Goal: Task Accomplishment & Management: Manage account settings

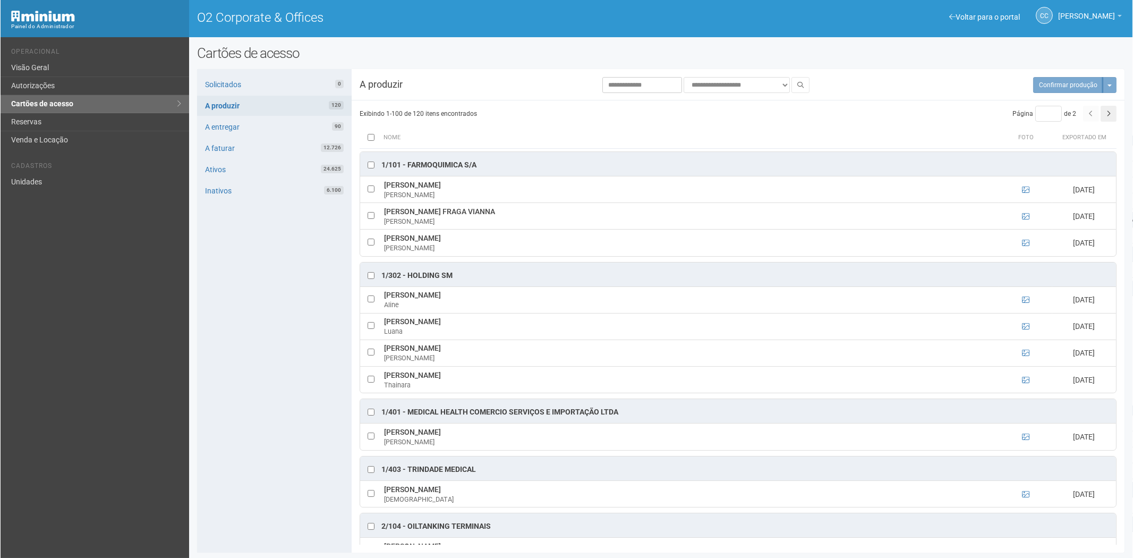
scroll to position [1652, 0]
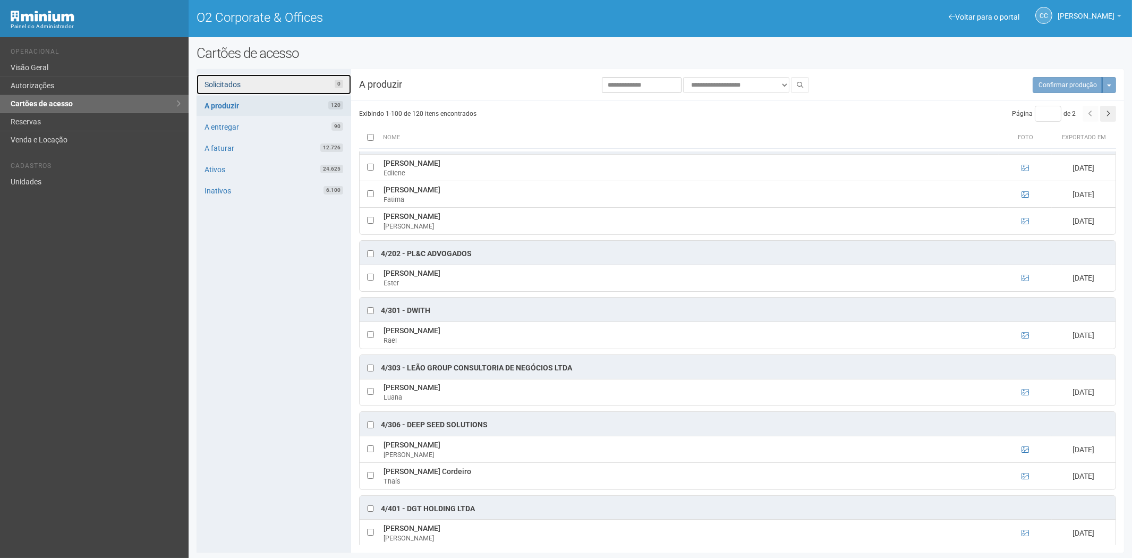
click at [266, 82] on link "Solicitados 0" at bounding box center [273, 84] width 155 height 20
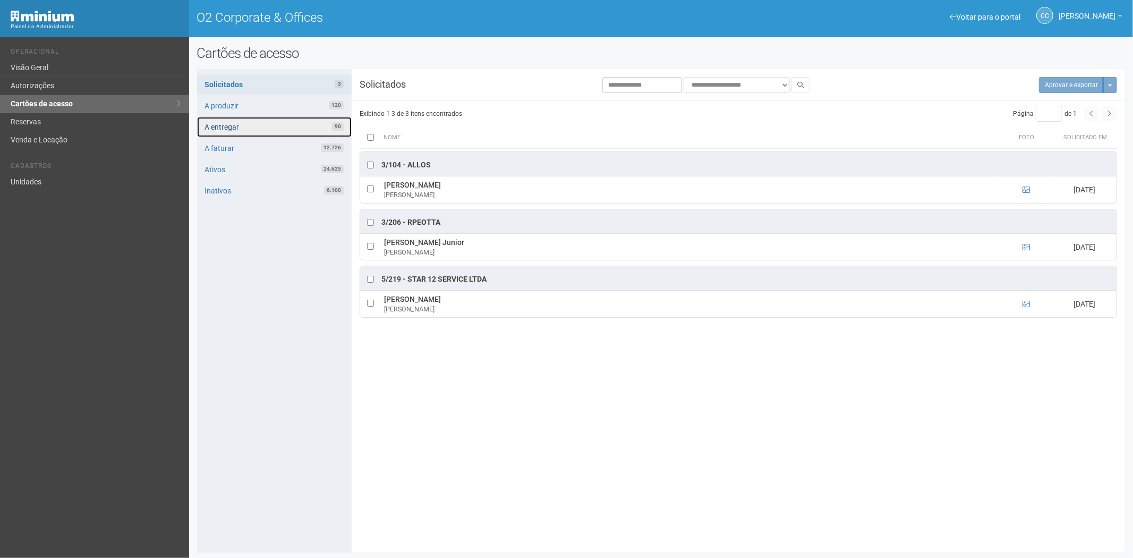
click at [277, 129] on link "A entregar 90" at bounding box center [274, 127] width 155 height 20
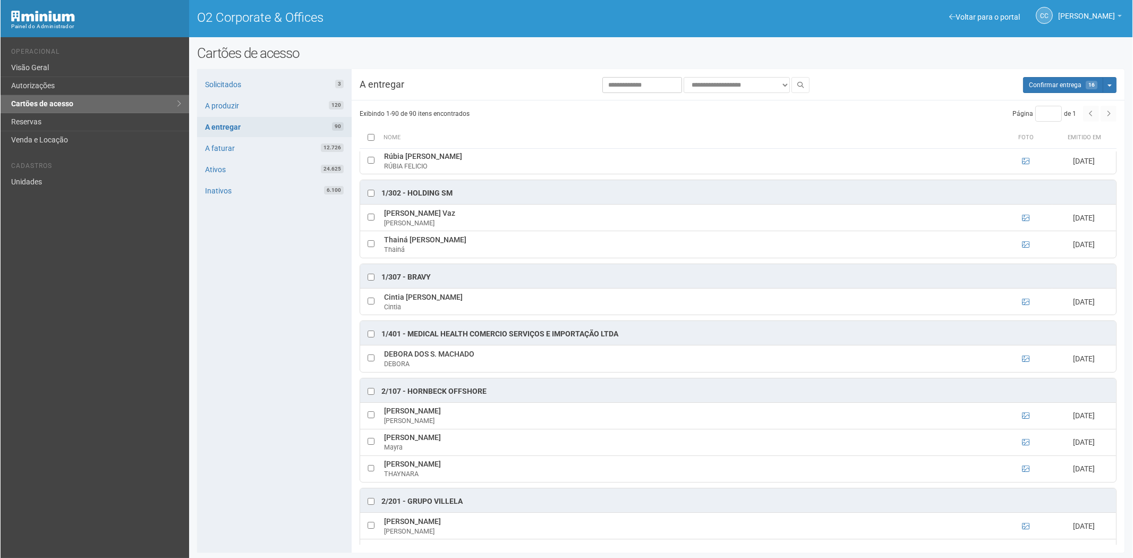
scroll to position [177, 0]
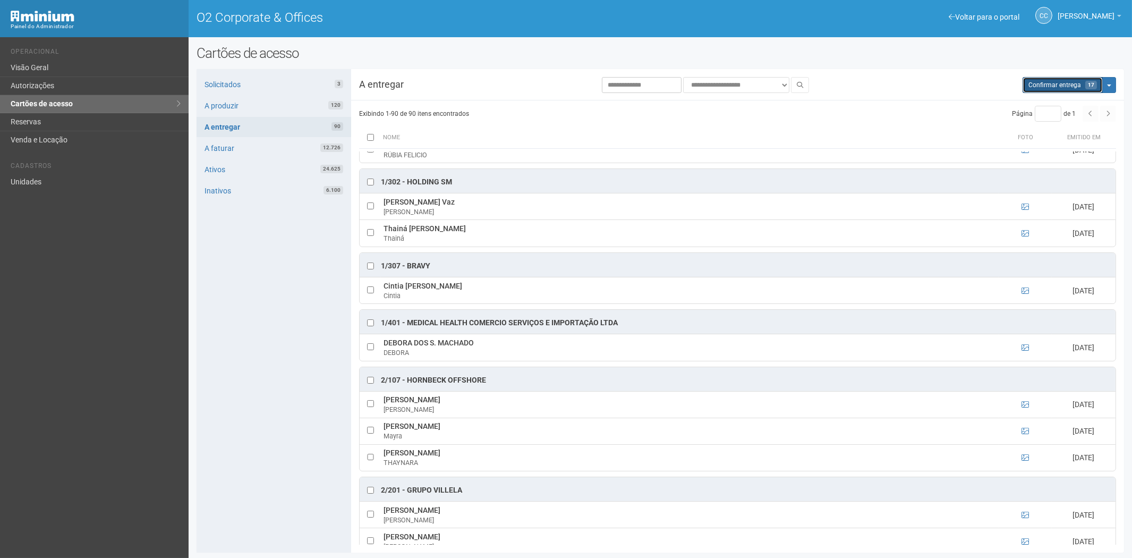
click at [1069, 83] on span "Confirmar entrega" at bounding box center [1054, 84] width 53 height 7
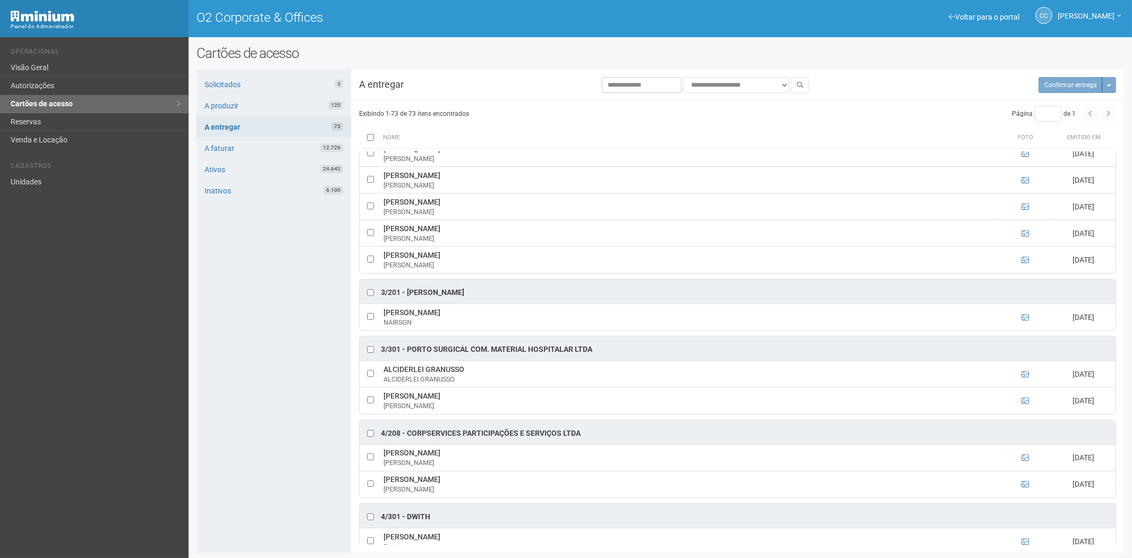
drag, startPoint x: 217, startPoint y: 369, endPoint x: 237, endPoint y: 13, distance: 356.4
click at [217, 369] on div "Solicitados 3 A produzir 120 A entregar 73 A faturar 12.726 Ativos 24.642 Inati…" at bounding box center [273, 310] width 155 height 483
click at [253, 80] on link "Solicitados 3" at bounding box center [273, 84] width 155 height 20
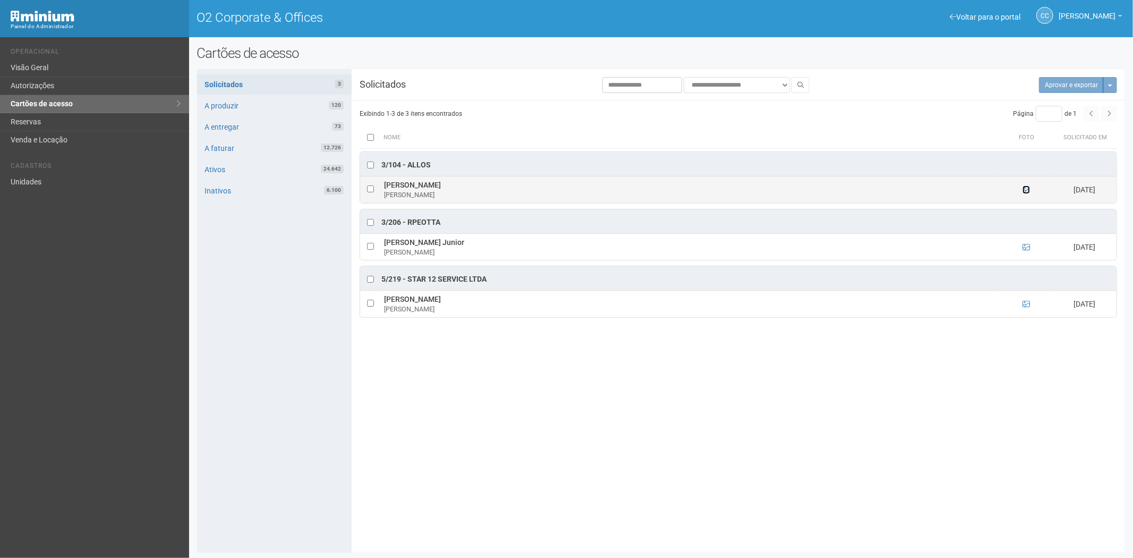
click at [1025, 190] on icon at bounding box center [1025, 189] width 7 height 7
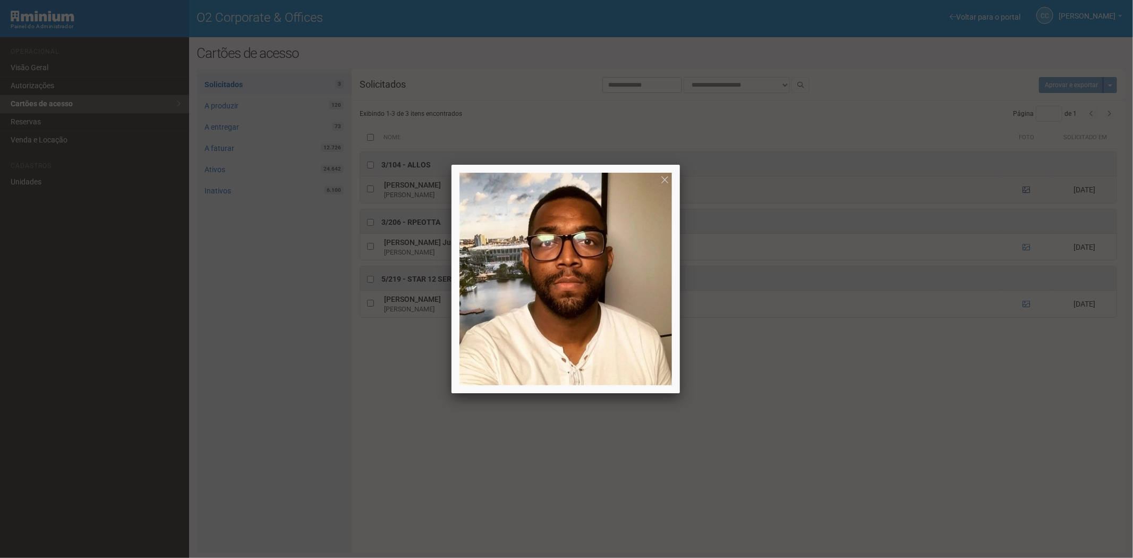
click at [1025, 190] on div at bounding box center [566, 279] width 1133 height 558
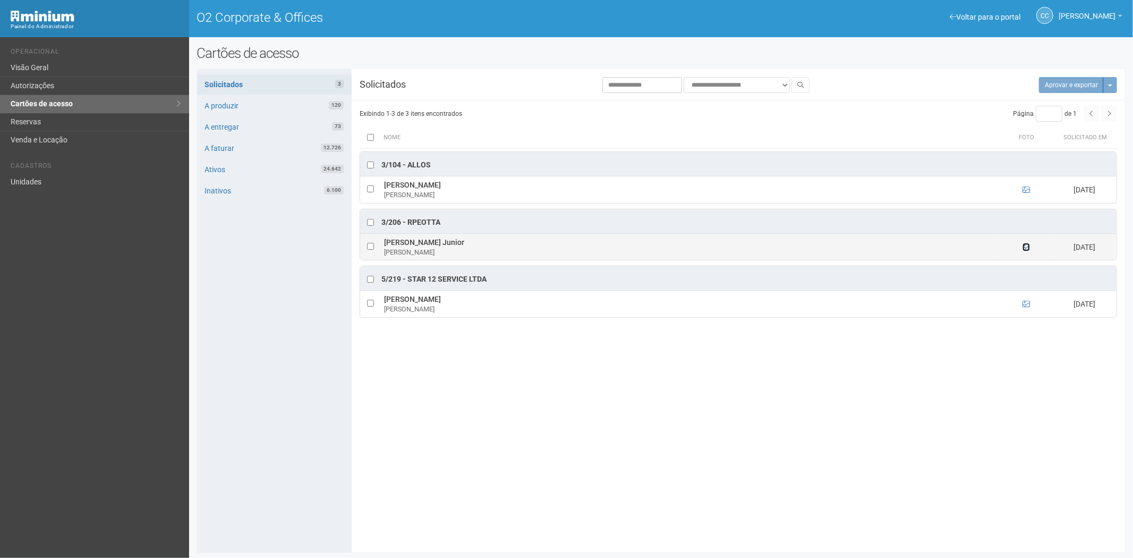
click at [1025, 250] on icon at bounding box center [1025, 246] width 7 height 7
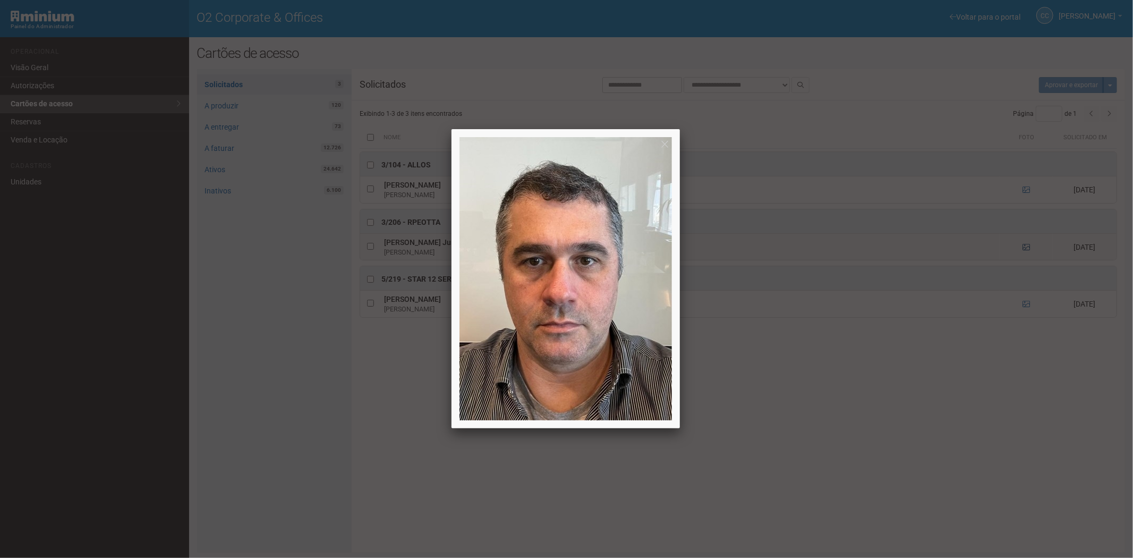
click at [1025, 250] on div at bounding box center [566, 279] width 1133 height 558
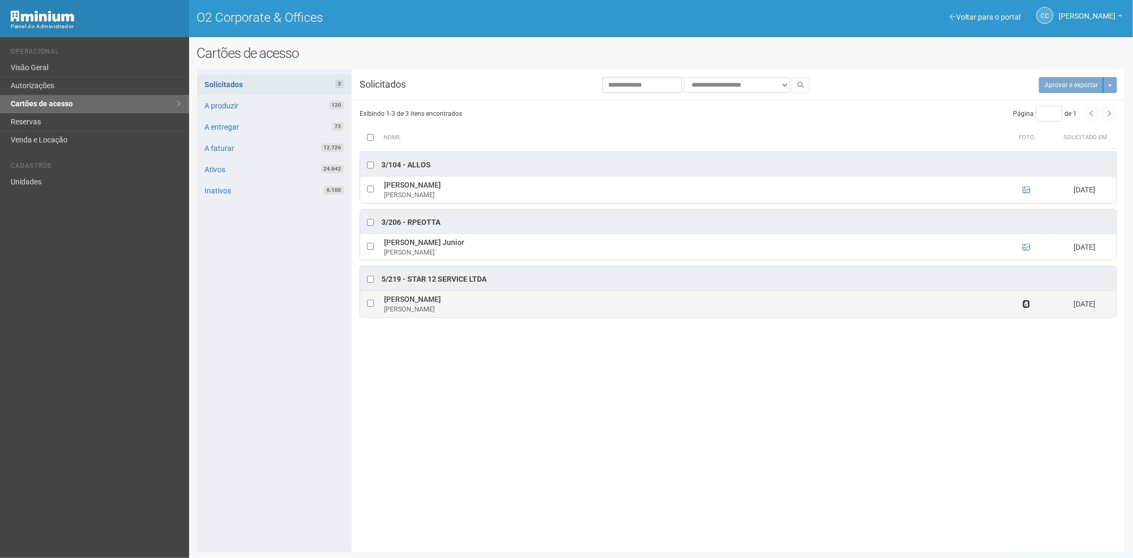
click at [1025, 305] on icon at bounding box center [1025, 303] width 7 height 7
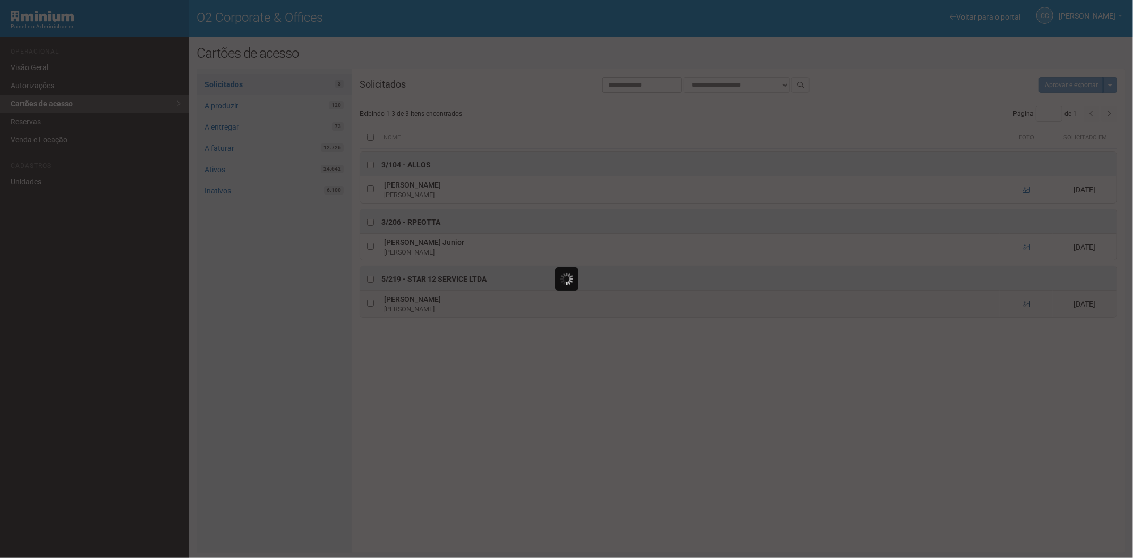
click at [1025, 305] on div at bounding box center [566, 279] width 1133 height 558
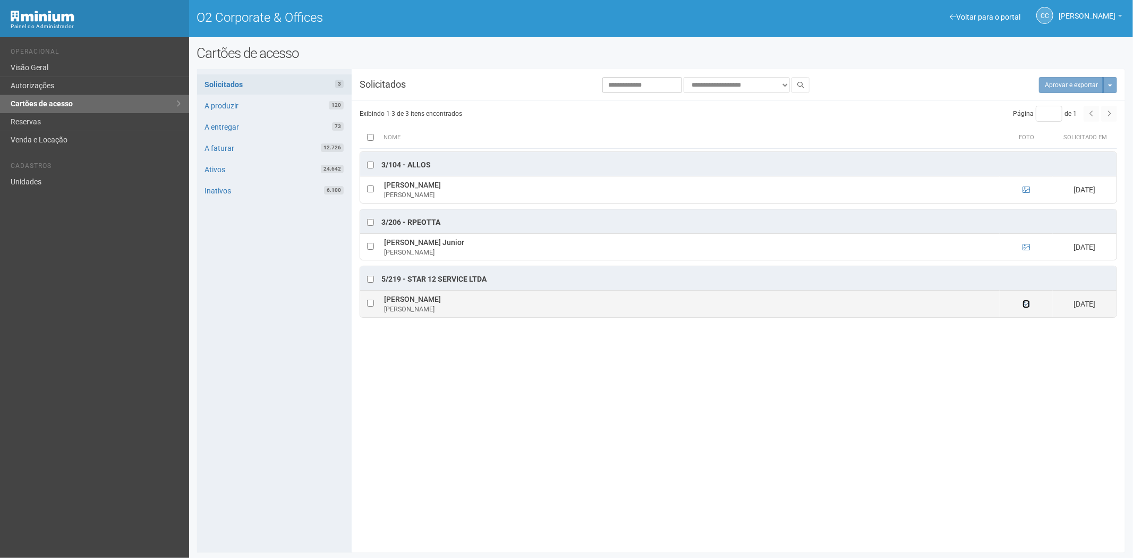
click at [1025, 305] on icon at bounding box center [1025, 303] width 7 height 7
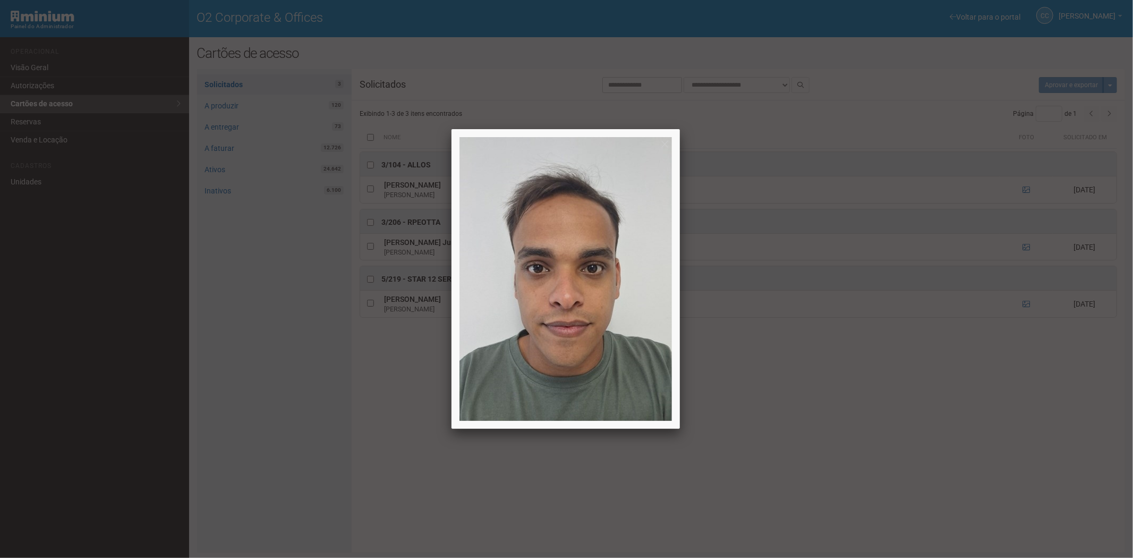
click at [880, 483] on div at bounding box center [566, 279] width 1133 height 558
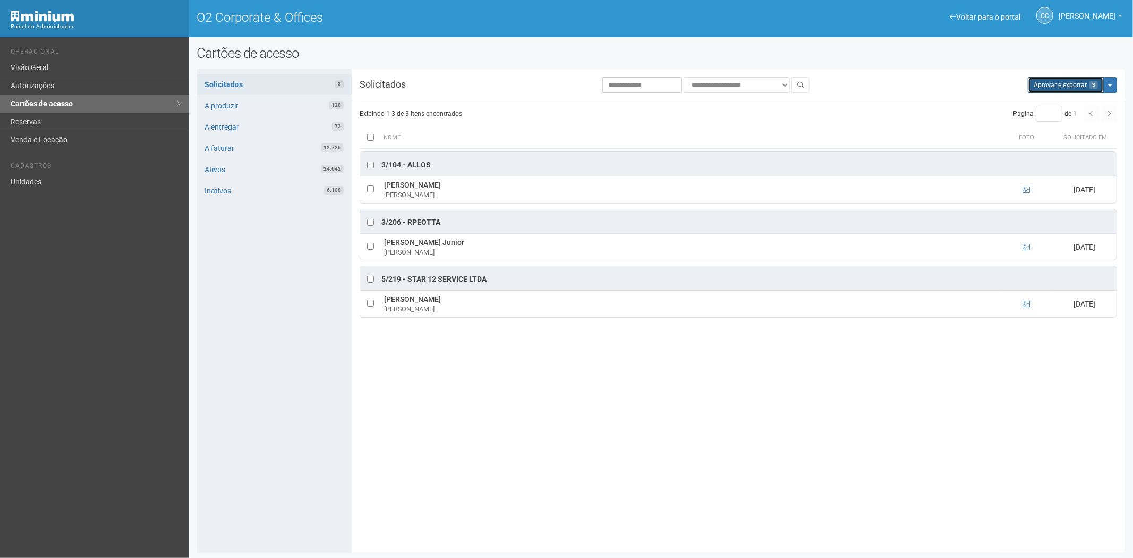
click at [1059, 84] on button "Aprovar e exportar 3" at bounding box center [1066, 85] width 76 height 16
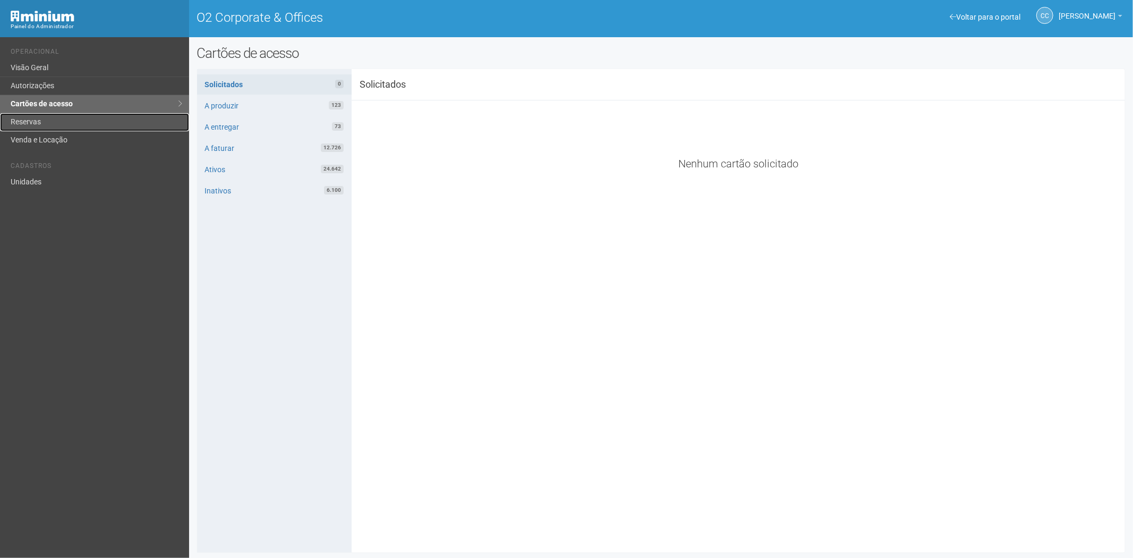
click at [72, 117] on link "Reservas" at bounding box center [94, 122] width 189 height 18
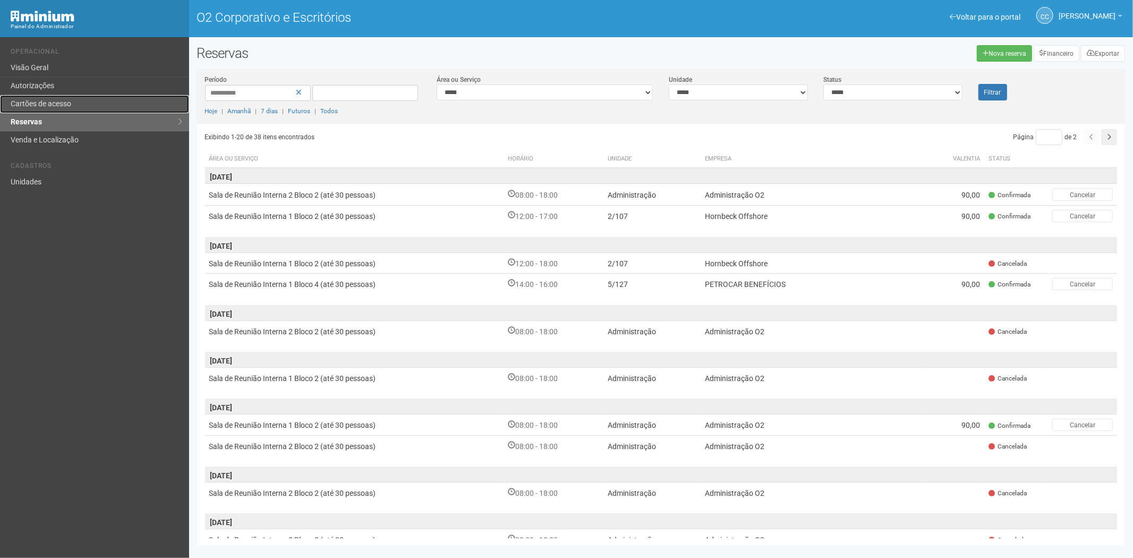
click at [33, 99] on font "Cartões de acesso" at bounding box center [41, 103] width 61 height 8
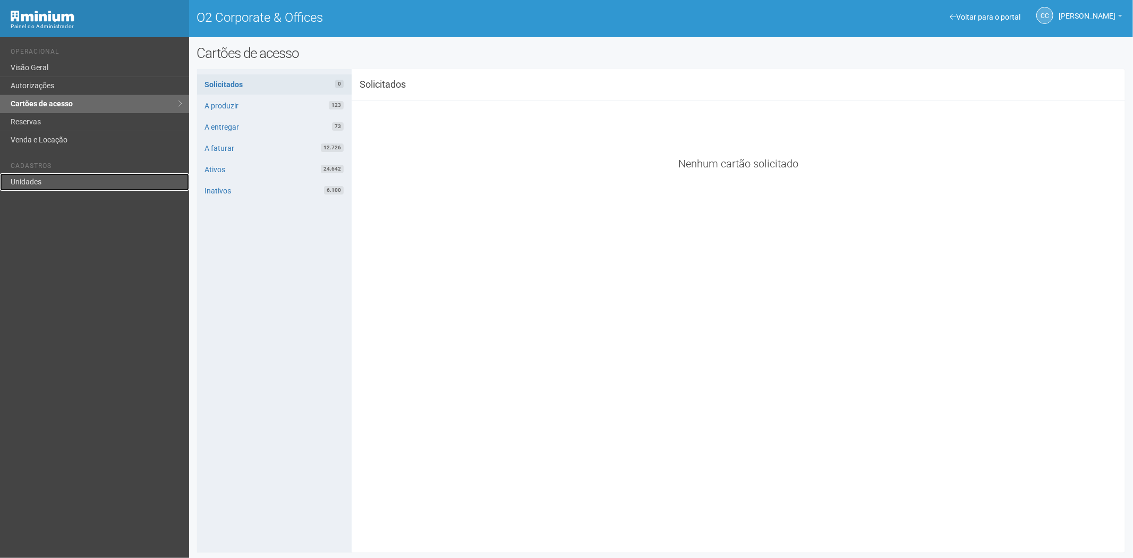
click at [49, 184] on link "Unidades" at bounding box center [94, 182] width 189 height 18
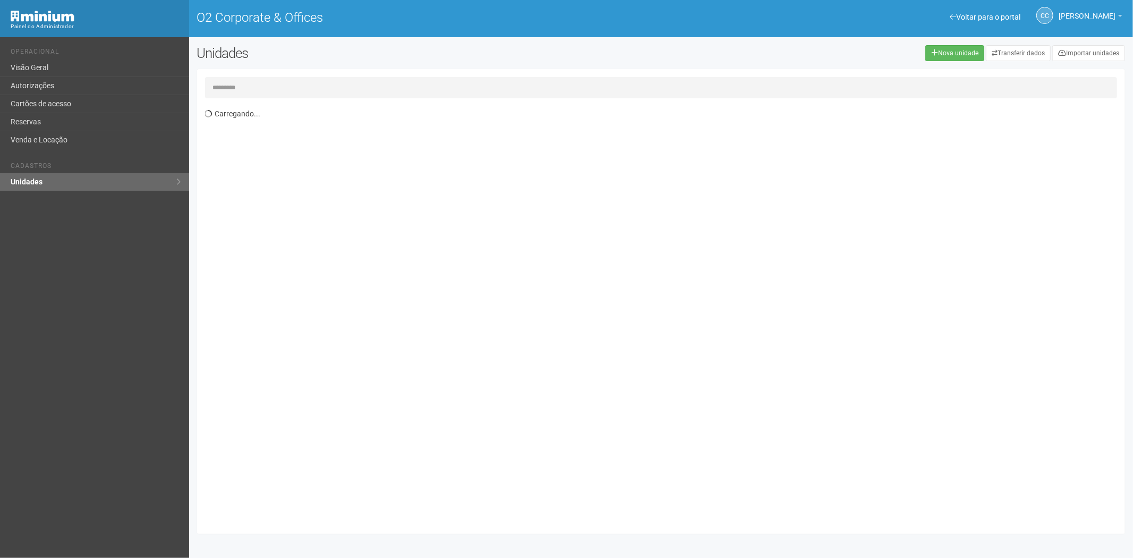
click at [262, 88] on input "text" at bounding box center [661, 87] width 912 height 21
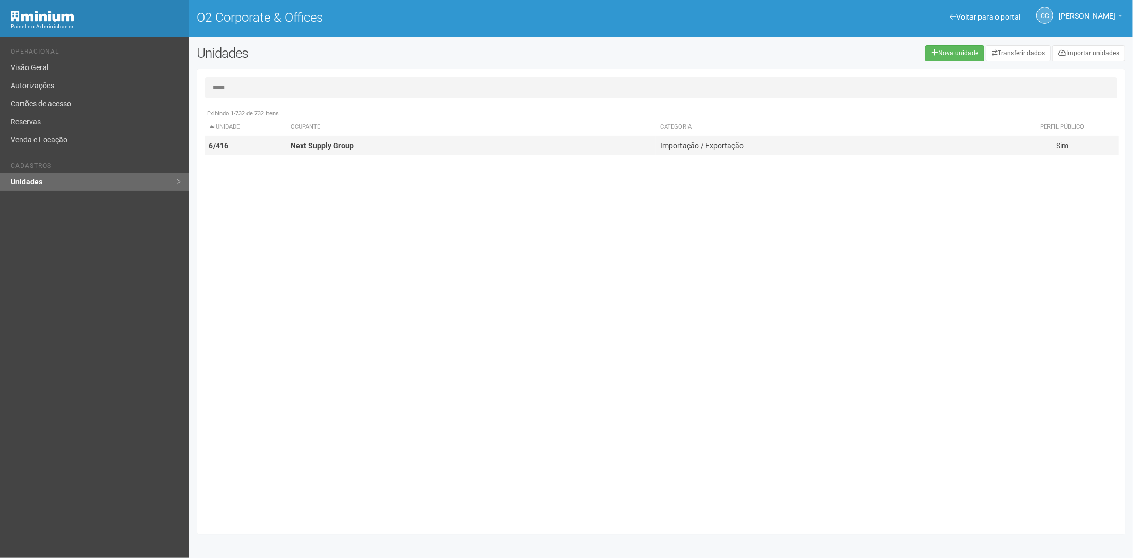
type input "*****"
click at [292, 145] on strong "Next Supply Group" at bounding box center [321, 145] width 63 height 8
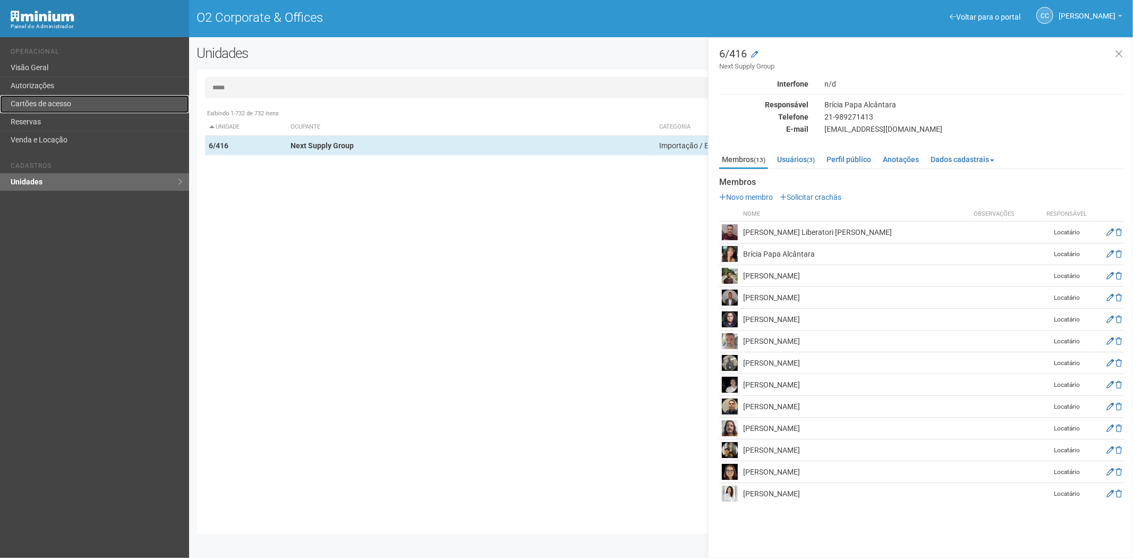
click at [62, 97] on link "Cartões de acesso" at bounding box center [94, 104] width 189 height 18
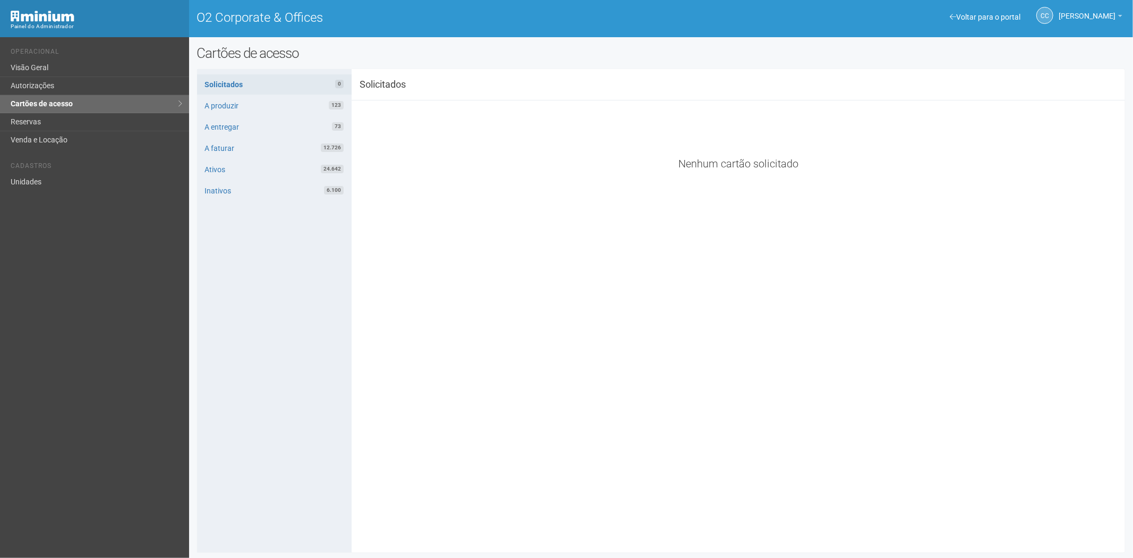
drag, startPoint x: 60, startPoint y: 193, endPoint x: 76, endPoint y: 174, distance: 24.5
click at [60, 192] on div "Voltar para o portal Operacional Visão Geral Autorizações Cartões de acesso Res…" at bounding box center [94, 297] width 189 height 520
click at [32, 181] on link "Unidades" at bounding box center [94, 182] width 189 height 18
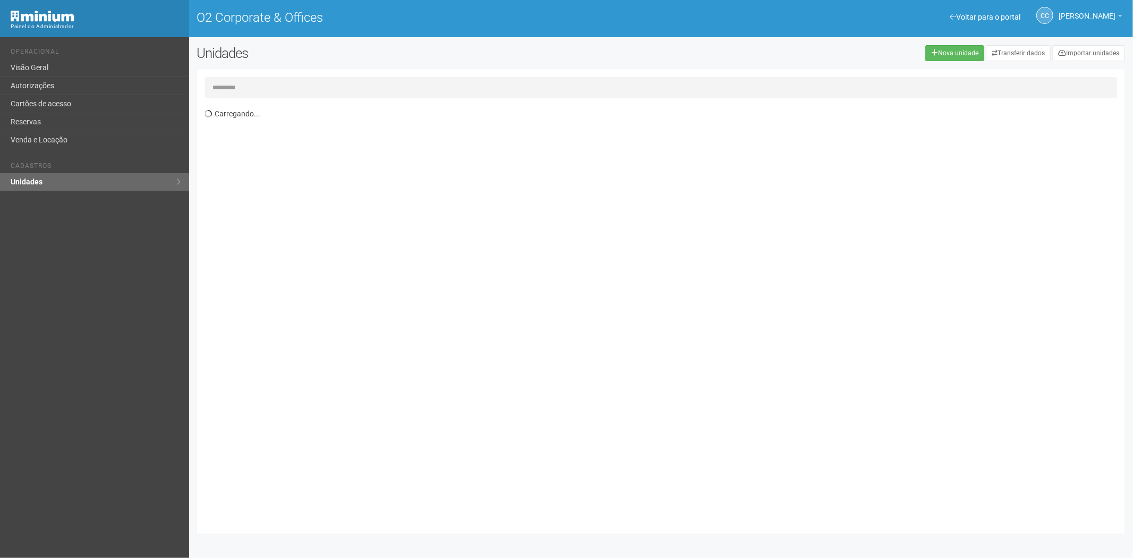
click at [226, 81] on input "text" at bounding box center [661, 87] width 912 height 21
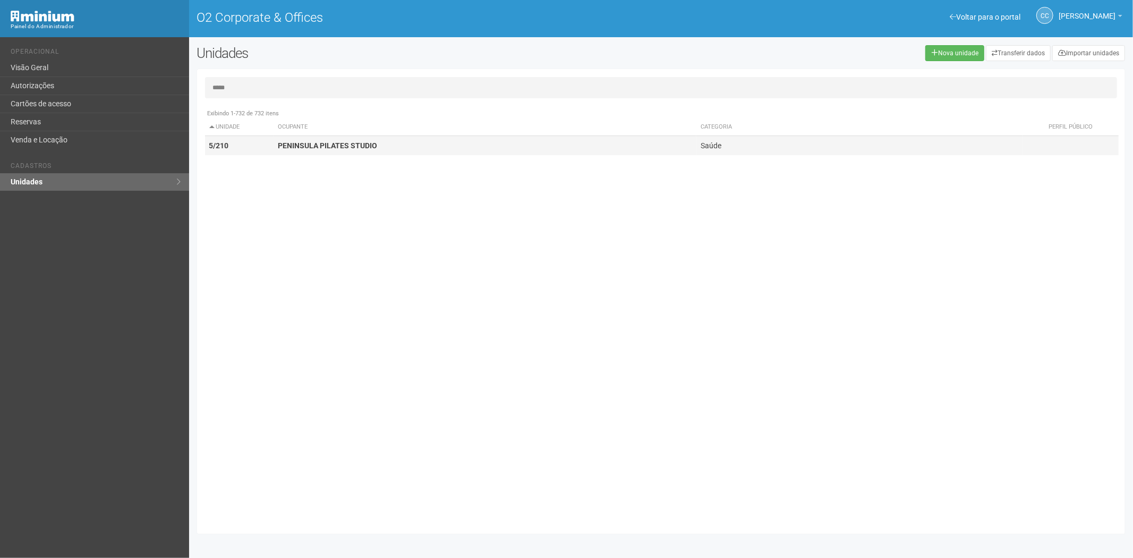
type input "*****"
click at [383, 145] on td "PENINSULA PILATES STUDIO" at bounding box center [485, 146] width 423 height 20
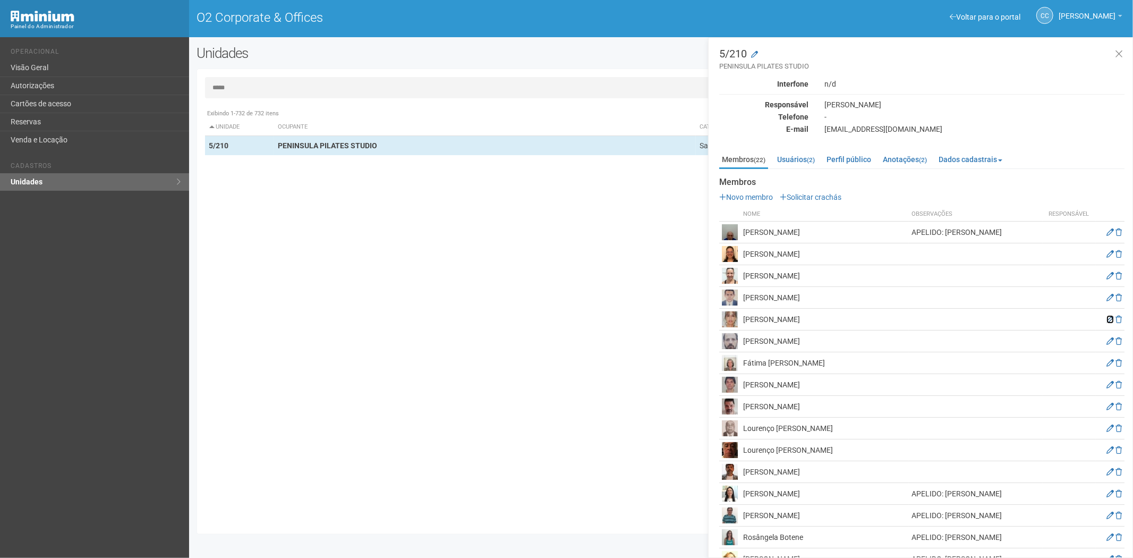
click at [1106, 319] on icon at bounding box center [1109, 318] width 7 height 7
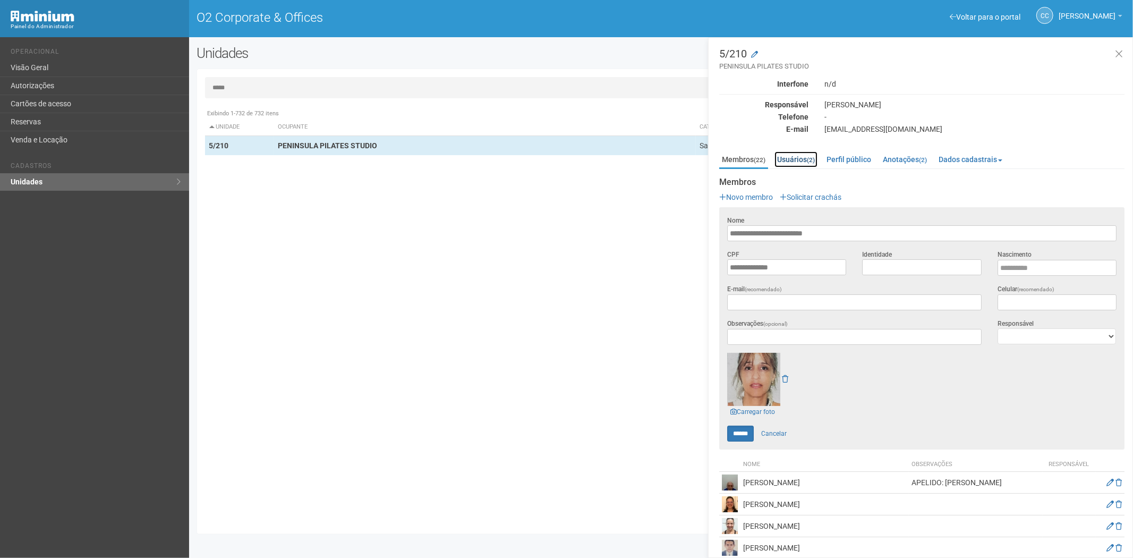
click at [801, 157] on link "Usuários (2)" at bounding box center [795, 159] width 43 height 16
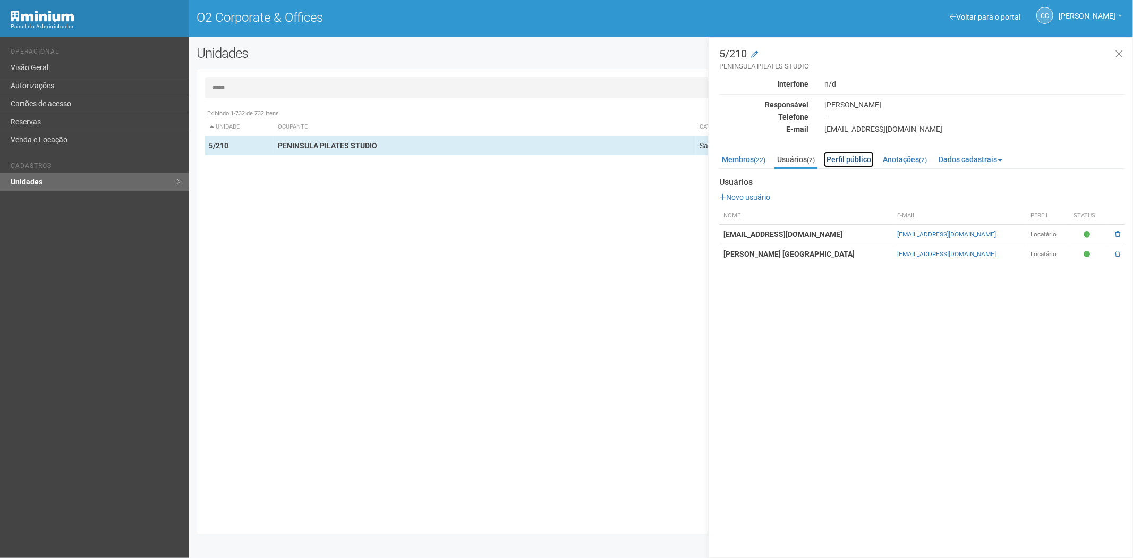
click at [853, 158] on link "Perfil público" at bounding box center [849, 159] width 50 height 16
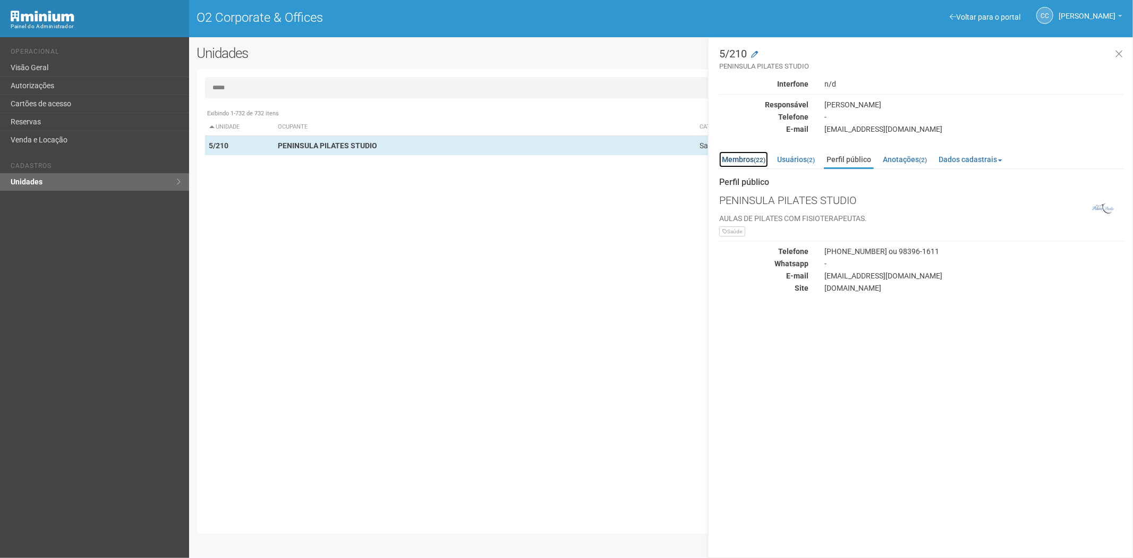
click at [730, 158] on link "Membros (22)" at bounding box center [743, 159] width 49 height 16
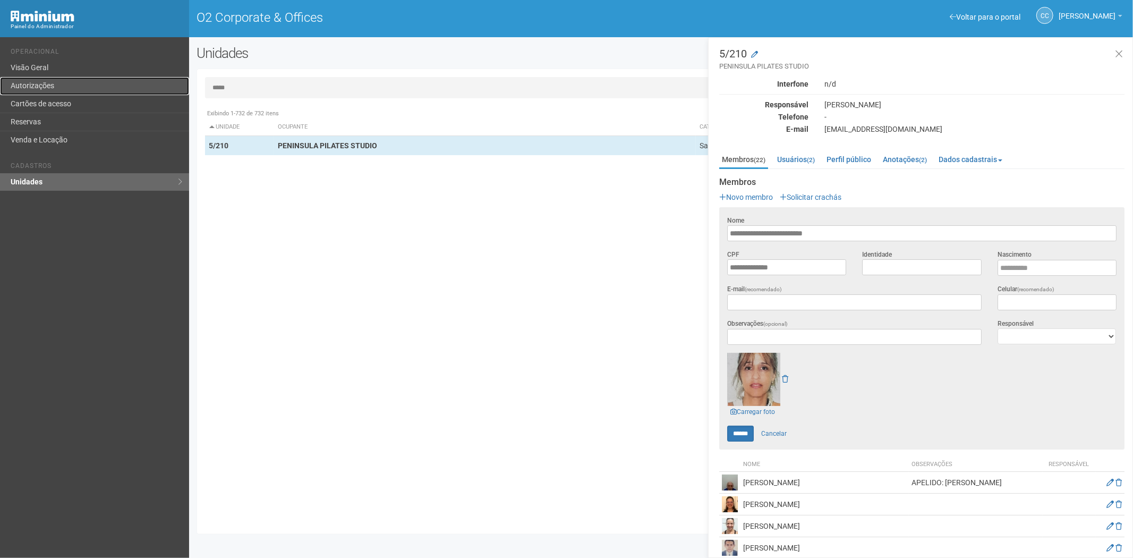
click at [30, 94] on link "Autorizações" at bounding box center [94, 86] width 189 height 18
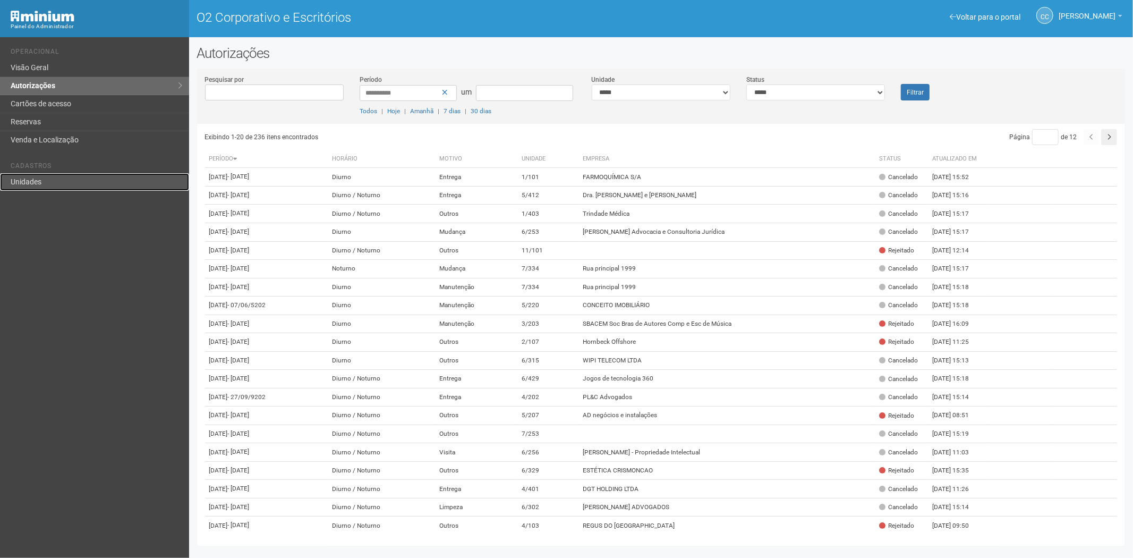
click at [45, 178] on link "Unidades" at bounding box center [94, 182] width 189 height 18
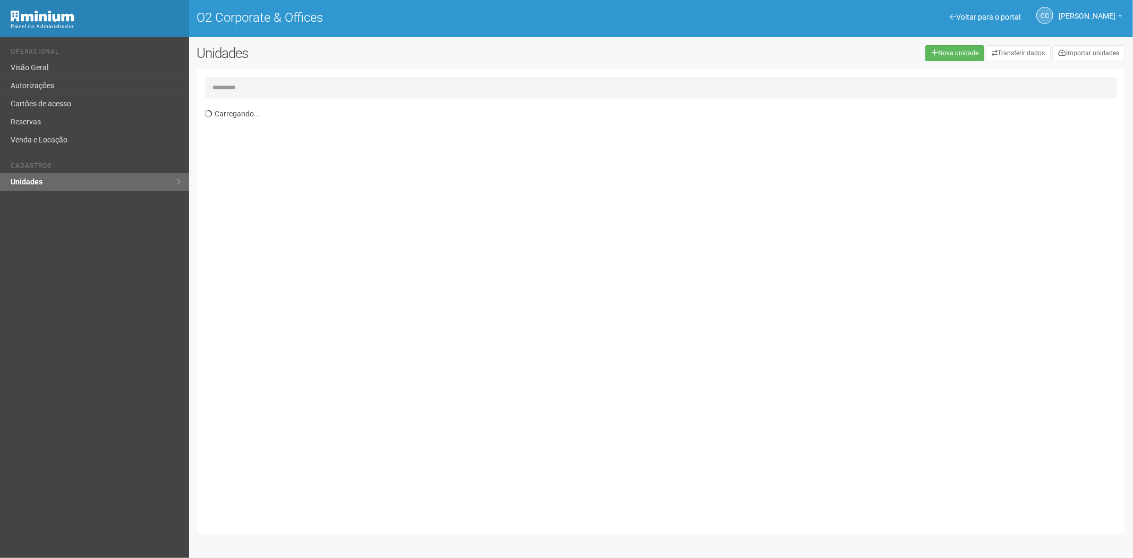
click at [236, 88] on input "text" at bounding box center [661, 87] width 912 height 21
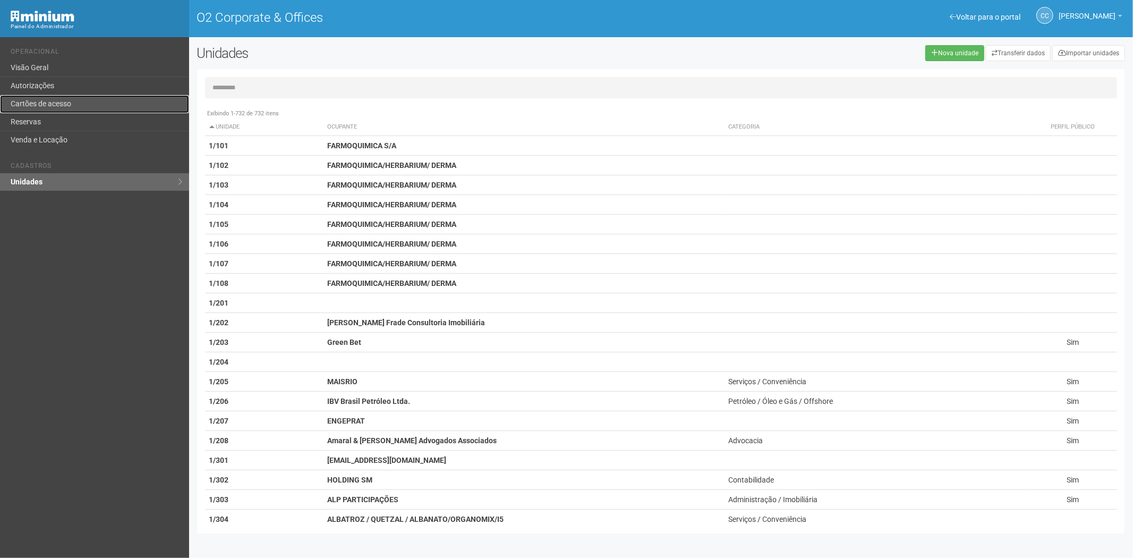
click at [38, 100] on link "Cartões de acesso" at bounding box center [94, 104] width 189 height 18
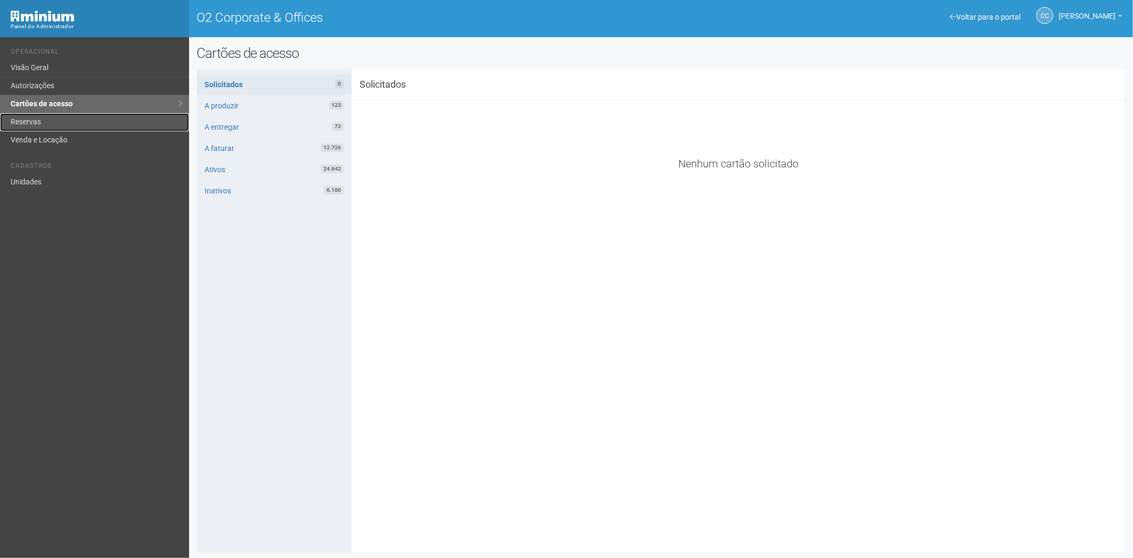
click at [39, 125] on link "Reservas" at bounding box center [94, 122] width 189 height 18
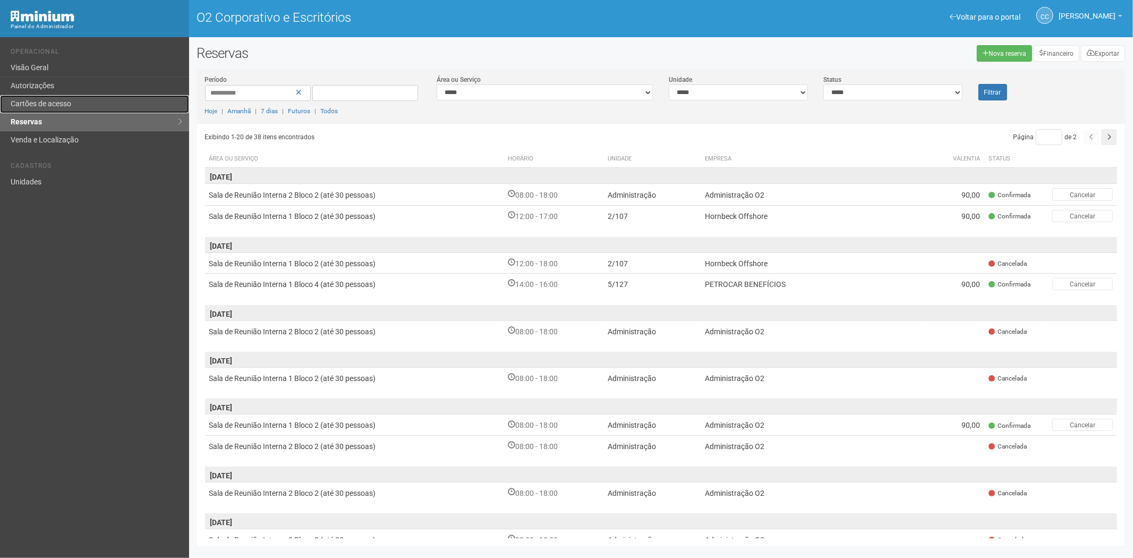
click at [46, 97] on link "Cartões de acesso" at bounding box center [94, 104] width 189 height 18
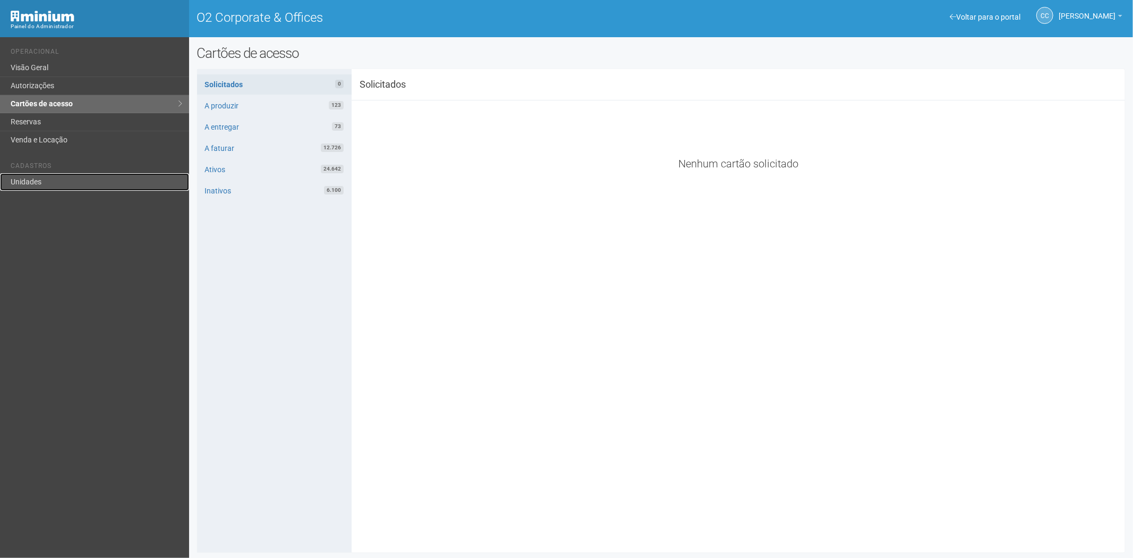
click at [46, 178] on link "Unidades" at bounding box center [94, 182] width 189 height 18
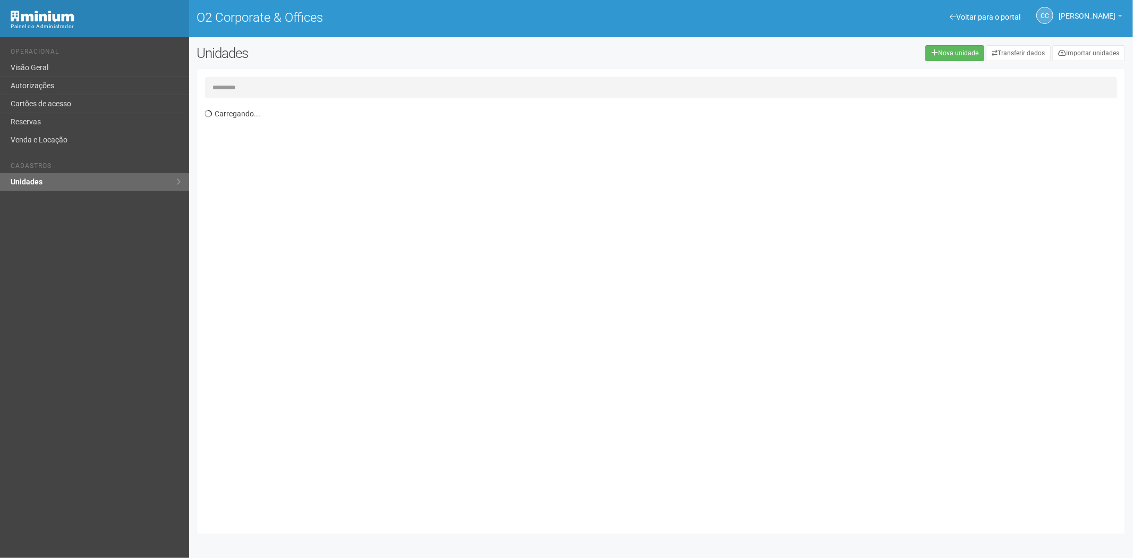
click at [223, 87] on input "text" at bounding box center [661, 87] width 912 height 21
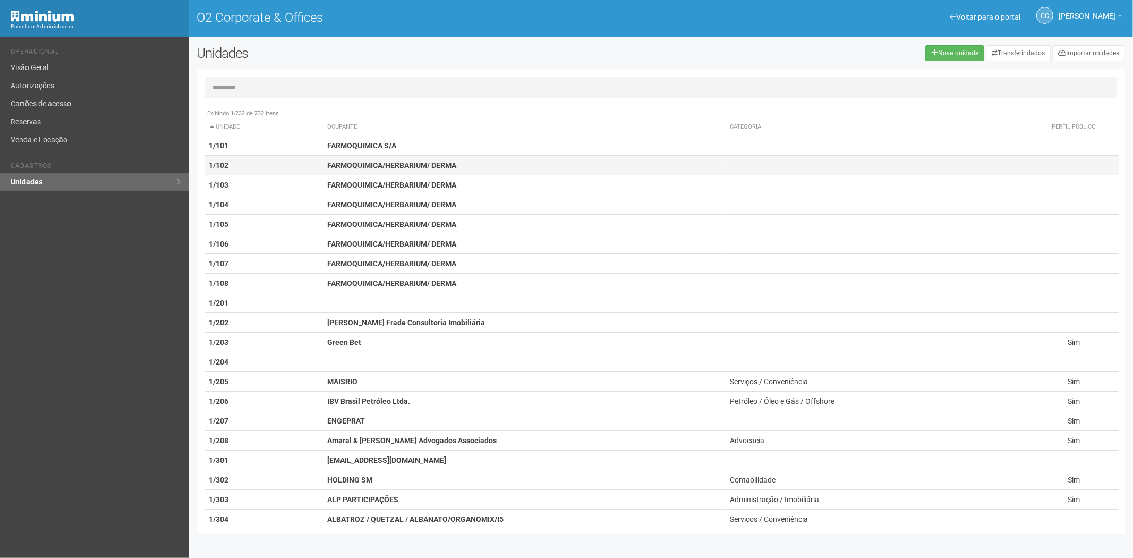
click at [363, 168] on strong "FARMOQUIMICA/HERBARIUM/ DERMA" at bounding box center [391, 165] width 129 height 8
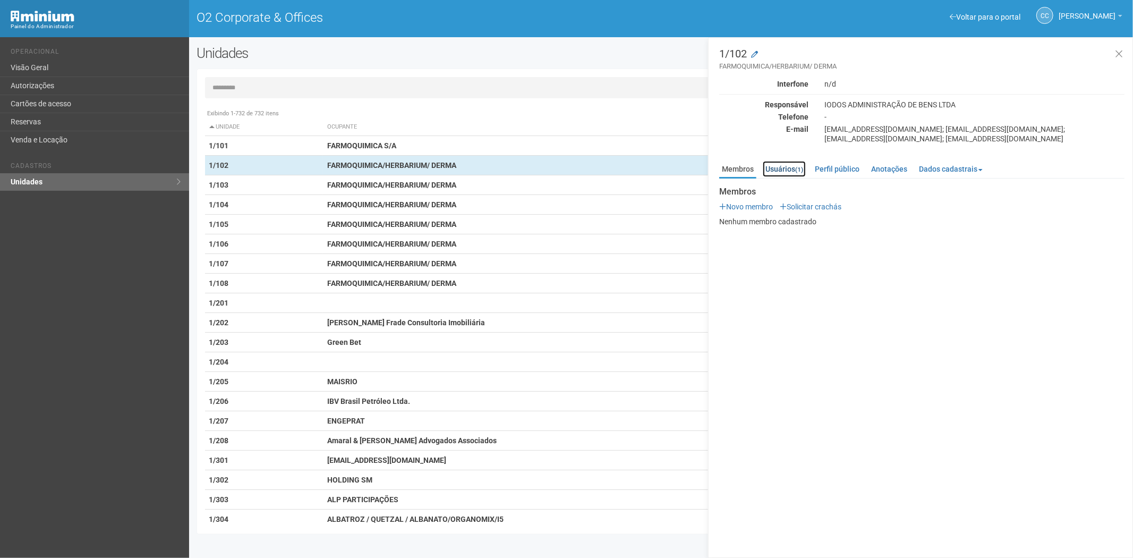
click at [788, 170] on link "Usuários (1)" at bounding box center [784, 169] width 43 height 16
click at [899, 244] on link "ecardoso@fqm.com.br" at bounding box center [879, 243] width 99 height 7
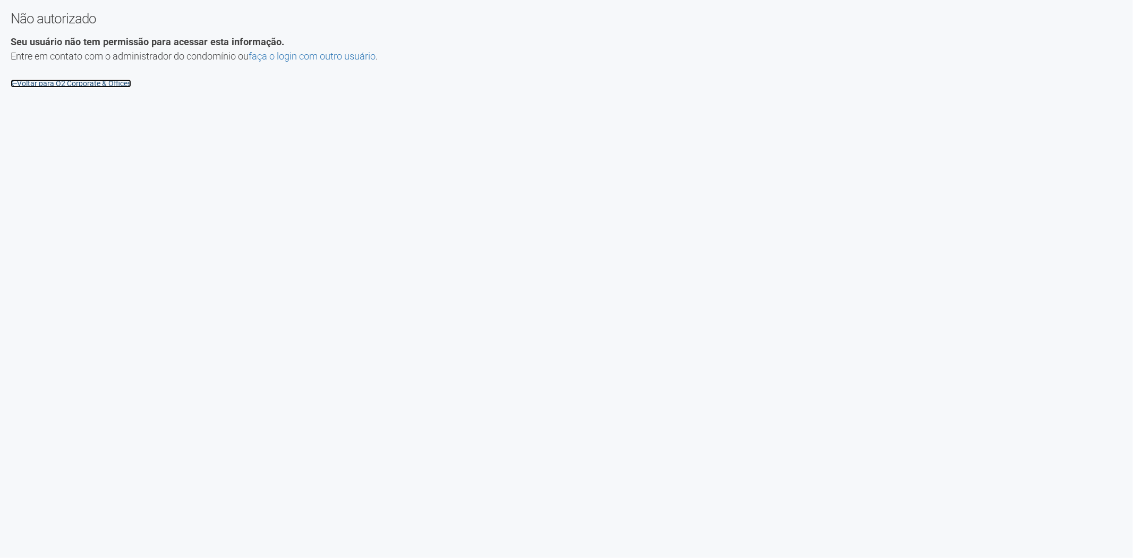
click at [99, 82] on link "Voltar para O2 Corporate & Offices" at bounding box center [71, 83] width 121 height 8
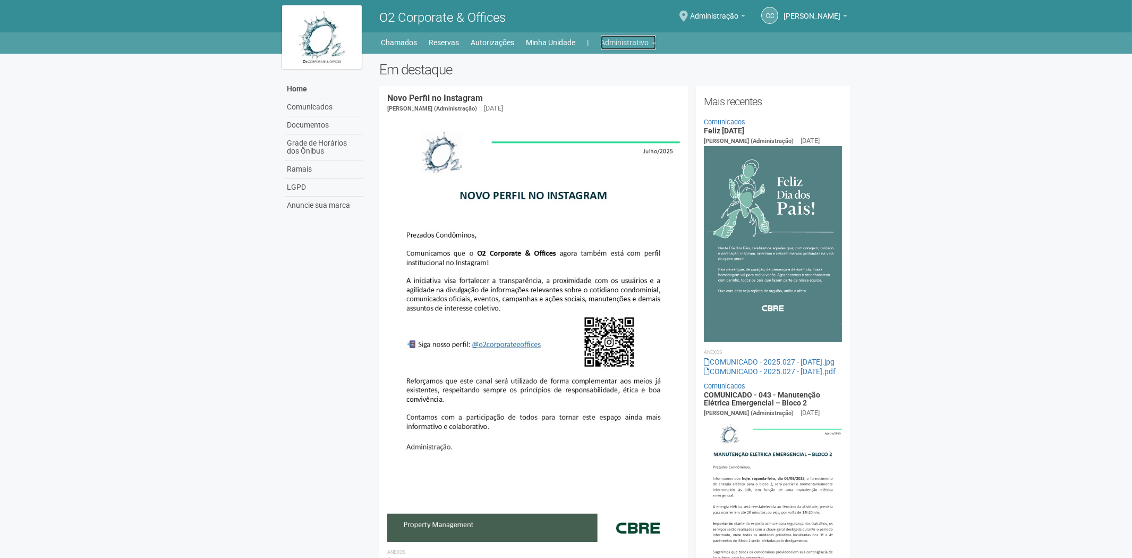
click at [611, 40] on link "Administrativo" at bounding box center [628, 42] width 55 height 15
click at [596, 83] on link "Cartões de acesso" at bounding box center [613, 83] width 90 height 19
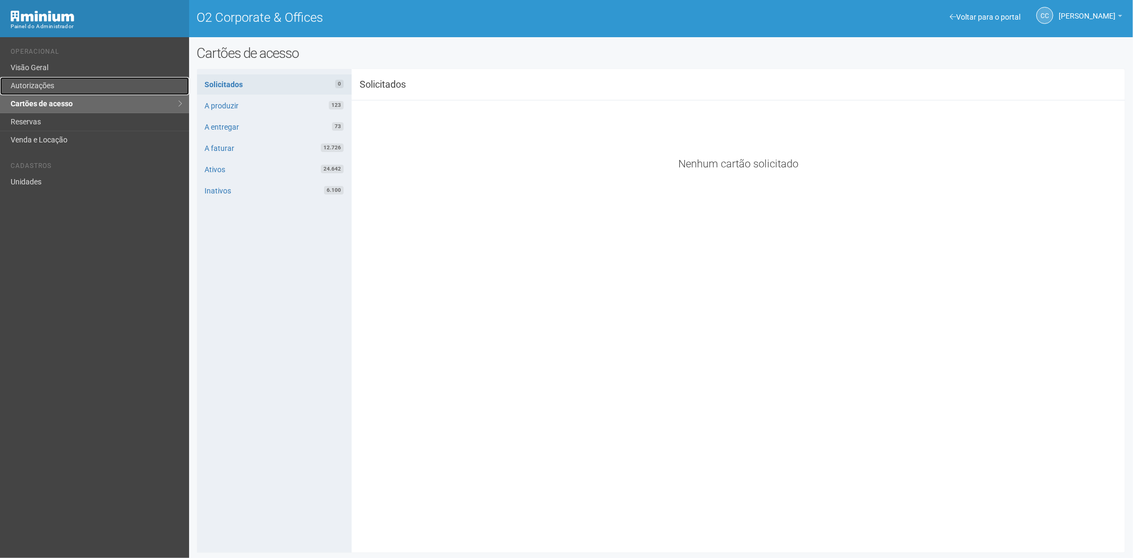
click at [104, 87] on link "Autorizações" at bounding box center [94, 86] width 189 height 18
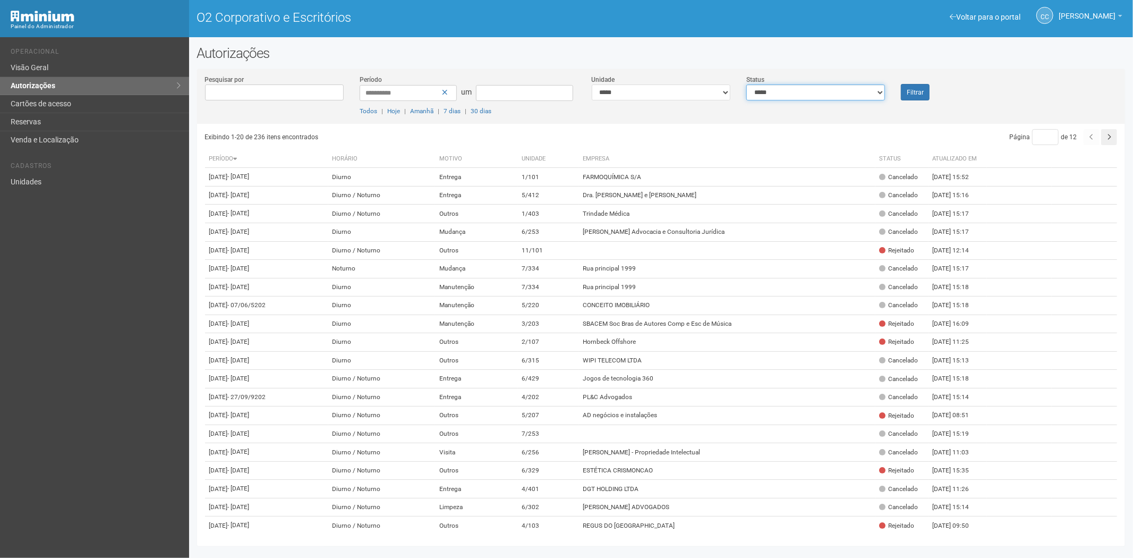
drag, startPoint x: 834, startPoint y: 91, endPoint x: 830, endPoint y: 99, distance: 8.6
click at [834, 92] on select "**********" at bounding box center [815, 92] width 139 height 16
select select "*"
click at [746, 84] on select "**********" at bounding box center [815, 92] width 139 height 16
click at [917, 93] on font "Filtrar" at bounding box center [915, 92] width 17 height 7
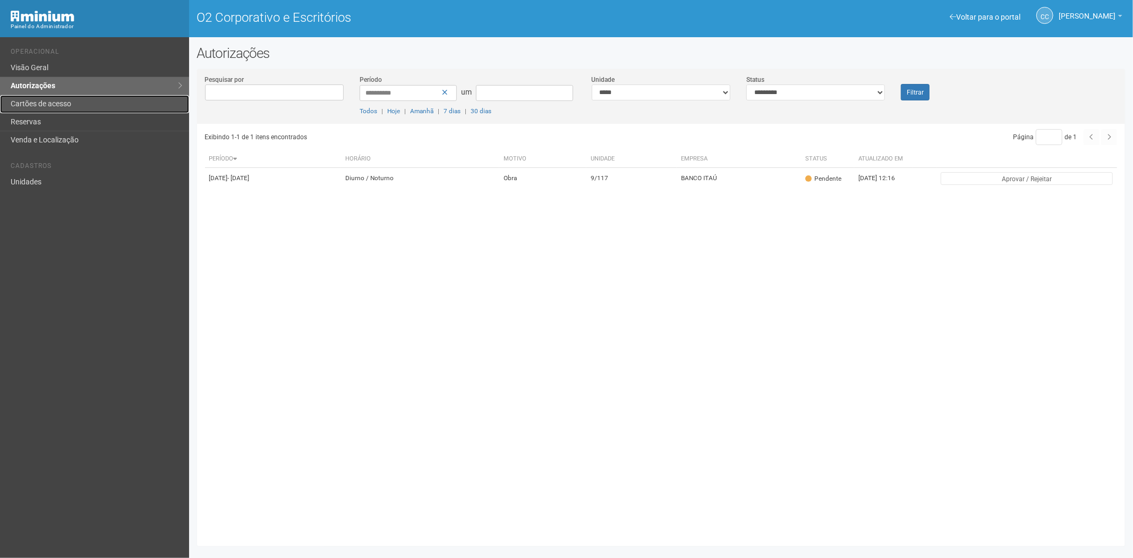
click at [82, 100] on link "Cartões de acesso" at bounding box center [94, 104] width 189 height 18
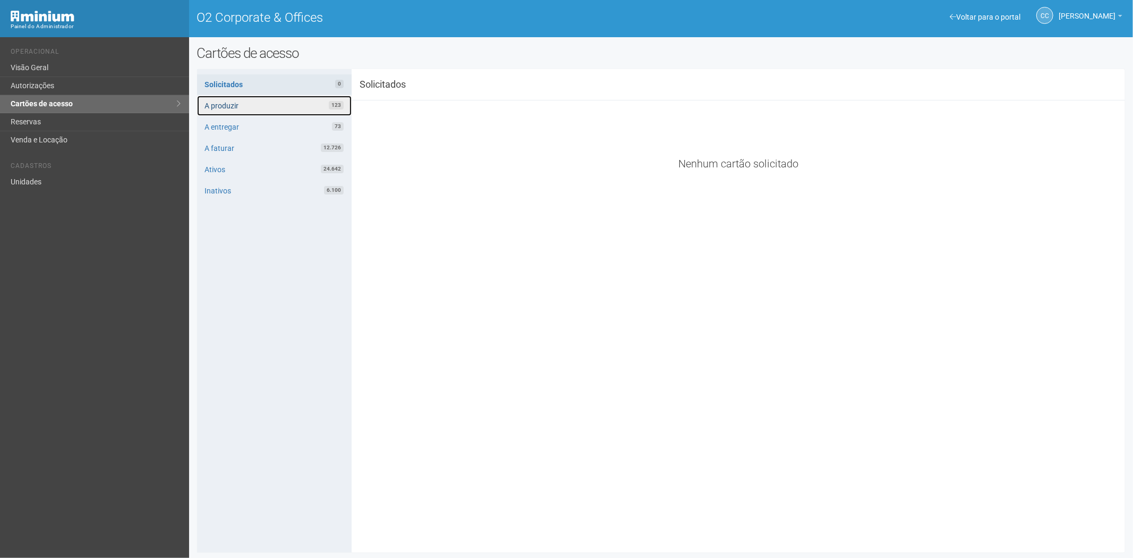
click at [287, 102] on link "A produzir 123" at bounding box center [274, 106] width 155 height 20
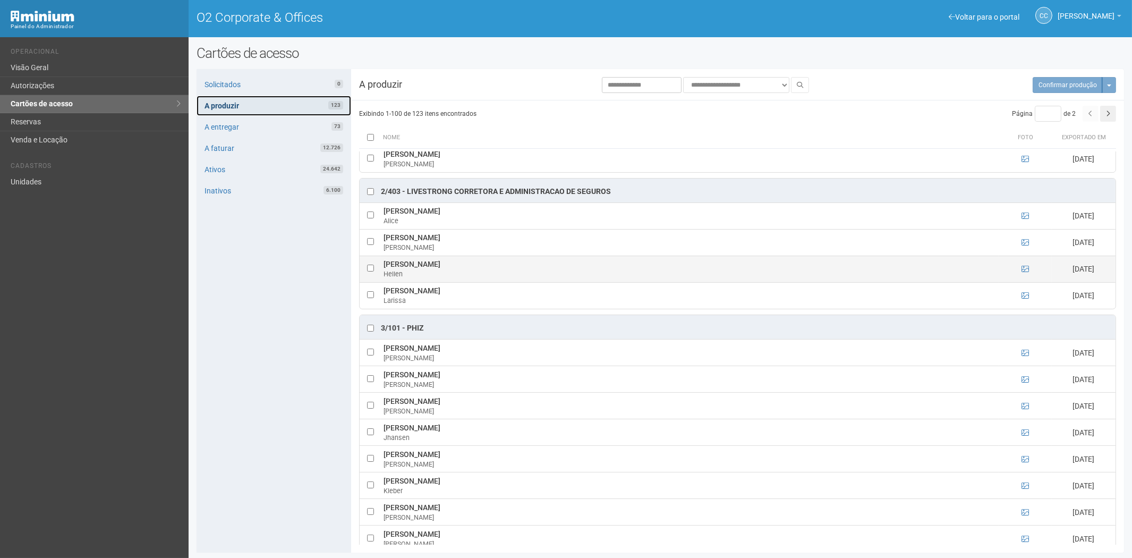
scroll to position [708, 0]
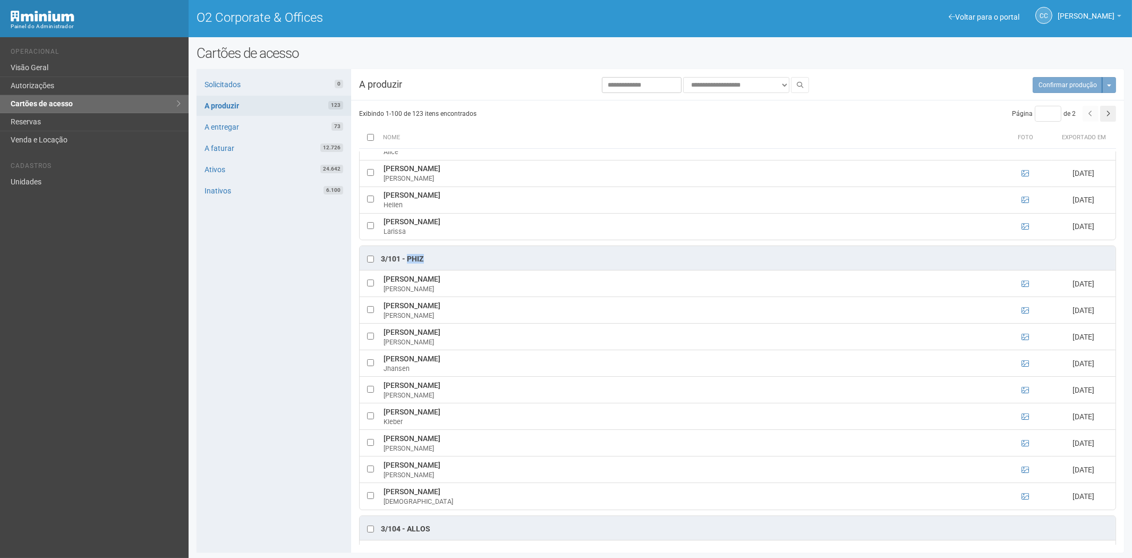
drag, startPoint x: 433, startPoint y: 263, endPoint x: 407, endPoint y: 263, distance: 26.0
click at [407, 263] on div "3/101 - Phiz" at bounding box center [738, 258] width 756 height 24
copy div "Phiz"
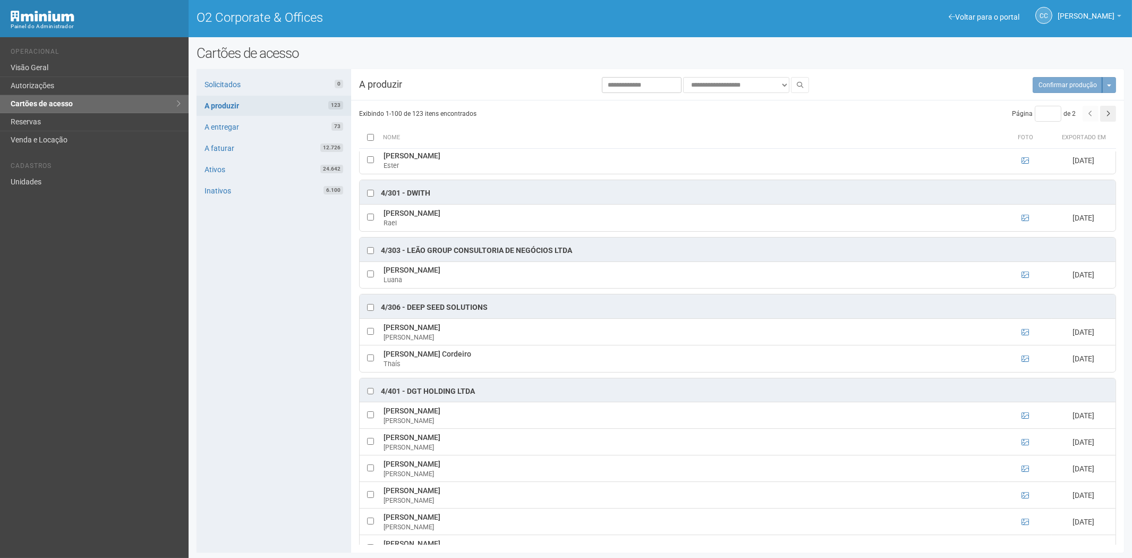
scroll to position [1829, 0]
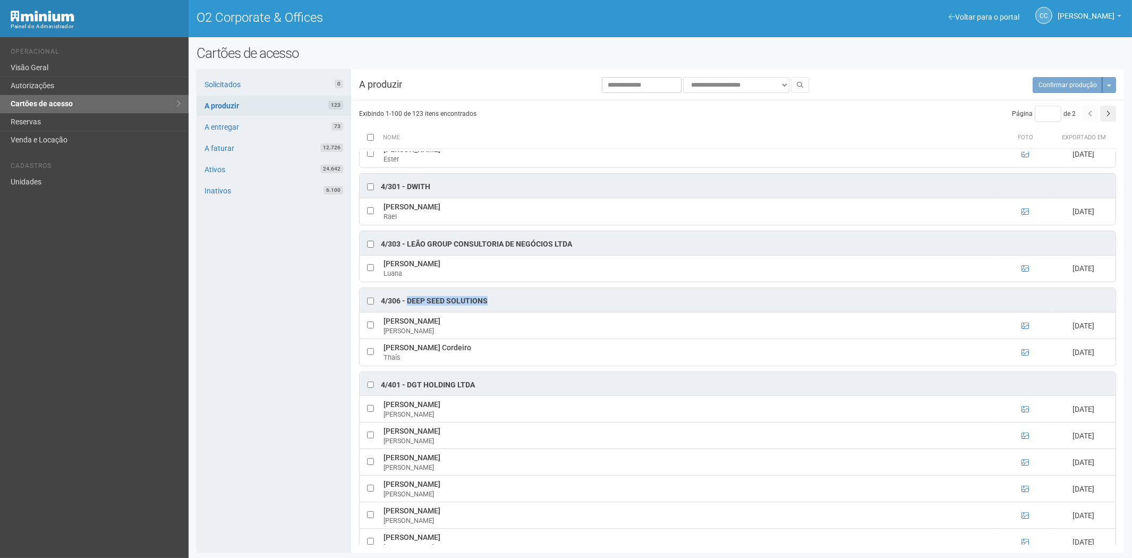
drag, startPoint x: 494, startPoint y: 311, endPoint x: 407, endPoint y: 311, distance: 87.1
click at [407, 311] on div "4/306 - Deep Seed Solutions" at bounding box center [738, 300] width 756 height 24
copy div "Deep Seed Solutions"
drag, startPoint x: 458, startPoint y: 331, endPoint x: 380, endPoint y: 333, distance: 78.1
click at [380, 333] on tr "Lucas Elison Santoro Lucas 06/08/2025" at bounding box center [738, 325] width 756 height 27
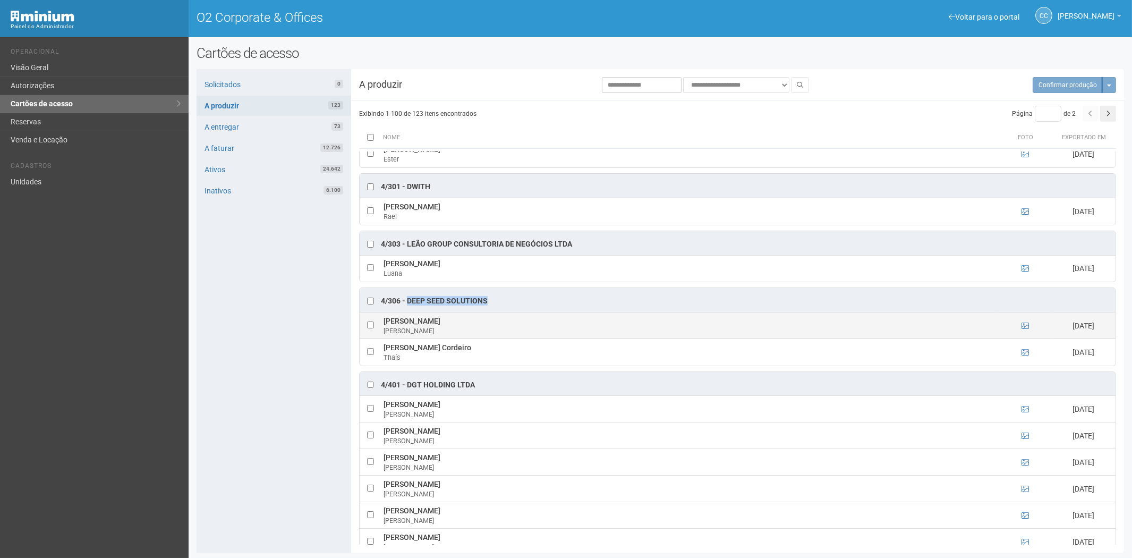
copy tr "Lucas Elison Santoro"
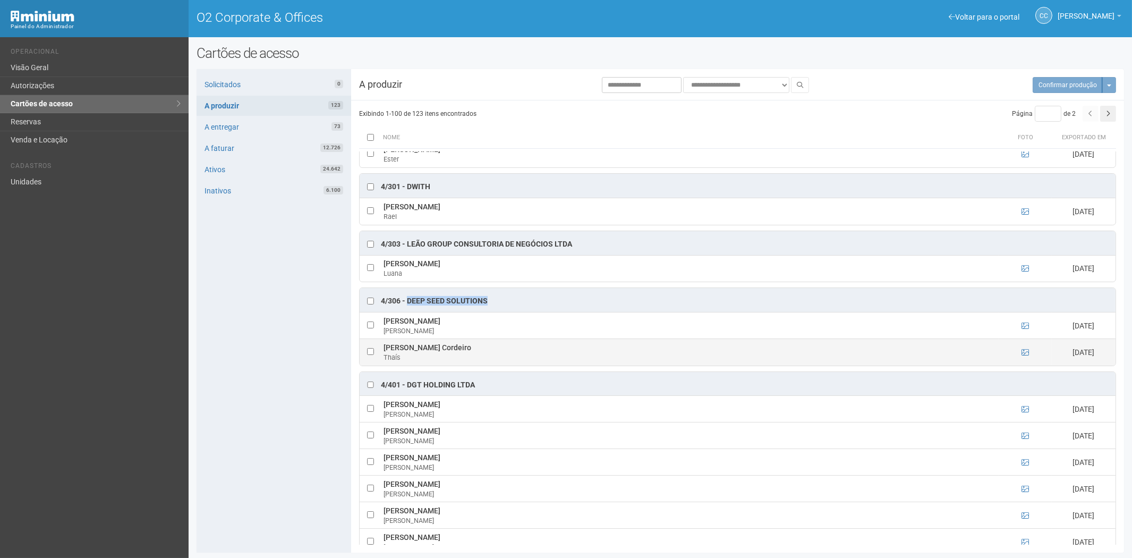
drag, startPoint x: 501, startPoint y: 356, endPoint x: 385, endPoint y: 358, distance: 116.3
click at [385, 358] on td "Thaís Melo do Nascimento Cordeiro Thaís" at bounding box center [690, 352] width 618 height 27
copy td "Thaís Melo do Nascimento Cordeiro"
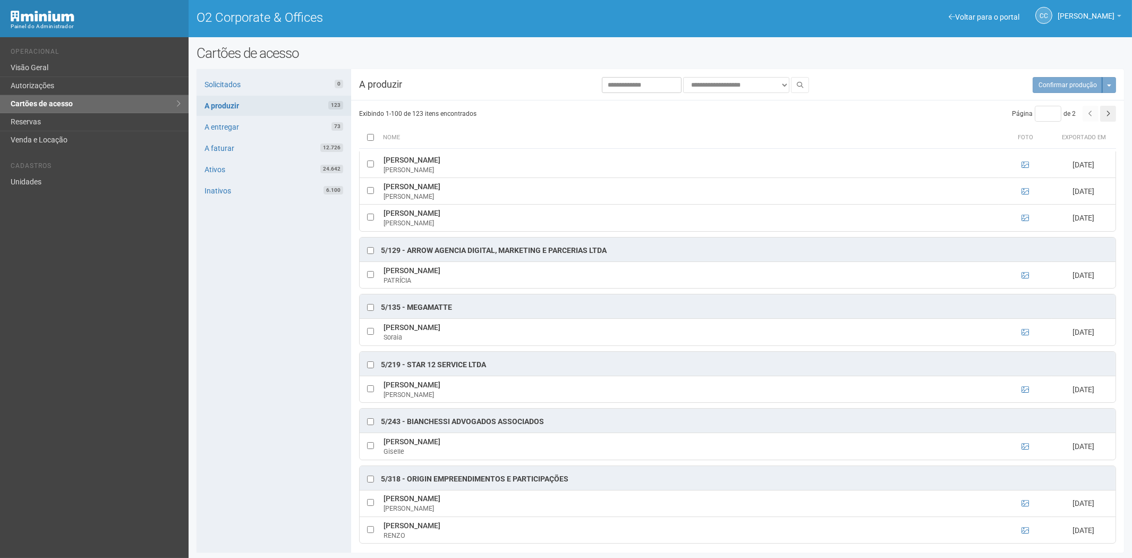
scroll to position [2242, 0]
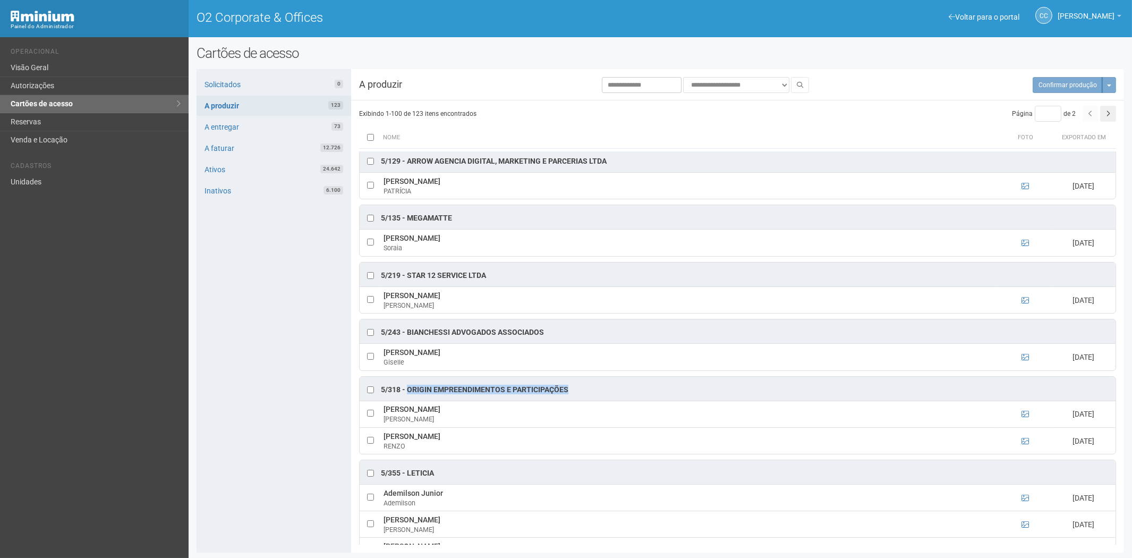
drag, startPoint x: 559, startPoint y: 400, endPoint x: 409, endPoint y: 404, distance: 149.8
click at [409, 400] on div "5/318 - Origin Empreendimentos e Participações" at bounding box center [738, 389] width 756 height 24
copy div "Origin Empreendimentos e Participações"
drag, startPoint x: 485, startPoint y: 449, endPoint x: 390, endPoint y: 449, distance: 95.1
click at [385, 449] on td "RENZO PESTANA BARROSO RENZO" at bounding box center [690, 440] width 618 height 27
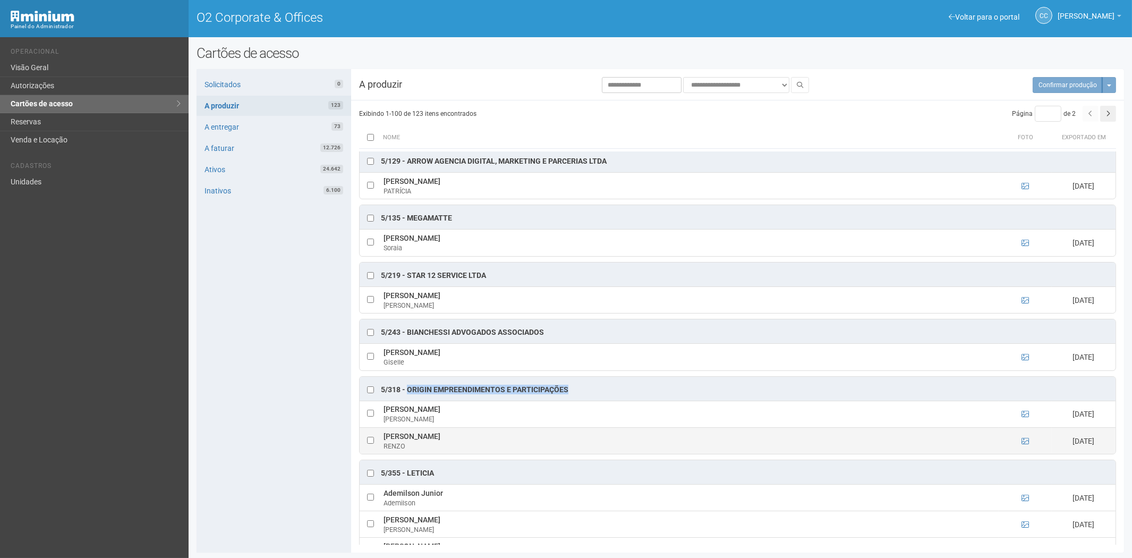
copy td "RENZO PESTANA BARROSO"
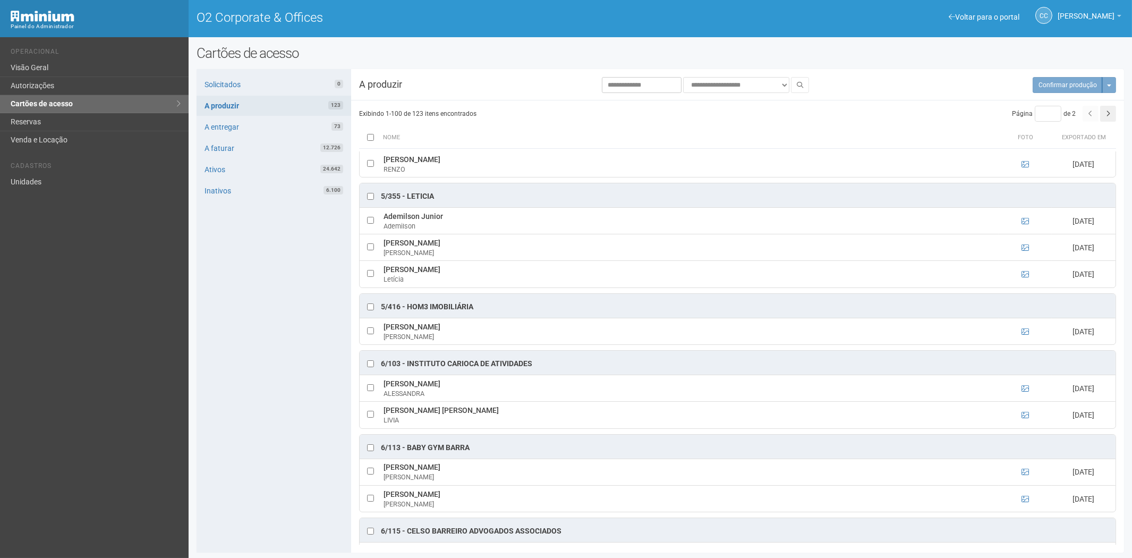
scroll to position [2537, 0]
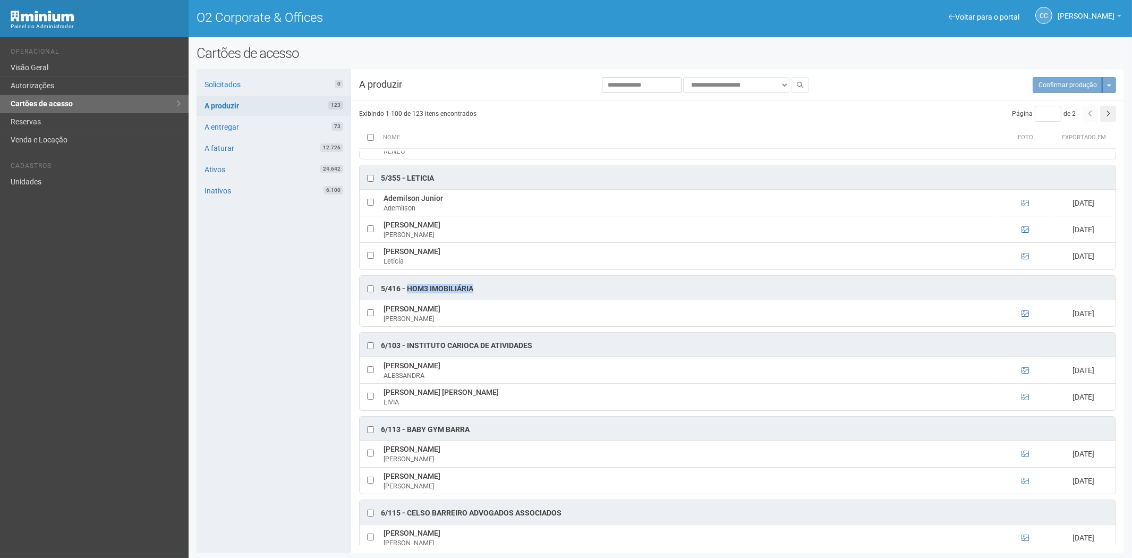
drag, startPoint x: 473, startPoint y: 301, endPoint x: 407, endPoint y: 302, distance: 65.9
click at [407, 300] on div "5/416 - HOM3 Imobiliária" at bounding box center [738, 288] width 756 height 24
copy div "HOM3 Imobiliária"
drag, startPoint x: 482, startPoint y: 320, endPoint x: 381, endPoint y: 323, distance: 100.4
click at [381, 323] on td "Fabiano Collares Drummond Fabiano" at bounding box center [690, 313] width 618 height 27
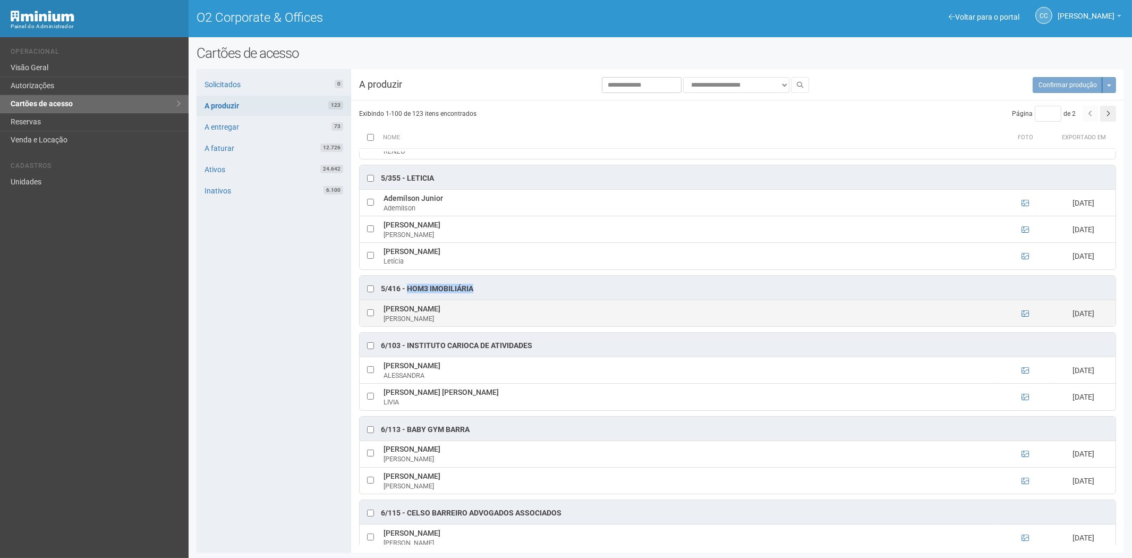
copy td "Fabiano Collares Drummond"
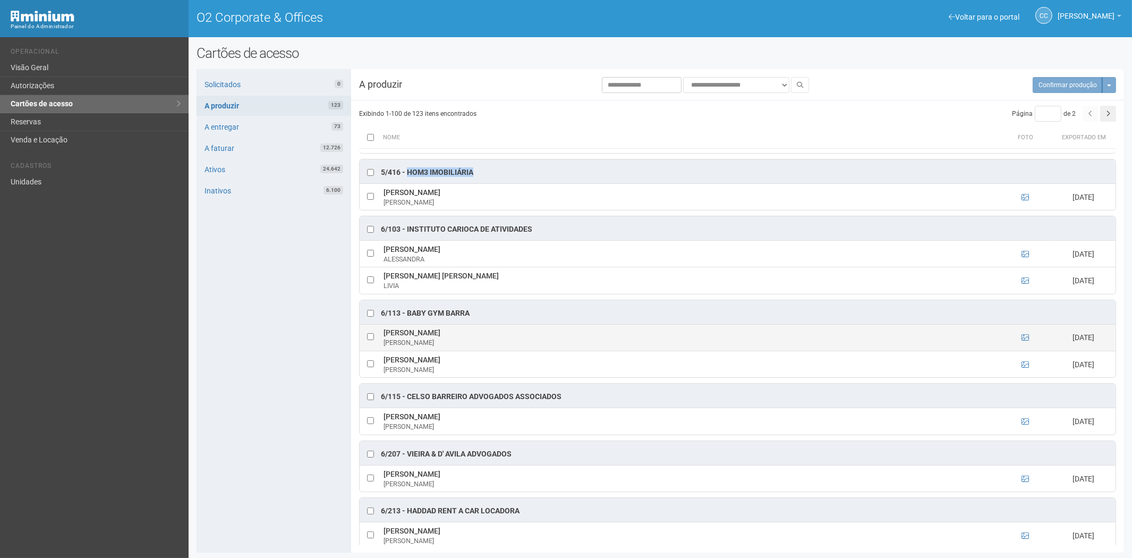
scroll to position [2655, 0]
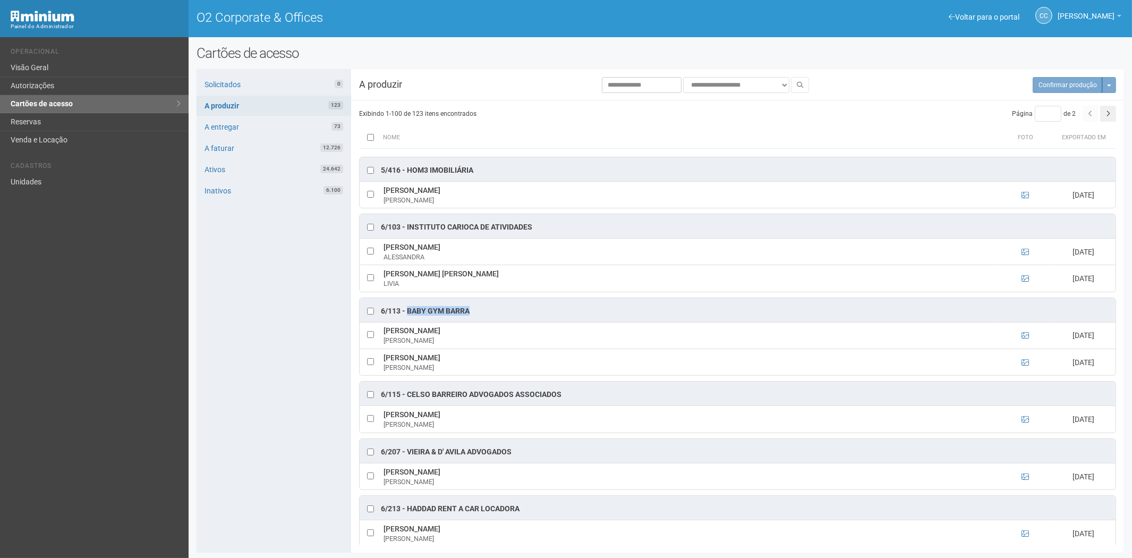
drag, startPoint x: 473, startPoint y: 324, endPoint x: 408, endPoint y: 327, distance: 65.4
click at [408, 322] on div "6/113 - BABY GYM BARRA" at bounding box center [738, 310] width 756 height 24
copy div "BABY GYM BARRA"
drag, startPoint x: 448, startPoint y: 348, endPoint x: 386, endPoint y: 349, distance: 62.1
click at [386, 348] on td "Bianca Maria Sena Bianca" at bounding box center [690, 335] width 618 height 27
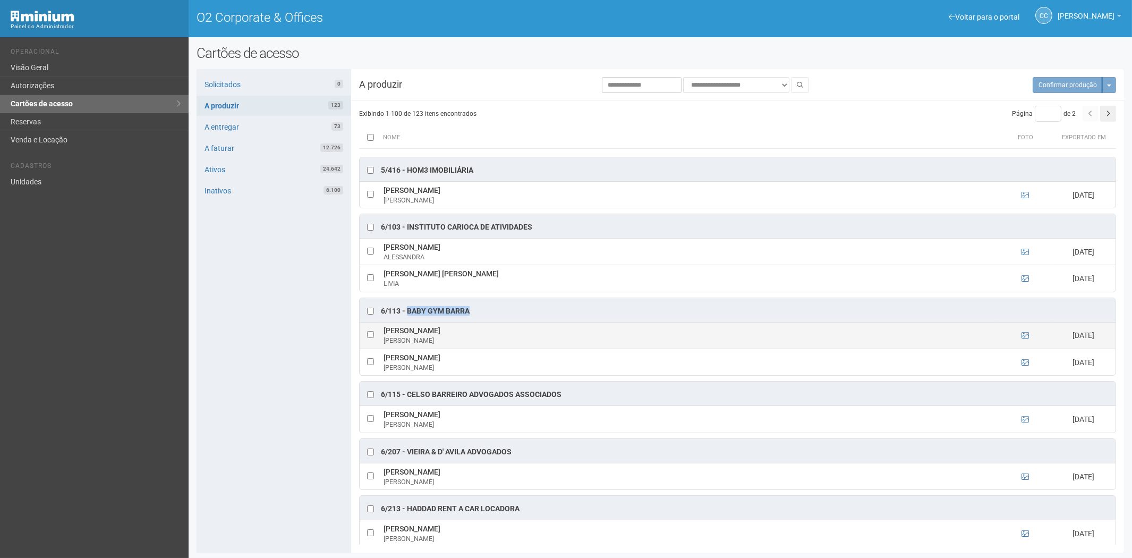
copy td "Bianca Maria Sena"
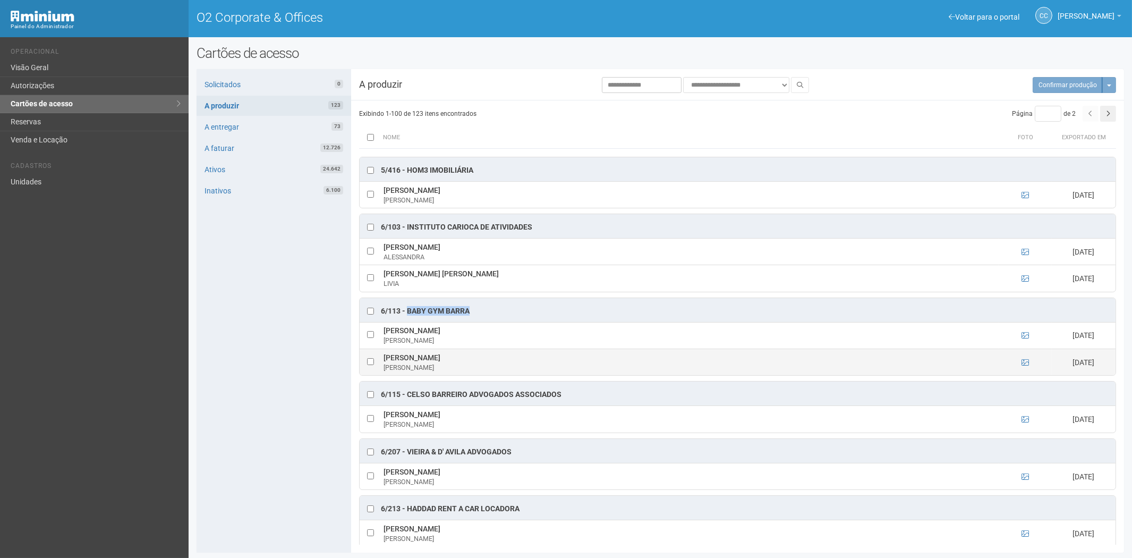
drag, startPoint x: 526, startPoint y: 369, endPoint x: 386, endPoint y: 374, distance: 140.3
click at [386, 374] on td "MONIQUE DA SILVA VASCONCELOS DIAS MONIQUE" at bounding box center [690, 361] width 618 height 27
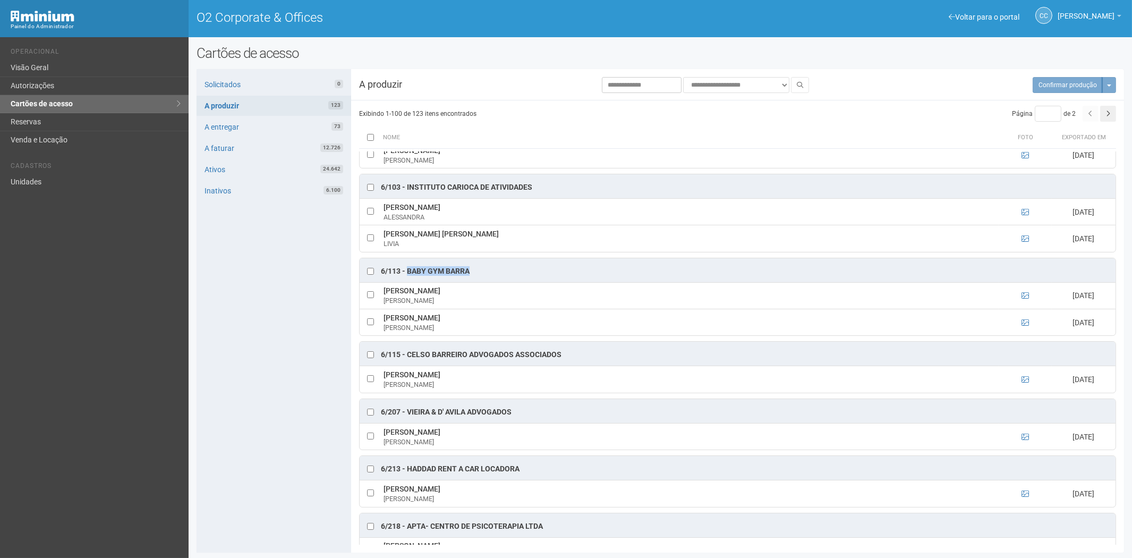
scroll to position [2714, 0]
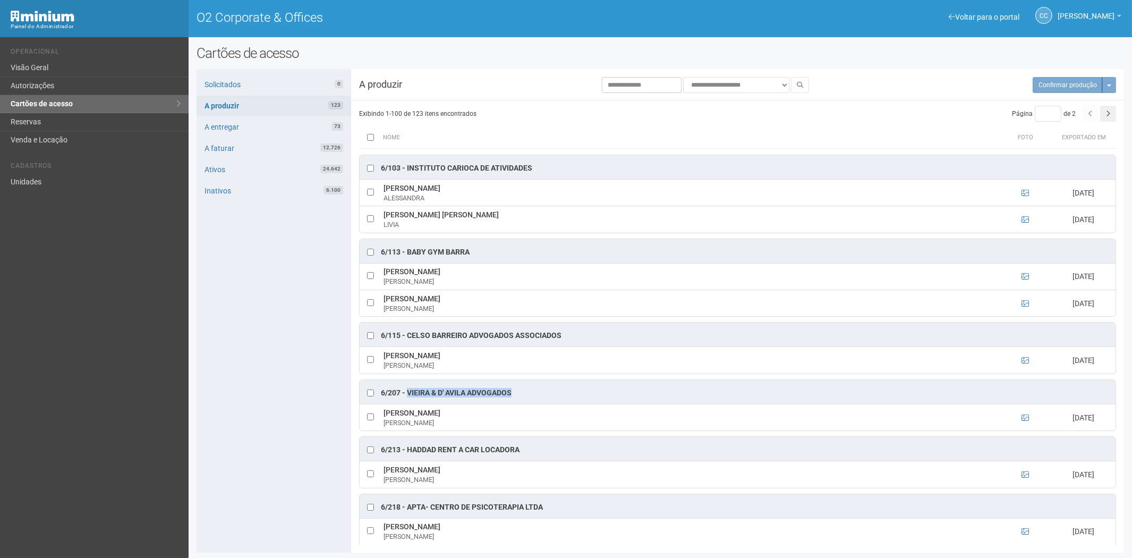
drag, startPoint x: 407, startPoint y: 407, endPoint x: 518, endPoint y: 412, distance: 111.1
click at [518, 404] on div "6/207 - Vieira & d' Avila Advogados" at bounding box center [738, 392] width 756 height 24
drag, startPoint x: 496, startPoint y: 426, endPoint x: 390, endPoint y: 428, distance: 105.7
click at [384, 429] on td "João Gabriel Dalta Camillo Alves João" at bounding box center [690, 417] width 618 height 27
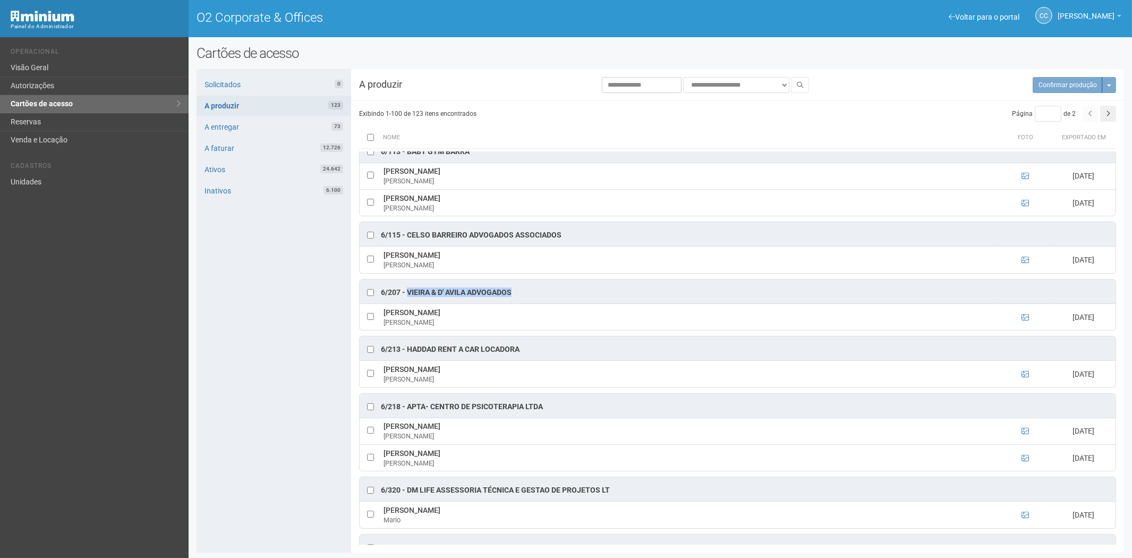
scroll to position [2832, 0]
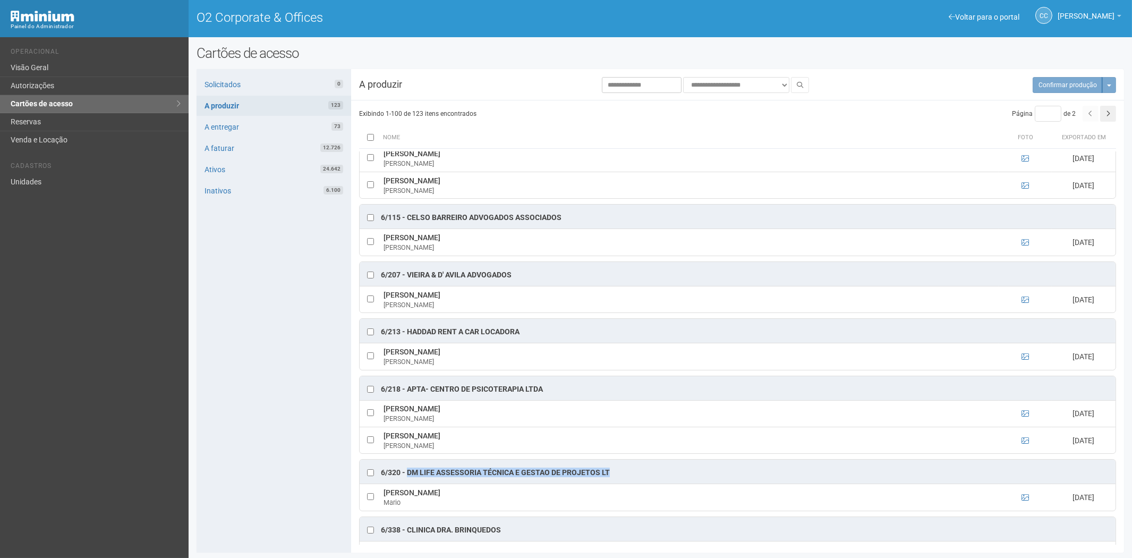
drag, startPoint x: 615, startPoint y: 490, endPoint x: 407, endPoint y: 489, distance: 208.2
click at [407, 483] on div "6/320 - DM Life Assessoria Técnica e Gestao de Projetos Lt" at bounding box center [738, 471] width 756 height 24
drag, startPoint x: 486, startPoint y: 510, endPoint x: 386, endPoint y: 508, distance: 100.4
click at [386, 508] on td "Mario Sergio Monteiro Lopes Mario" at bounding box center [690, 497] width 618 height 27
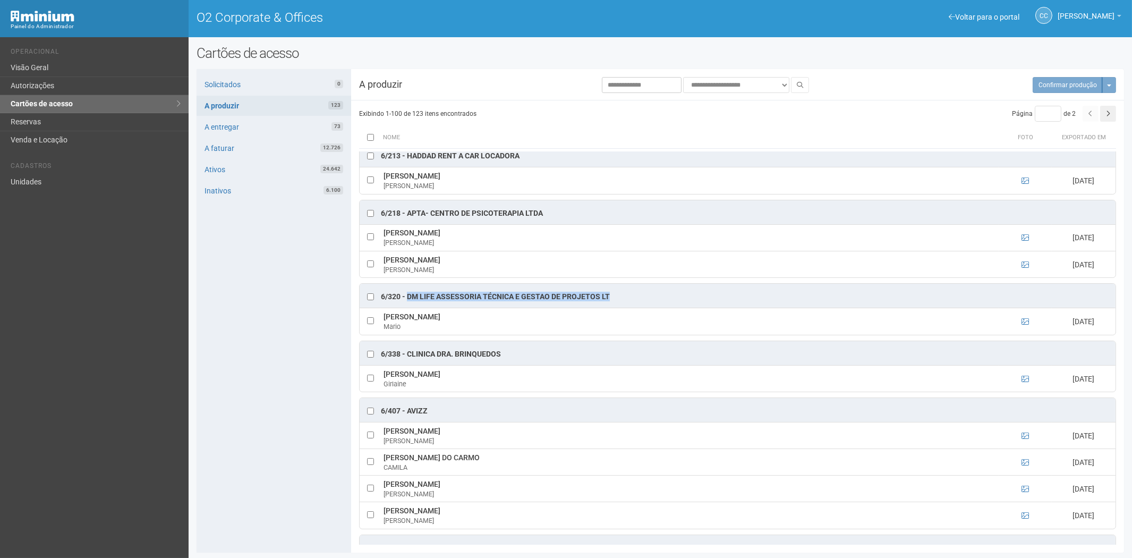
scroll to position [3009, 0]
drag, startPoint x: 502, startPoint y: 368, endPoint x: 412, endPoint y: 372, distance: 90.9
click at [407, 364] on div "6/338 - Clinica Dra. Brinquedos" at bounding box center [738, 352] width 756 height 24
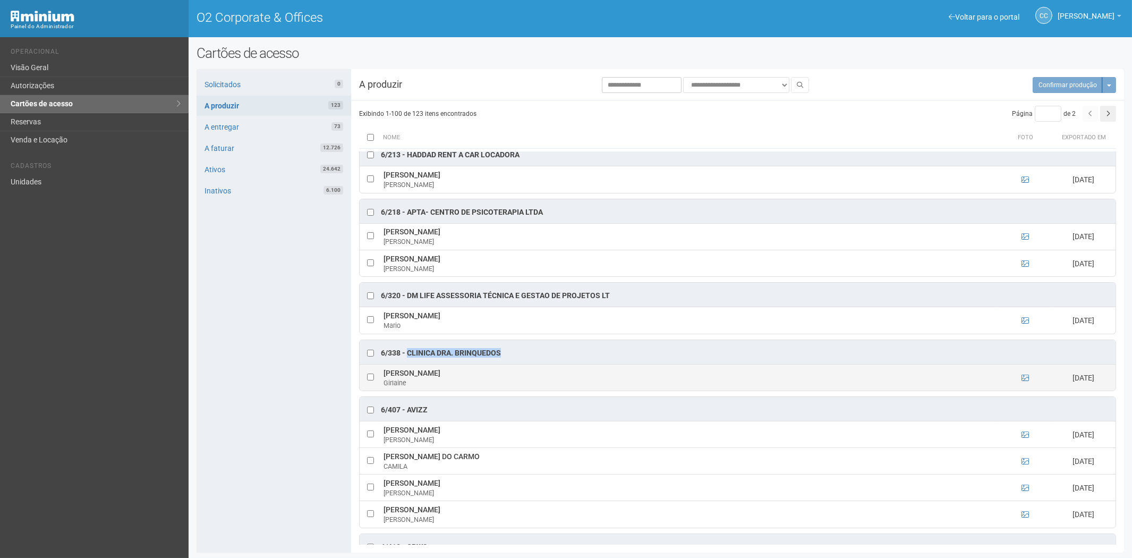
drag, startPoint x: 507, startPoint y: 389, endPoint x: 394, endPoint y: 389, distance: 113.6
click at [382, 387] on td "Girlaine Medeiros Monteiro Campos Girlaine" at bounding box center [690, 377] width 618 height 27
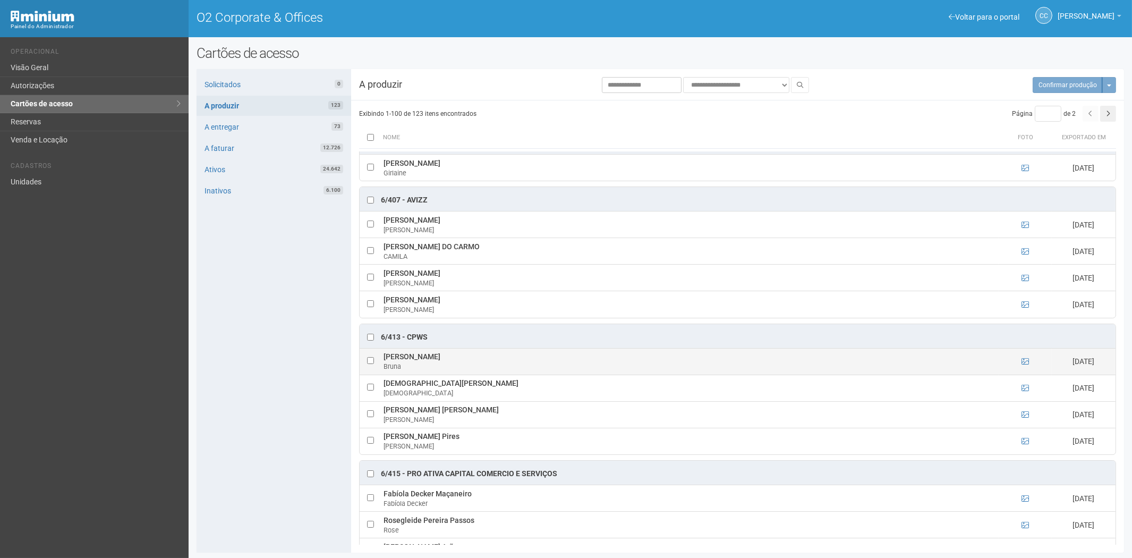
scroll to position [3245, 0]
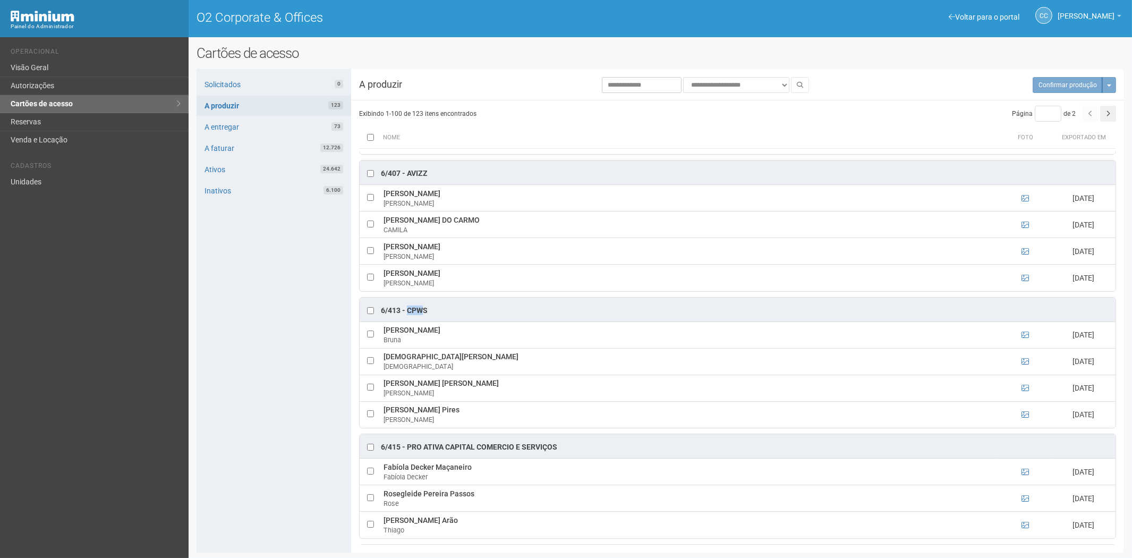
drag, startPoint x: 409, startPoint y: 330, endPoint x: 423, endPoint y: 330, distance: 14.3
click at [423, 316] on div "6/413 - CPWS" at bounding box center [404, 310] width 47 height 11
click at [417, 316] on div "6/413 - CPWS" at bounding box center [404, 310] width 47 height 11
click at [440, 321] on div "6/413 - CPWS" at bounding box center [738, 309] width 756 height 24
drag, startPoint x: 428, startPoint y: 328, endPoint x: 409, endPoint y: 330, distance: 19.2
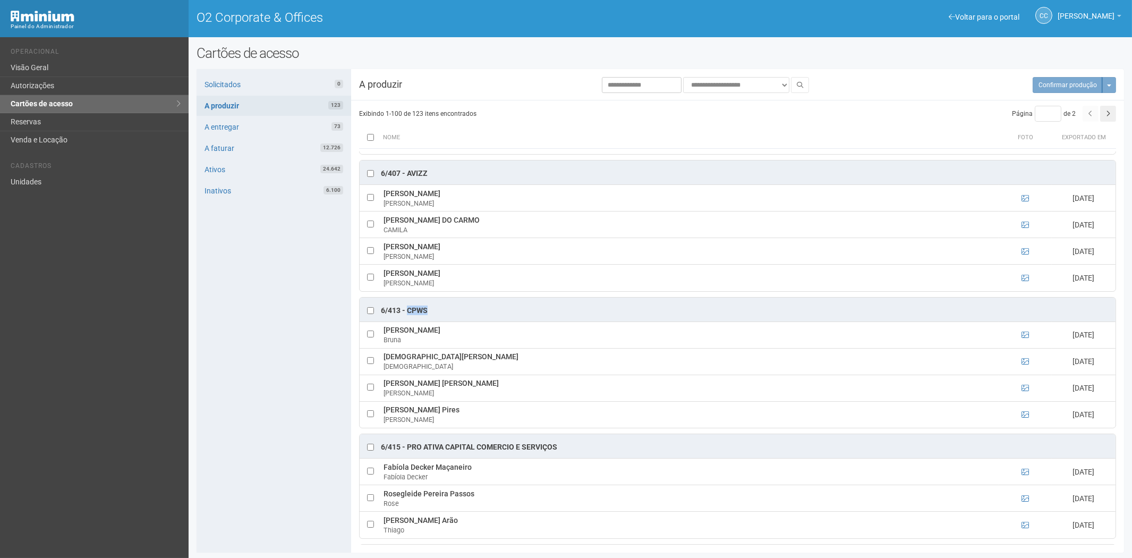
click at [409, 321] on div "6/413 - CPWS" at bounding box center [738, 309] width 756 height 24
drag, startPoint x: 473, startPoint y: 347, endPoint x: 397, endPoint y: 352, distance: 76.6
click at [385, 348] on td "Bruna da Silva Rodrigues Bruna" at bounding box center [690, 334] width 618 height 27
drag, startPoint x: 451, startPoint y: 374, endPoint x: 386, endPoint y: 377, distance: 65.9
click at [386, 374] on td "Cristiana Machado Cristiana" at bounding box center [690, 361] width 618 height 27
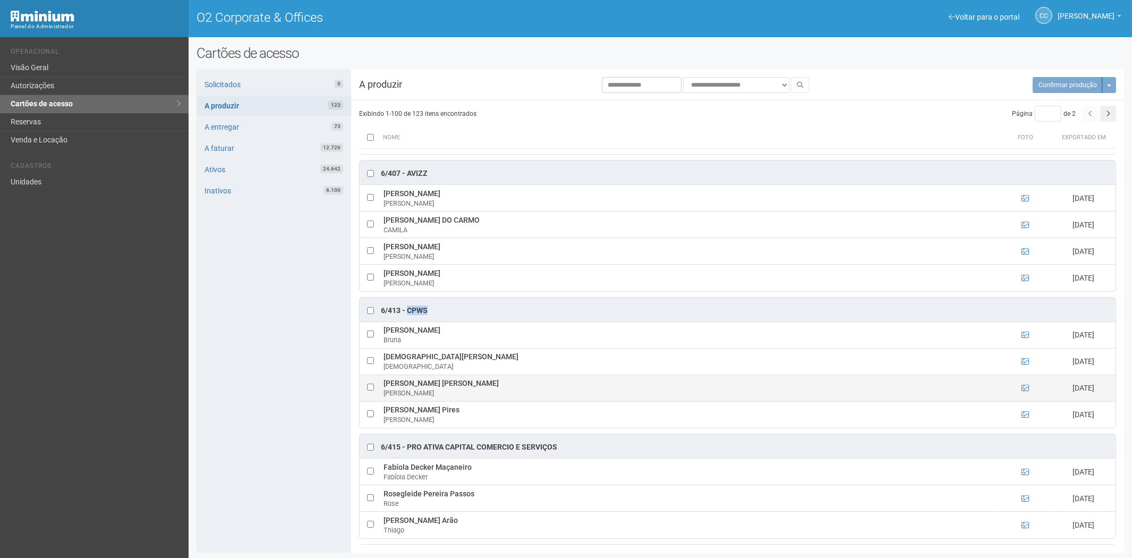
drag, startPoint x: 522, startPoint y: 402, endPoint x: 384, endPoint y: 405, distance: 137.6
click at [383, 401] on td "Daniel do Nascimento Gripa Cavalcanti Daniel" at bounding box center [690, 387] width 618 height 27
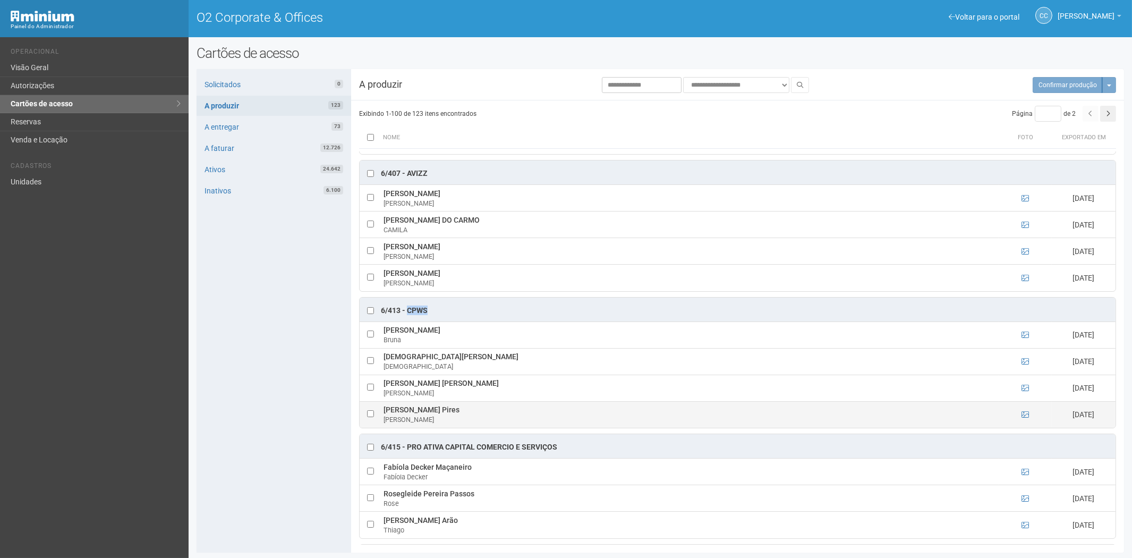
drag, startPoint x: 462, startPoint y: 429, endPoint x: 384, endPoint y: 431, distance: 78.1
click at [384, 428] on td "Lucas dos Santos Pires Lucas" at bounding box center [690, 414] width 618 height 27
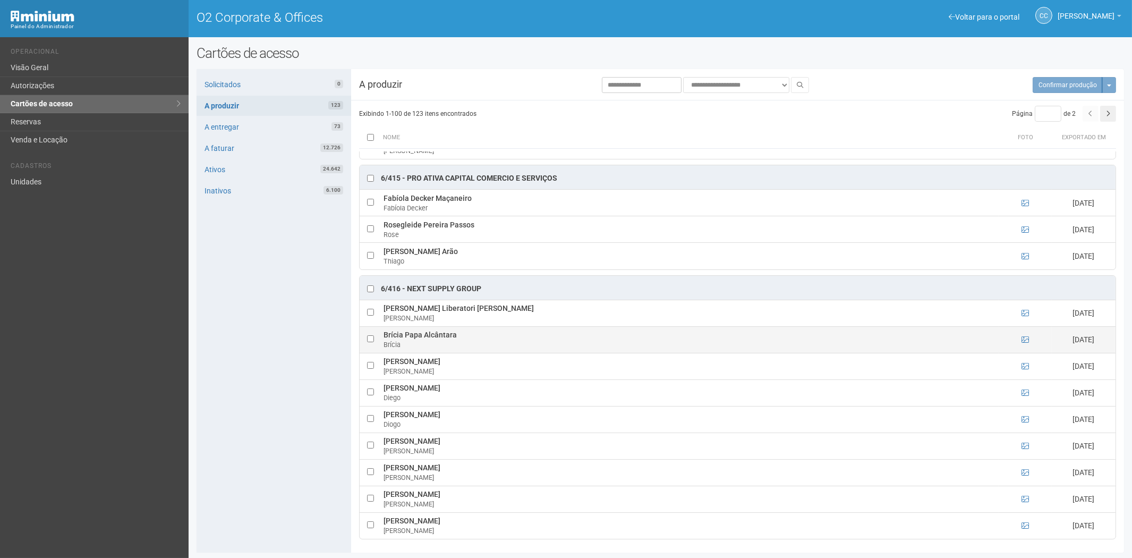
scroll to position [3534, 0]
click at [1101, 114] on button "button" at bounding box center [1108, 114] width 16 height 16
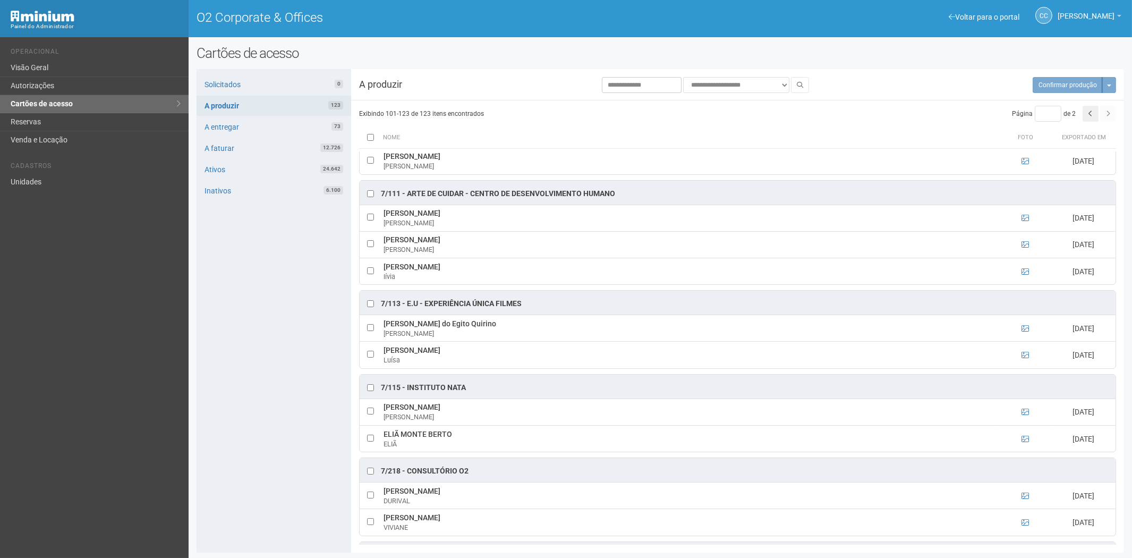
scroll to position [177, 0]
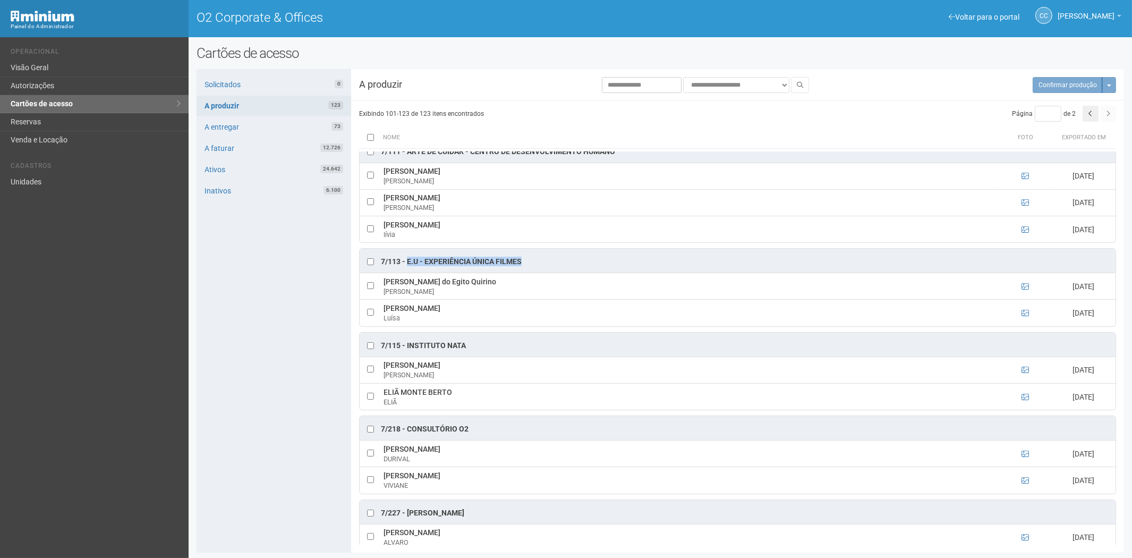
drag, startPoint x: 527, startPoint y: 258, endPoint x: 413, endPoint y: 262, distance: 114.3
click at [406, 260] on div "7/113 - E.U - Experiência Única Filmes" at bounding box center [738, 261] width 756 height 24
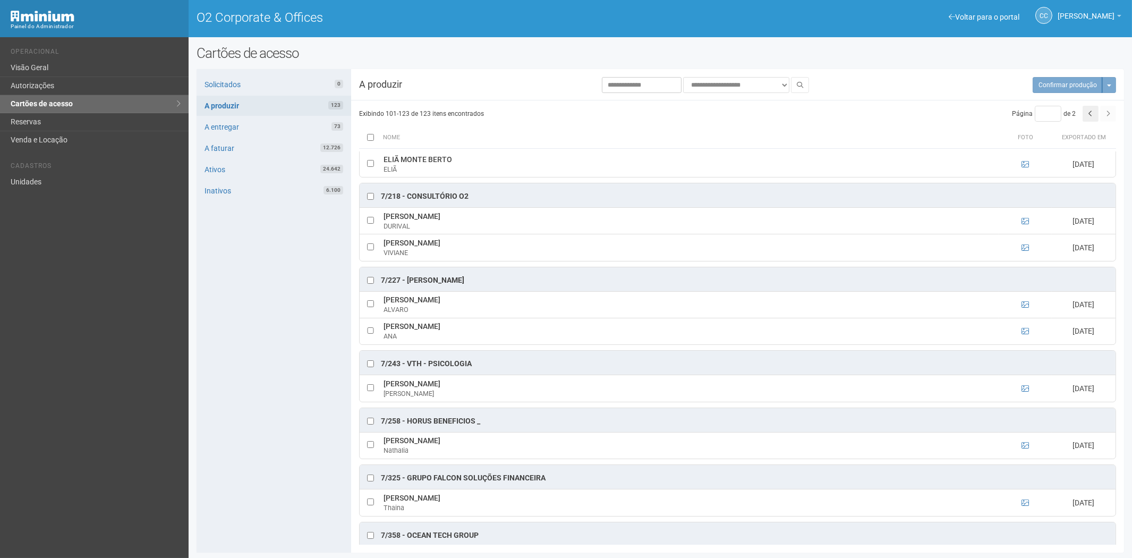
scroll to position [413, 0]
drag, startPoint x: 475, startPoint y: 361, endPoint x: 408, endPoint y: 362, distance: 66.9
click at [407, 362] on div "7/243 - VTH - PSICOLOGIA" at bounding box center [738, 359] width 756 height 24
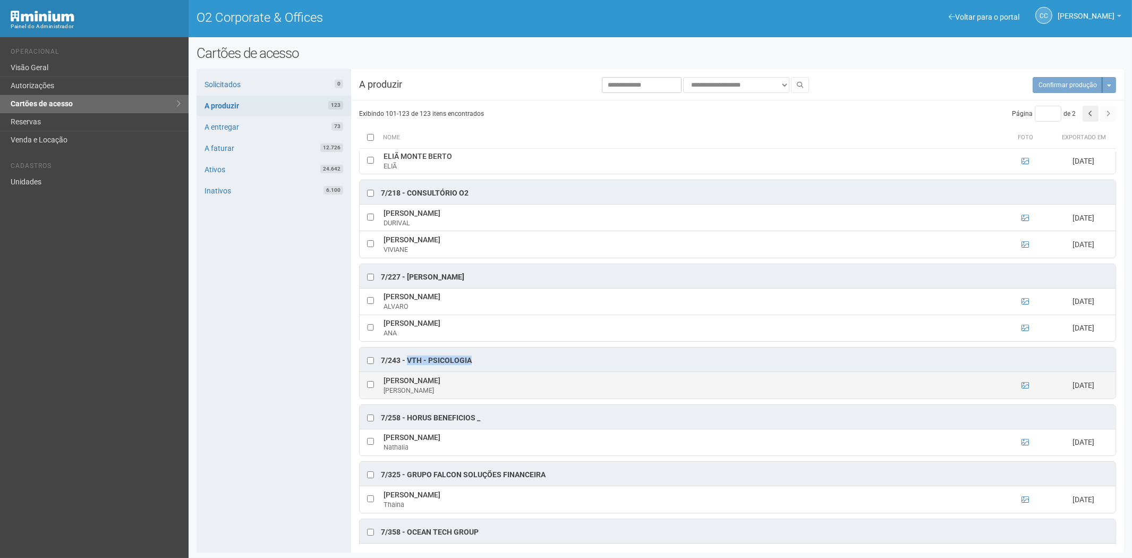
drag, startPoint x: 480, startPoint y: 381, endPoint x: 386, endPoint y: 385, distance: 94.1
click at [381, 385] on td "Sandra Regina Lima Oliveira Sandra" at bounding box center [690, 385] width 618 height 27
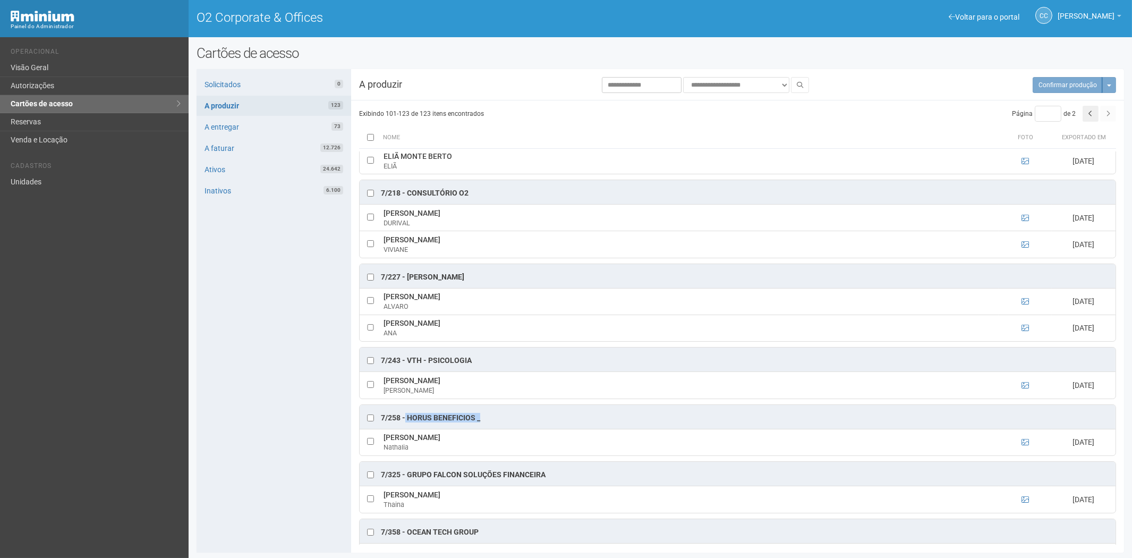
drag, startPoint x: 487, startPoint y: 423, endPoint x: 405, endPoint y: 420, distance: 81.8
click at [405, 420] on div "7/258 - Horus Beneficios _" at bounding box center [738, 417] width 756 height 24
drag, startPoint x: 473, startPoint y: 439, endPoint x: 383, endPoint y: 443, distance: 90.4
click at [383, 443] on td "Nathalia de Lima Araujo Nathalia" at bounding box center [690, 442] width 618 height 27
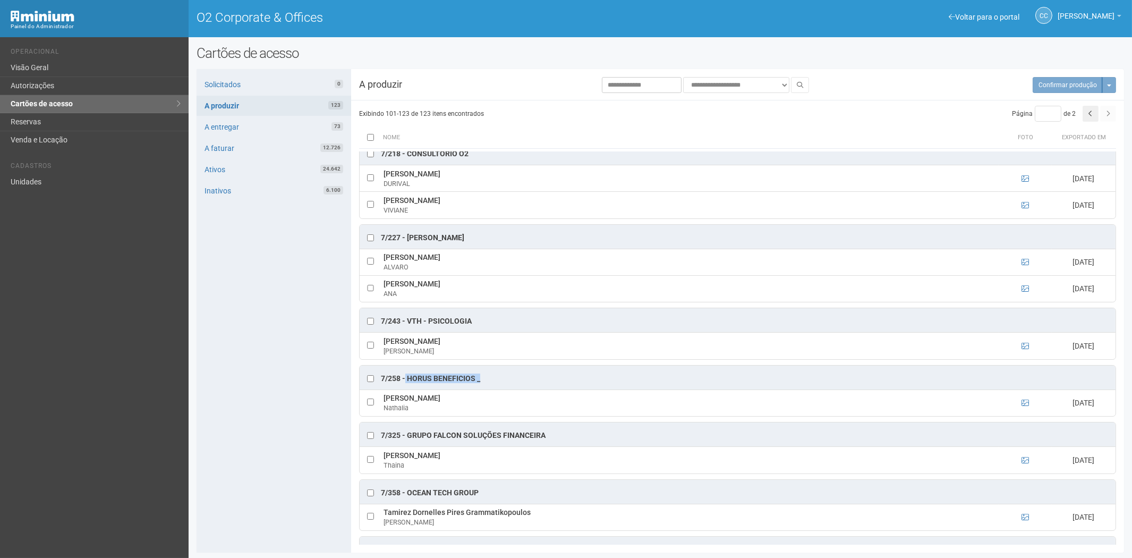
scroll to position [472, 0]
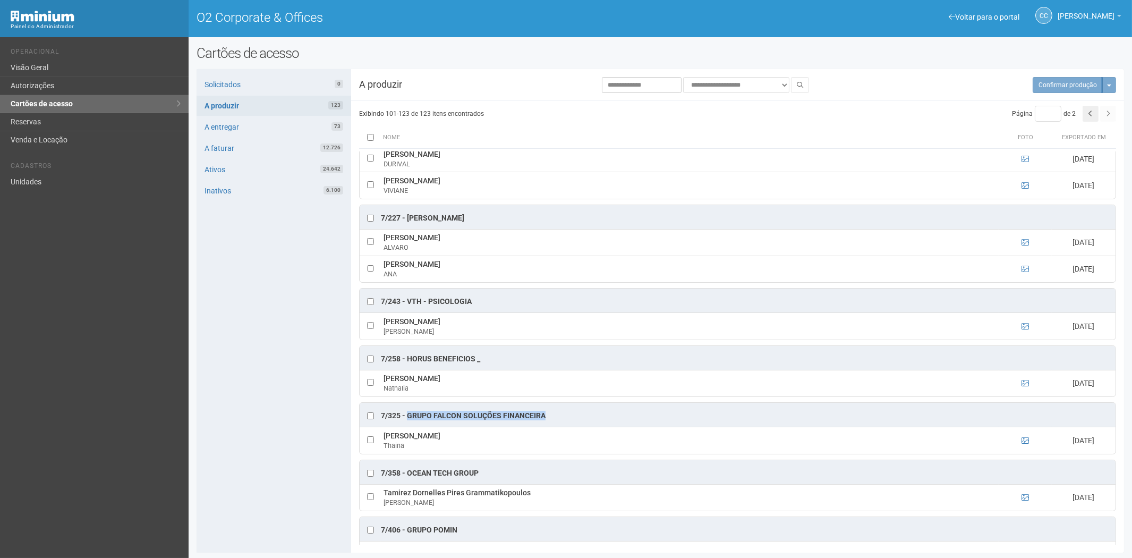
drag, startPoint x: 535, startPoint y: 420, endPoint x: 408, endPoint y: 420, distance: 126.9
click at [408, 420] on div "7/325 - Grupo Falcon Soluções Financeira" at bounding box center [738, 415] width 756 height 24
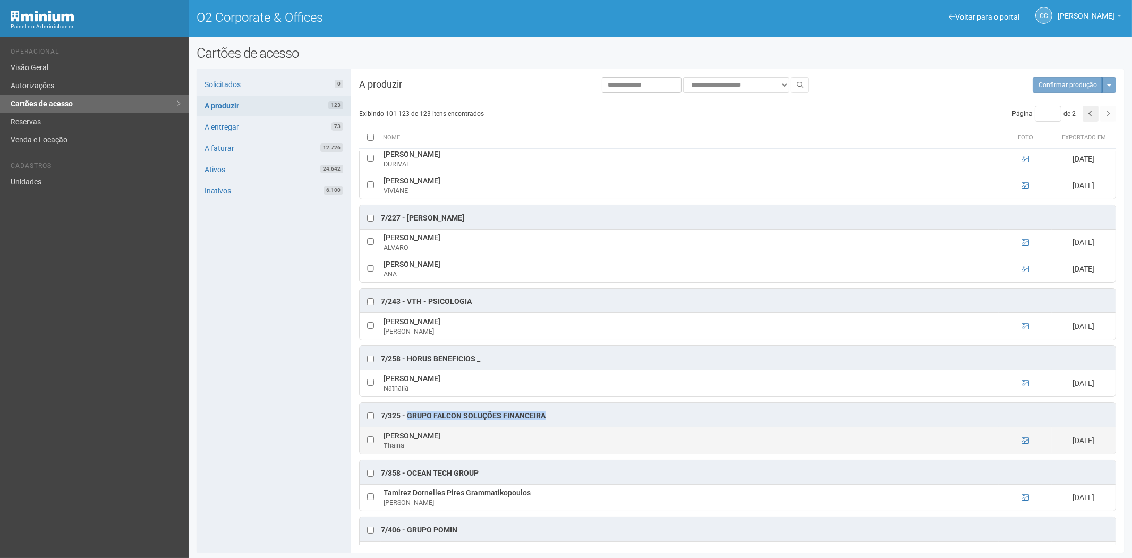
drag, startPoint x: 433, startPoint y: 442, endPoint x: 384, endPoint y: 441, distance: 49.4
click at [384, 441] on td "Thaina Gomes Thaina" at bounding box center [690, 440] width 618 height 27
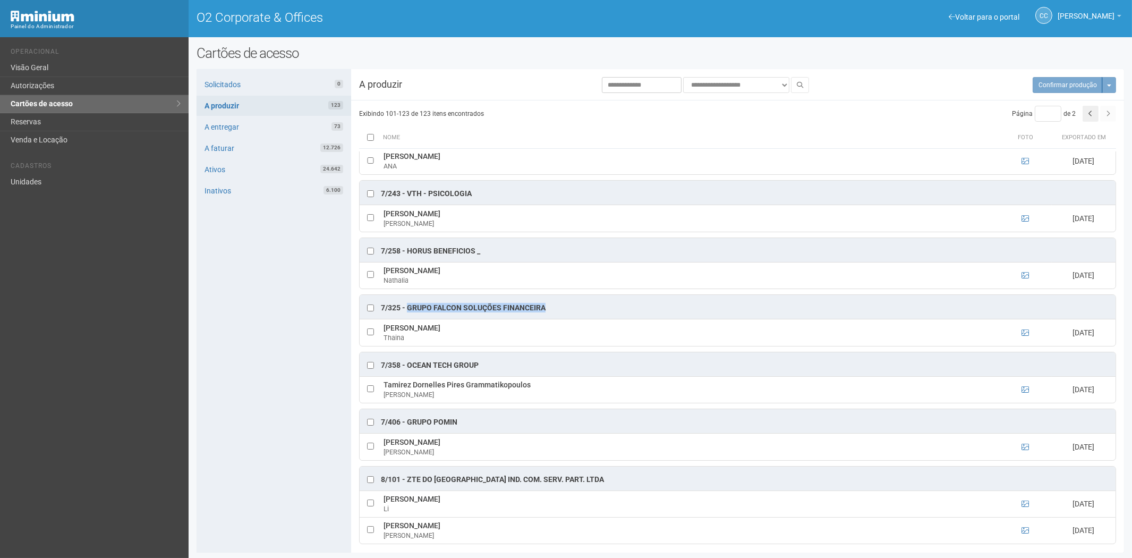
scroll to position [590, 0]
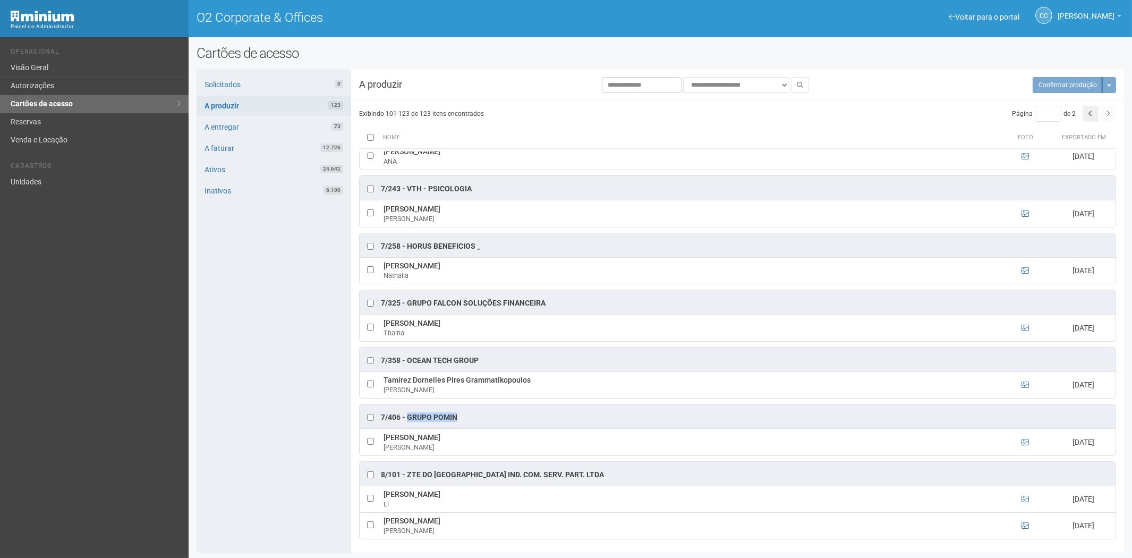
drag, startPoint x: 462, startPoint y: 415, endPoint x: 408, endPoint y: 417, distance: 54.2
click at [408, 417] on div "7/406 - Grupo Pomin" at bounding box center [738, 416] width 756 height 24
drag, startPoint x: 474, startPoint y: 436, endPoint x: 399, endPoint y: 437, distance: 74.4
click at [383, 437] on td "Maria Luisa Santos da Silva Maria" at bounding box center [690, 442] width 618 height 27
drag, startPoint x: 272, startPoint y: 332, endPoint x: 266, endPoint y: 1, distance: 330.9
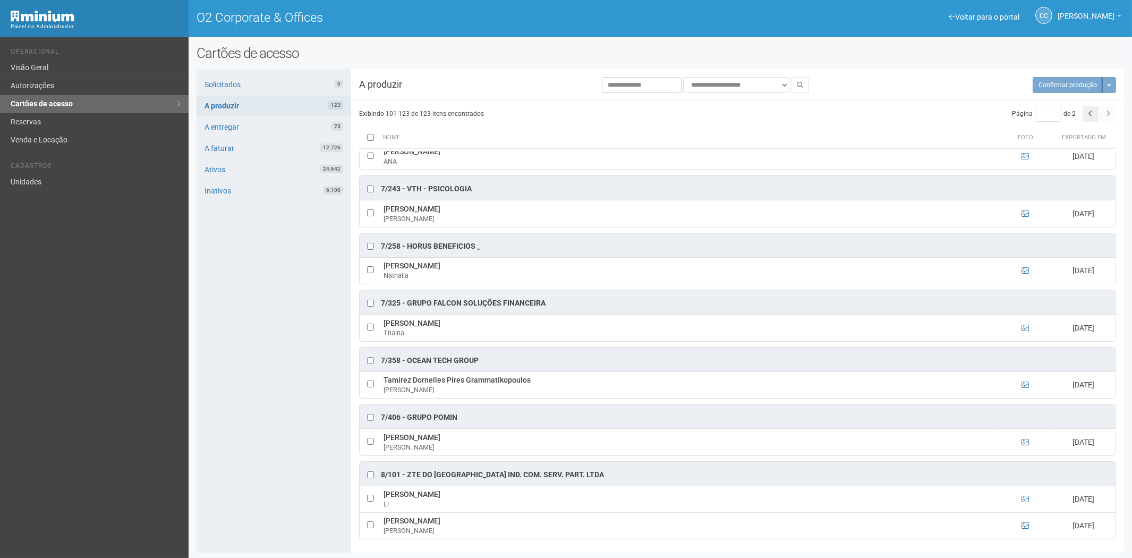
click at [280, 314] on div "Solicitados 0 A produzir 123 A entregar 73 A faturar 12.726 Ativos 24.642 Inati…" at bounding box center [273, 310] width 155 height 483
click at [56, 173] on link "Unidades" at bounding box center [94, 182] width 189 height 18
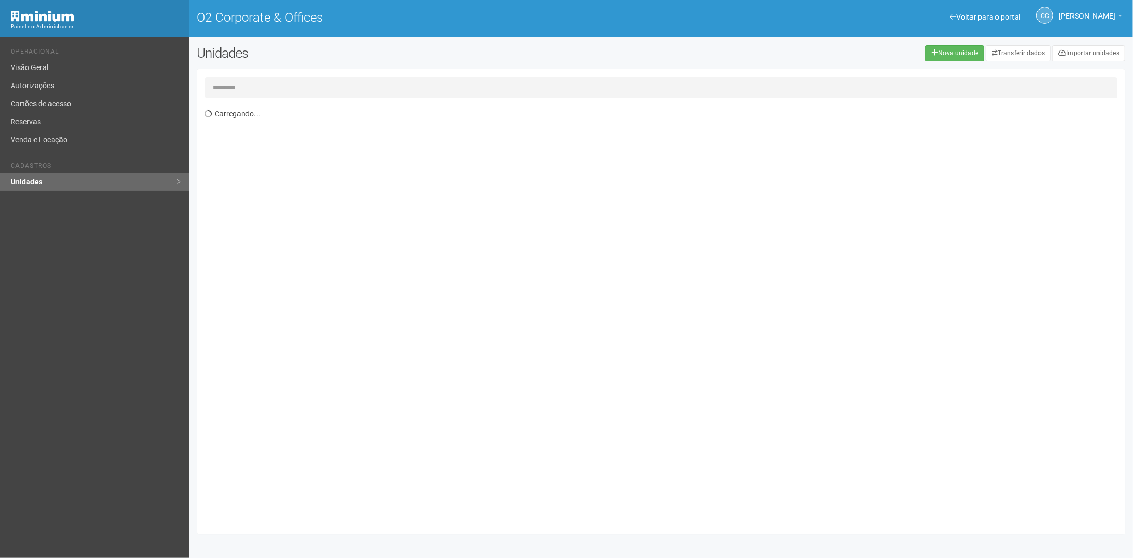
click at [280, 86] on input "text" at bounding box center [661, 87] width 912 height 21
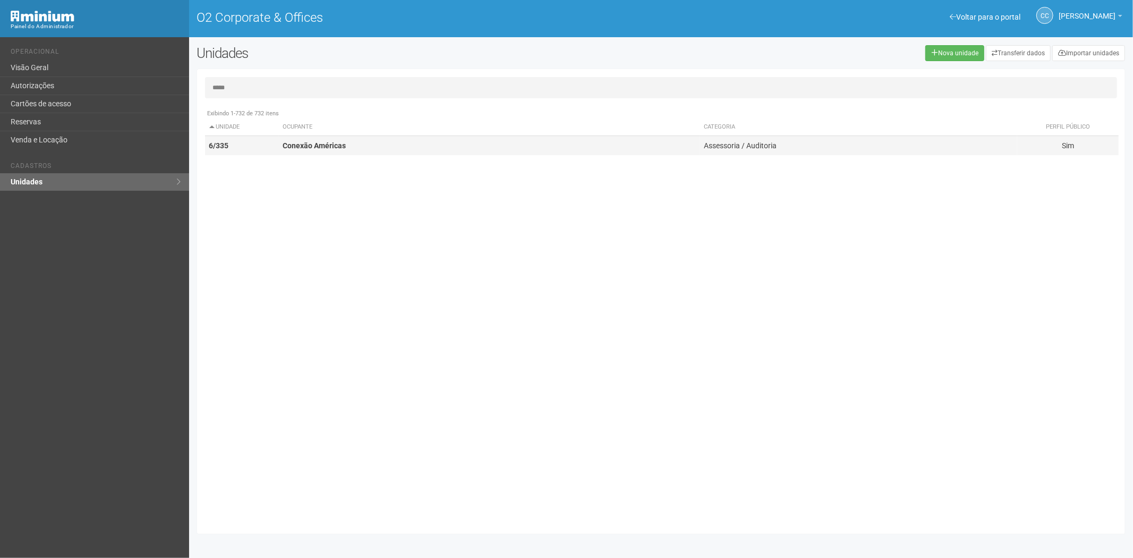
type input "*****"
drag, startPoint x: 316, startPoint y: 149, endPoint x: 322, endPoint y: 145, distance: 7.2
click at [317, 149] on strong "Conexão Américas" at bounding box center [314, 145] width 63 height 8
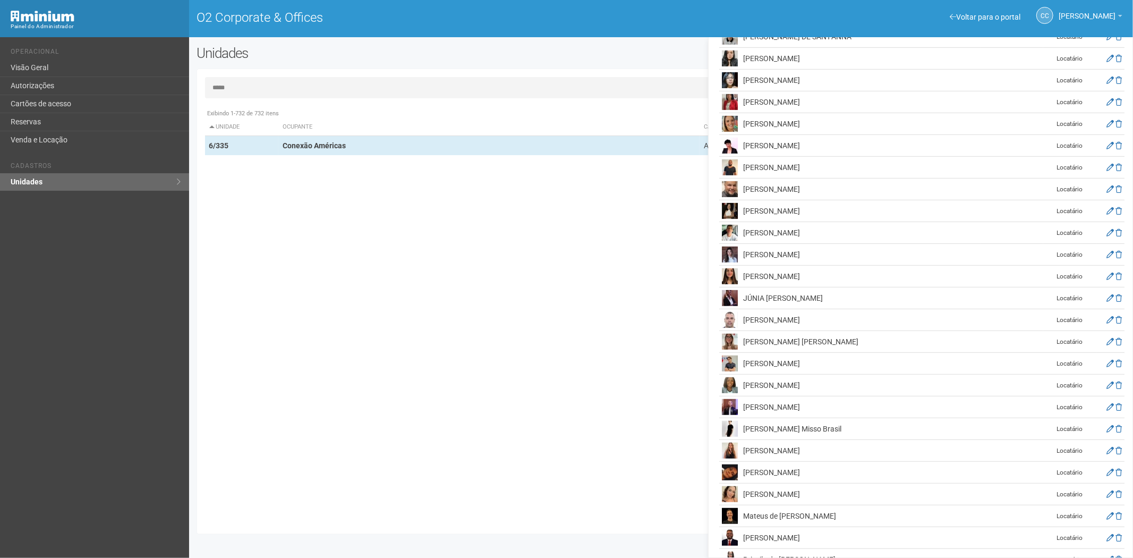
scroll to position [375, 0]
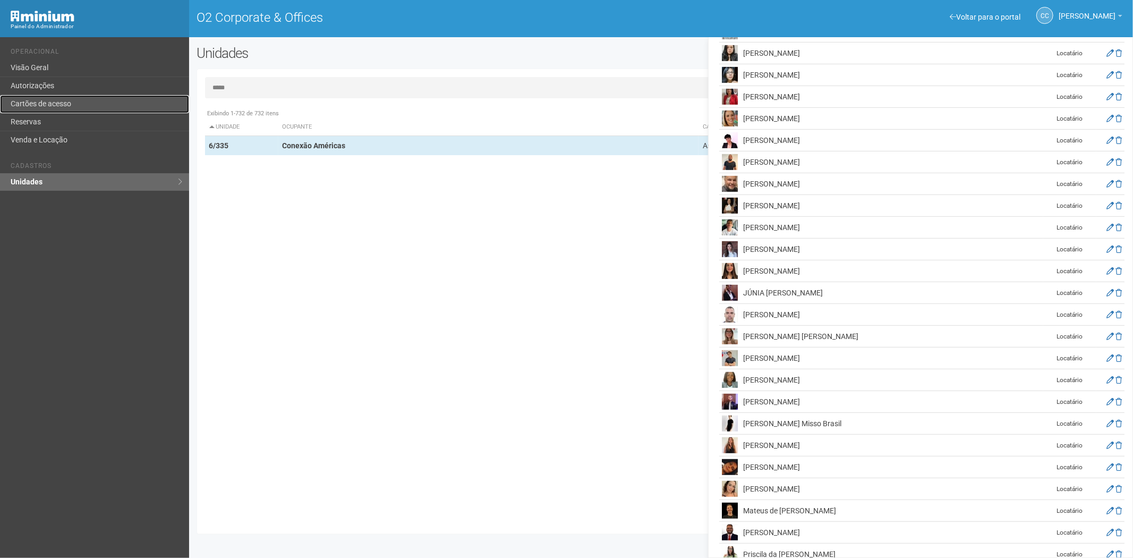
click at [44, 100] on link "Cartões de acesso" at bounding box center [94, 104] width 189 height 18
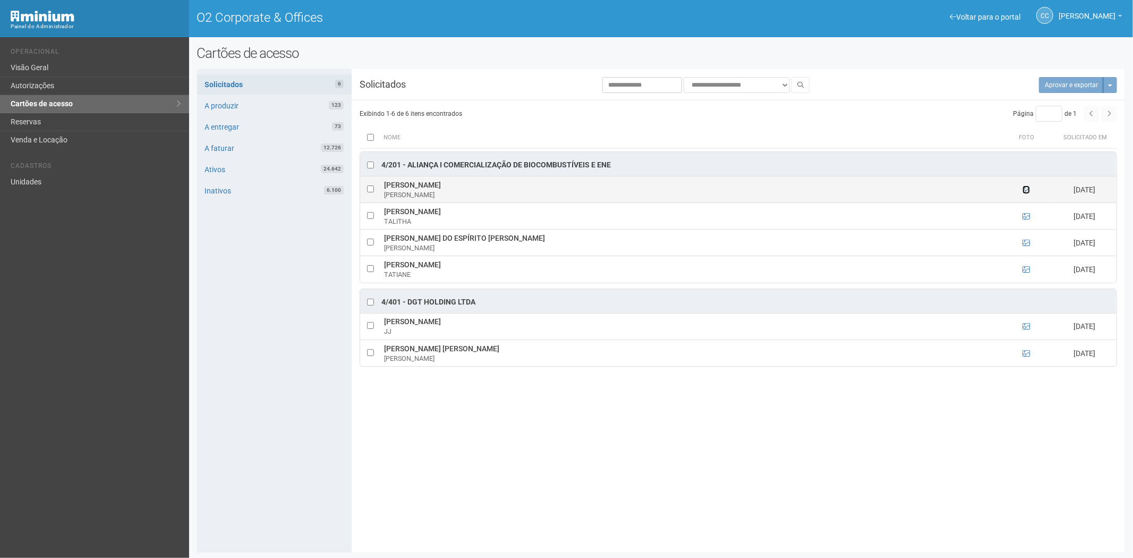
click at [1024, 191] on icon at bounding box center [1025, 189] width 7 height 7
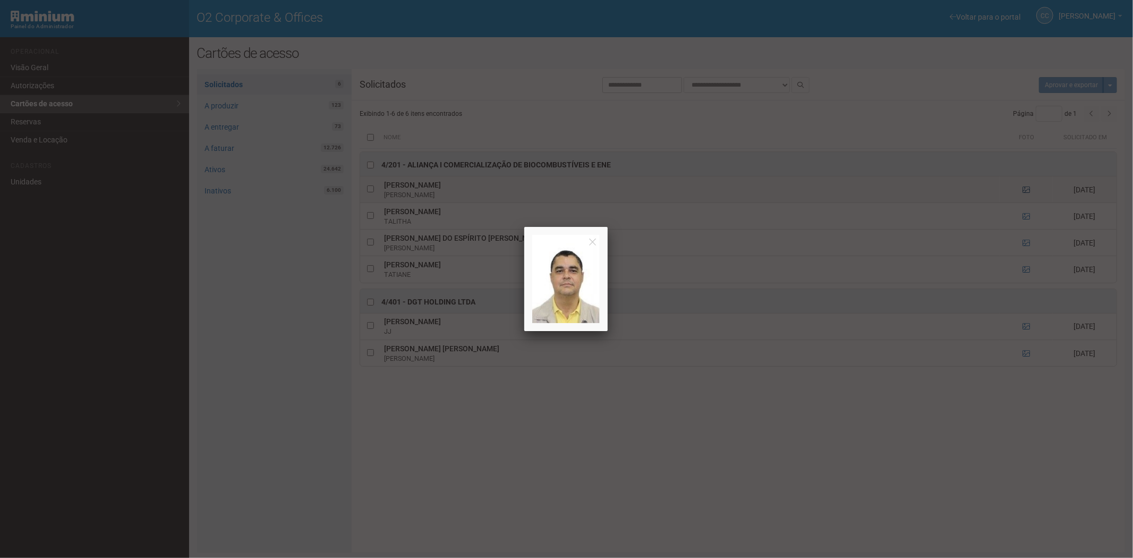
click at [1024, 191] on div at bounding box center [566, 279] width 1133 height 558
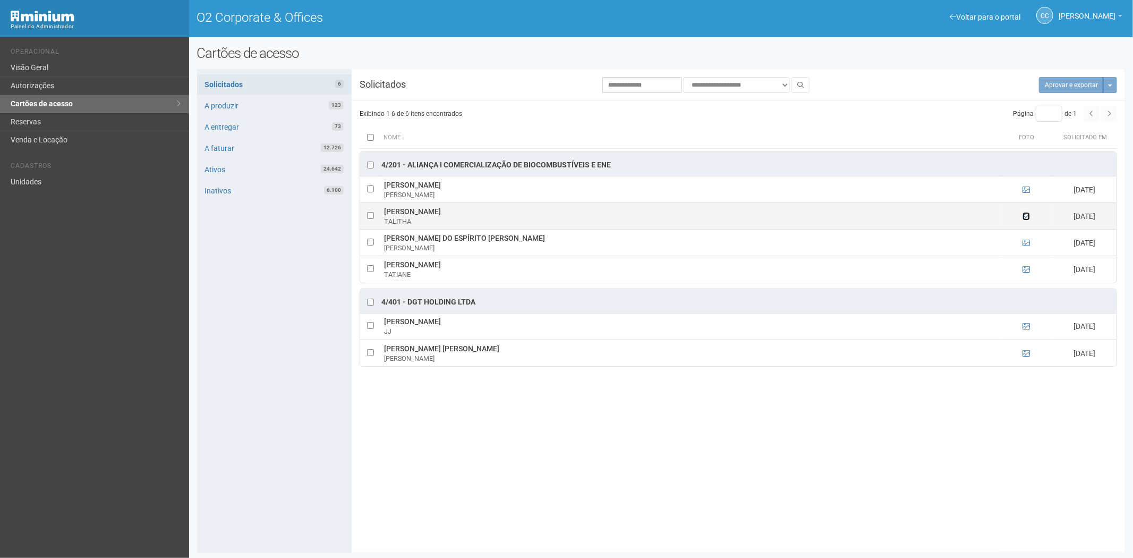
click at [1025, 216] on icon at bounding box center [1025, 215] width 7 height 7
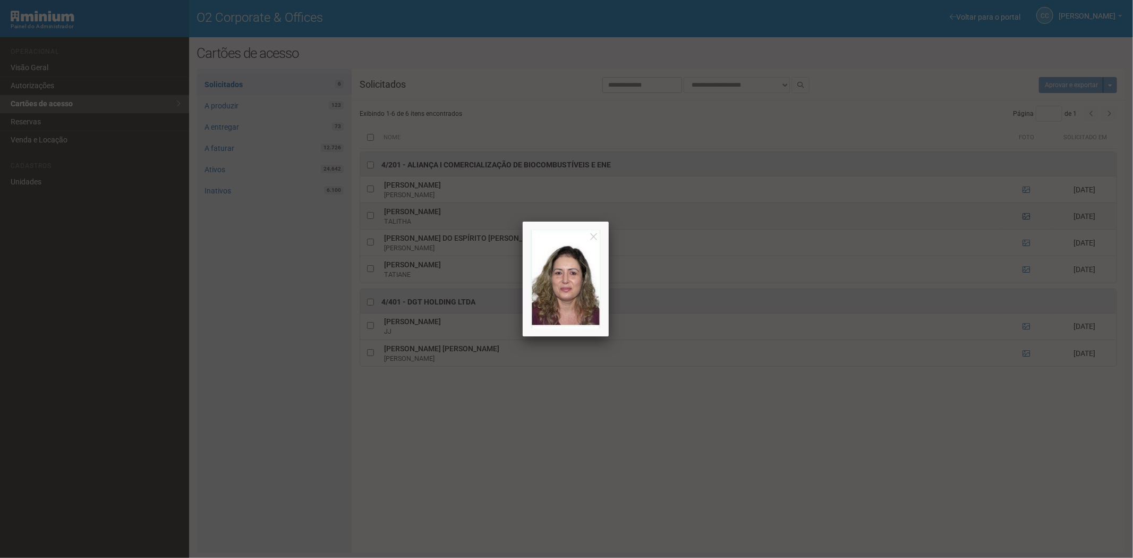
click at [1025, 216] on div at bounding box center [566, 279] width 1133 height 558
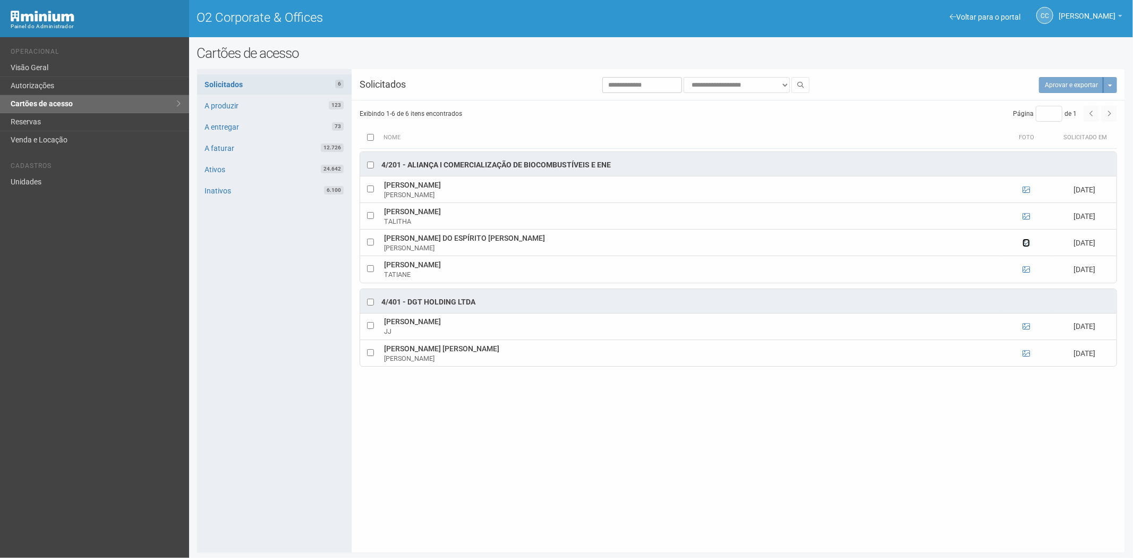
click at [1025, 243] on icon at bounding box center [1025, 242] width 7 height 7
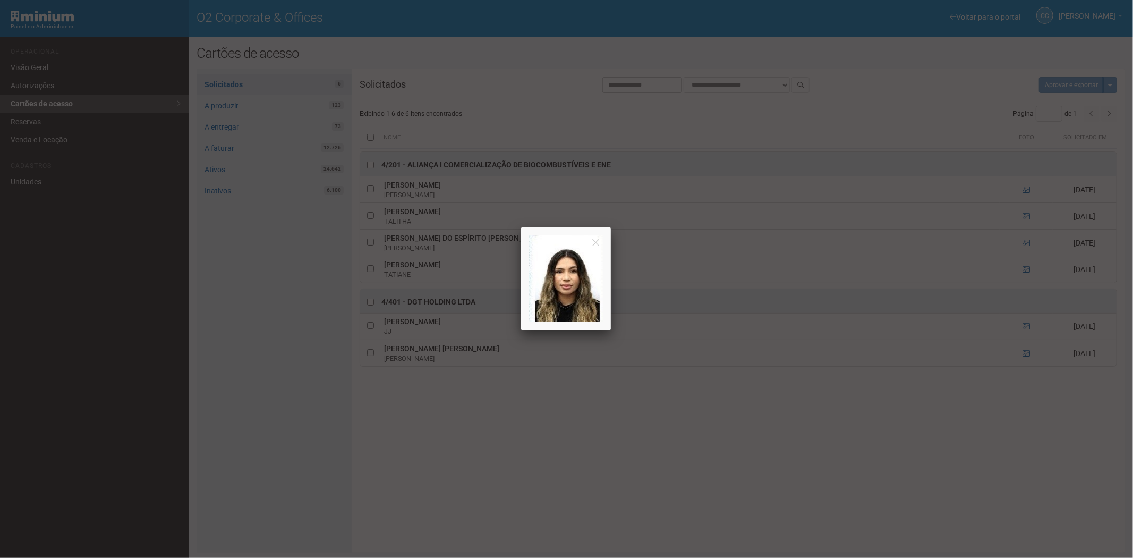
click at [1025, 243] on div at bounding box center [566, 279] width 1133 height 558
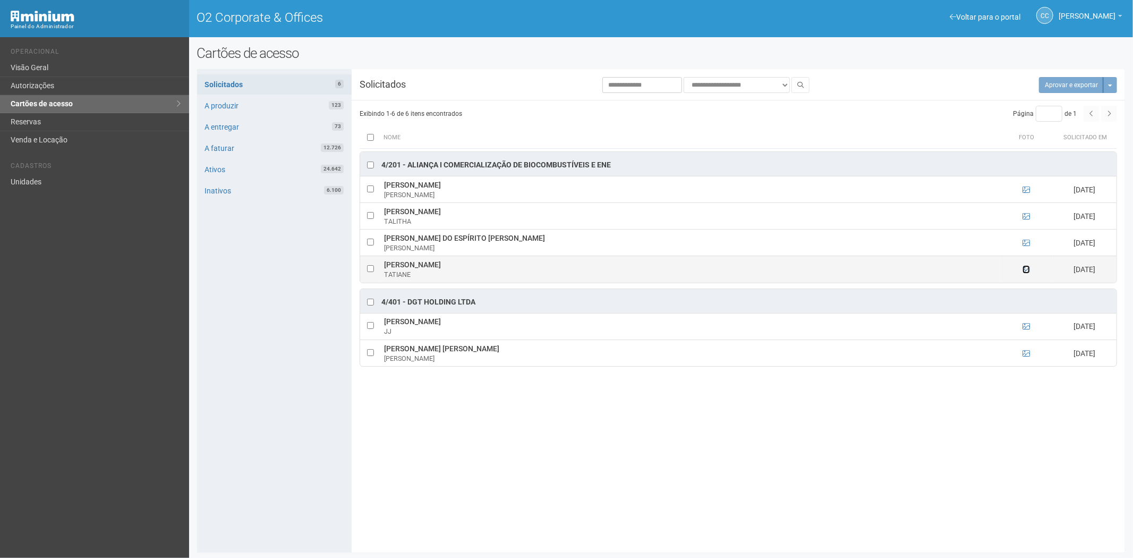
click at [1027, 267] on icon at bounding box center [1025, 269] width 7 height 7
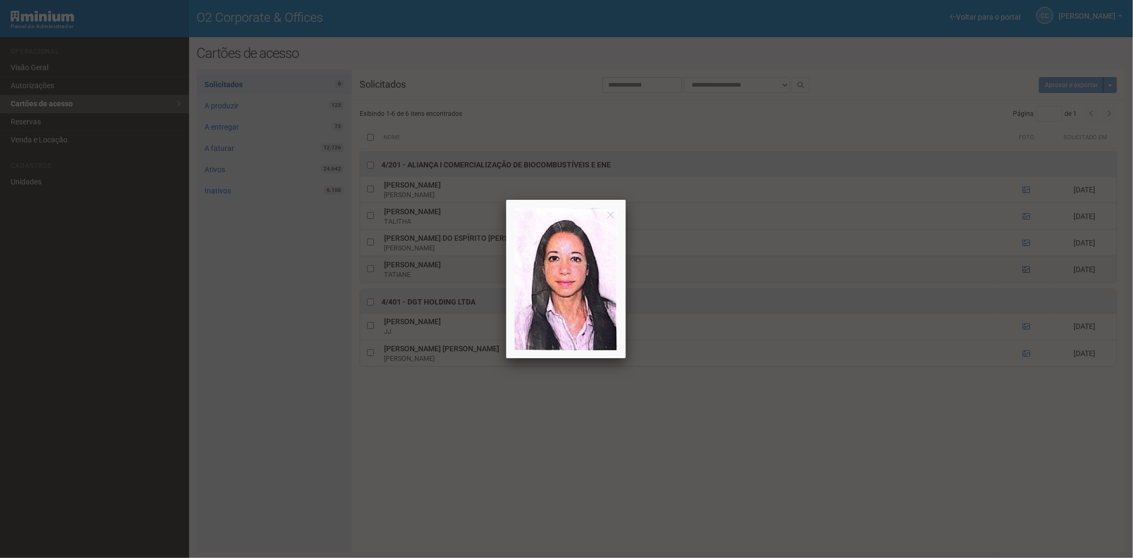
click at [1027, 267] on div at bounding box center [566, 279] width 1133 height 558
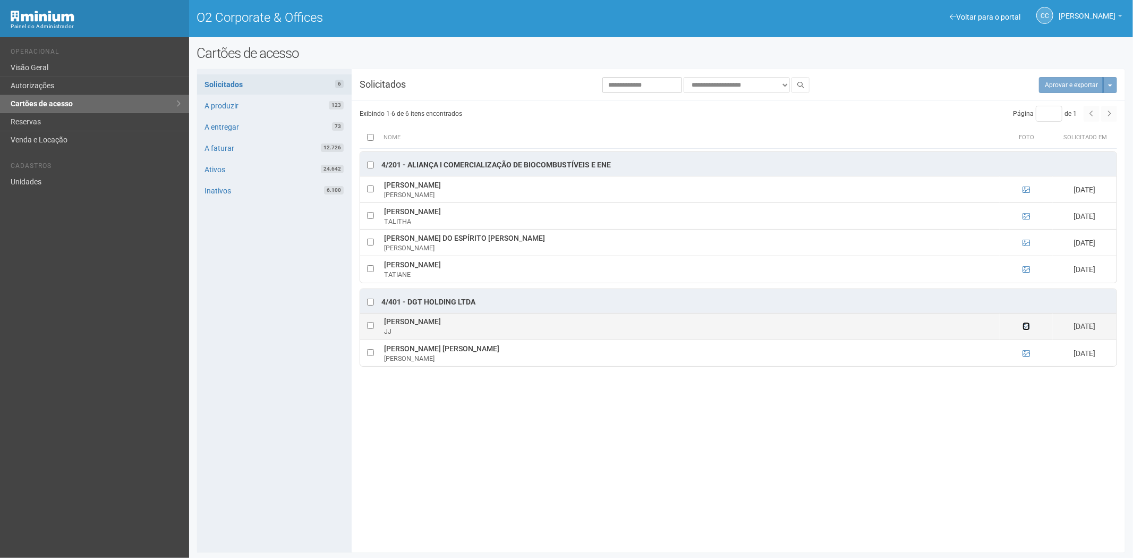
click at [1027, 327] on icon at bounding box center [1025, 325] width 7 height 7
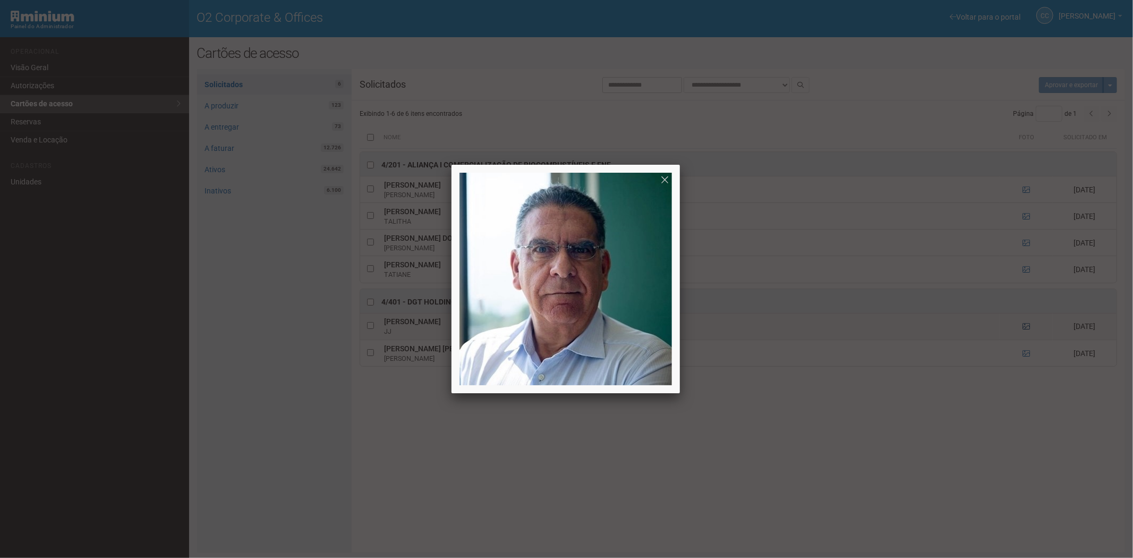
click at [1027, 327] on div at bounding box center [566, 279] width 1133 height 558
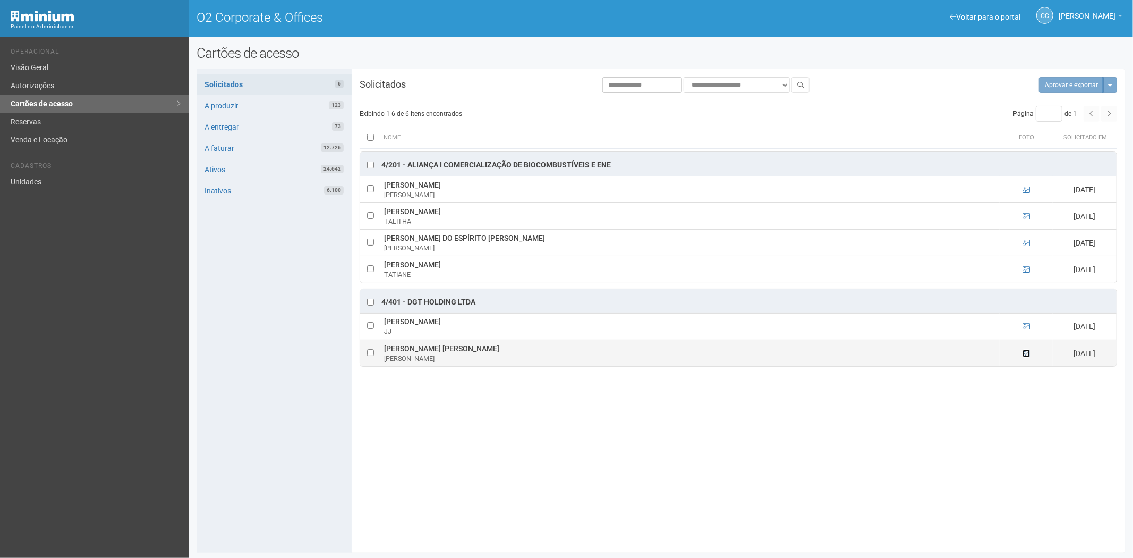
click at [1023, 352] on icon at bounding box center [1025, 352] width 7 height 7
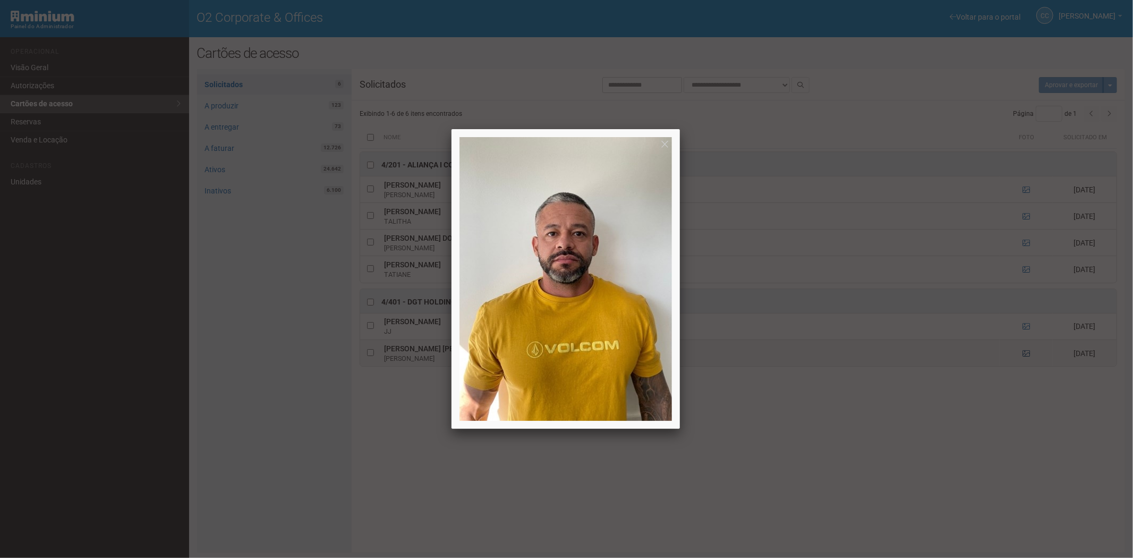
click at [1023, 352] on div at bounding box center [566, 279] width 1133 height 558
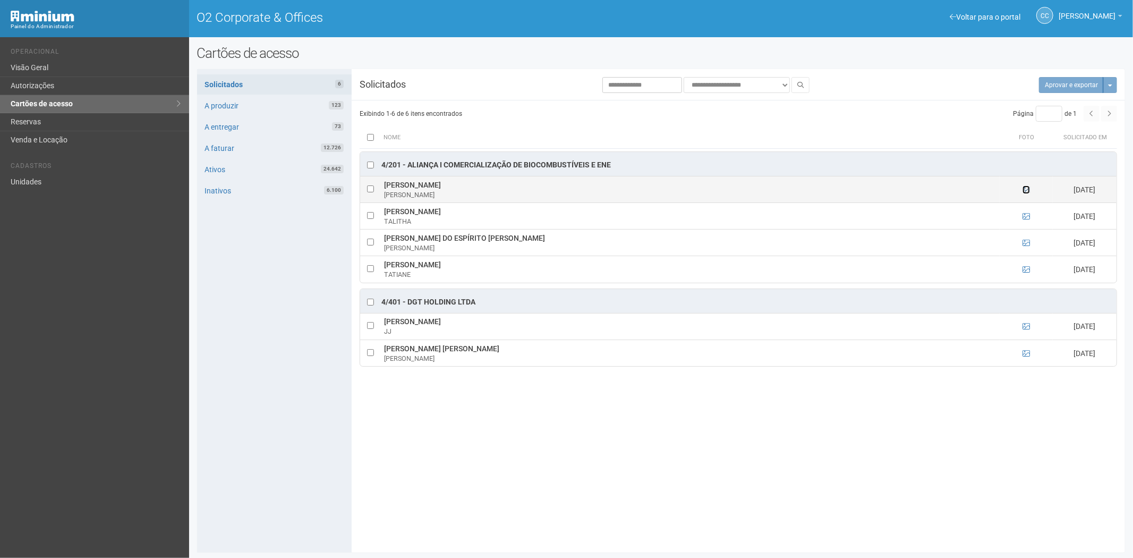
click at [1023, 188] on icon at bounding box center [1025, 189] width 7 height 7
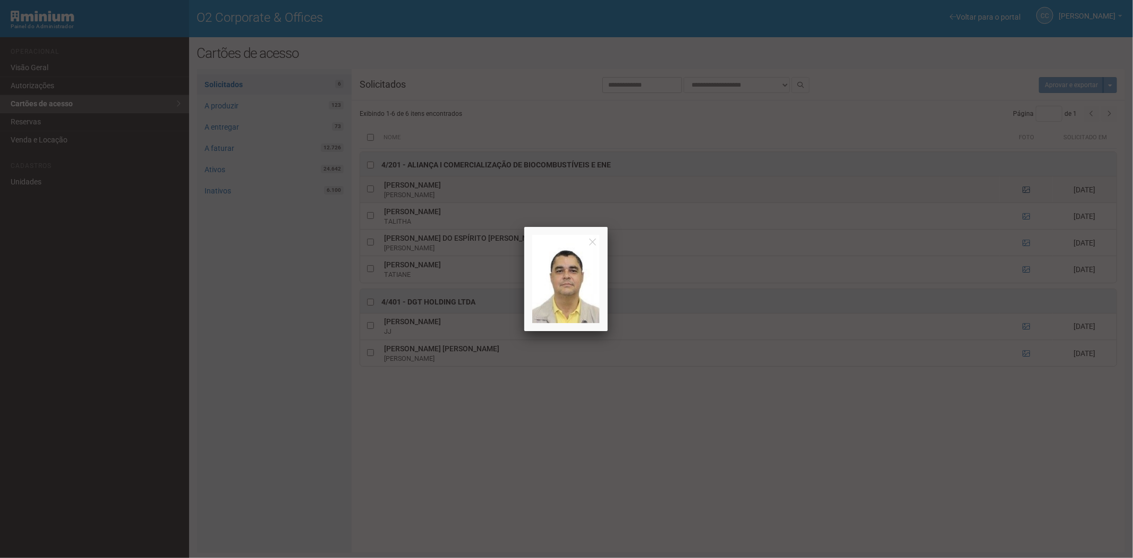
click at [1023, 188] on div at bounding box center [566, 279] width 1133 height 558
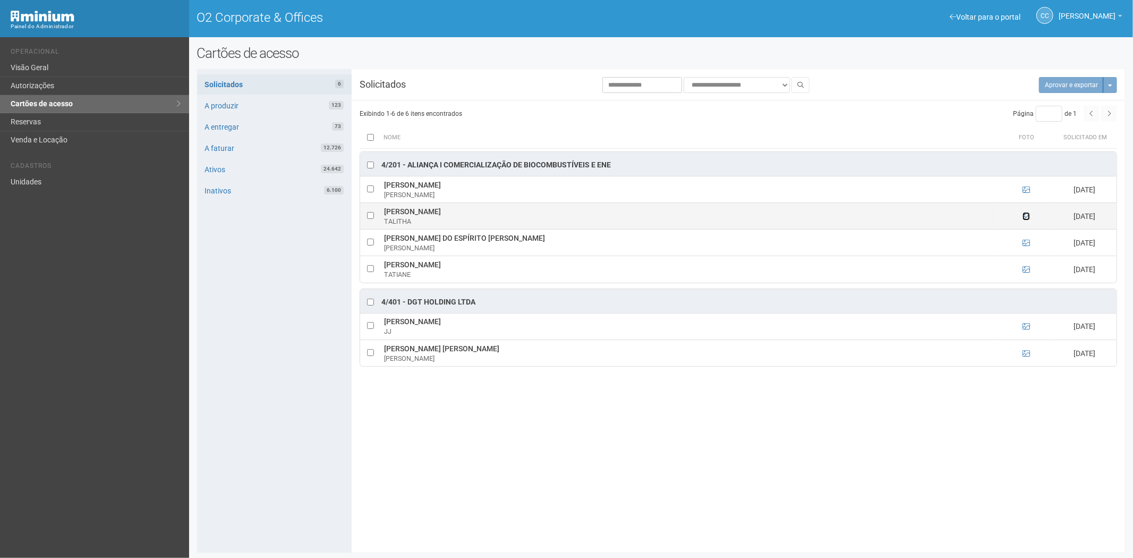
click at [1025, 213] on icon at bounding box center [1025, 215] width 7 height 7
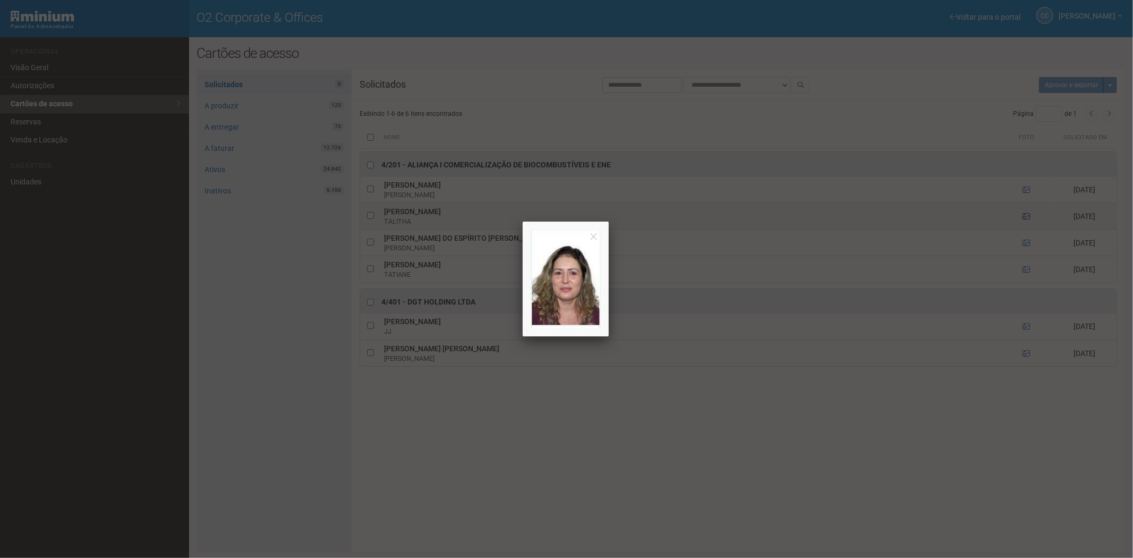
click at [1025, 213] on div at bounding box center [566, 279] width 1133 height 558
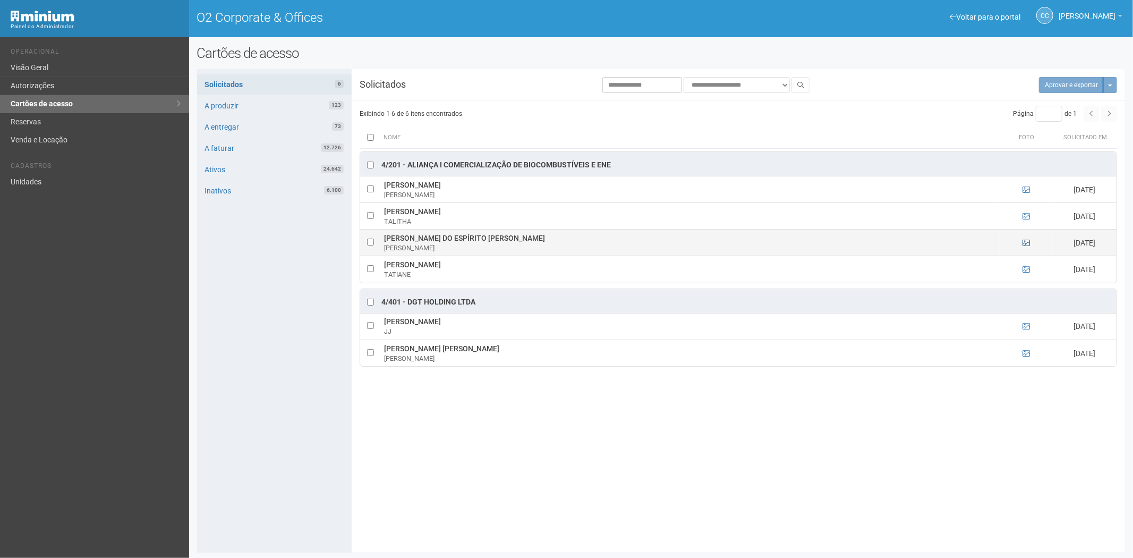
click at [1025, 242] on td at bounding box center [1025, 242] width 53 height 27
click at [1025, 242] on icon at bounding box center [1025, 242] width 7 height 7
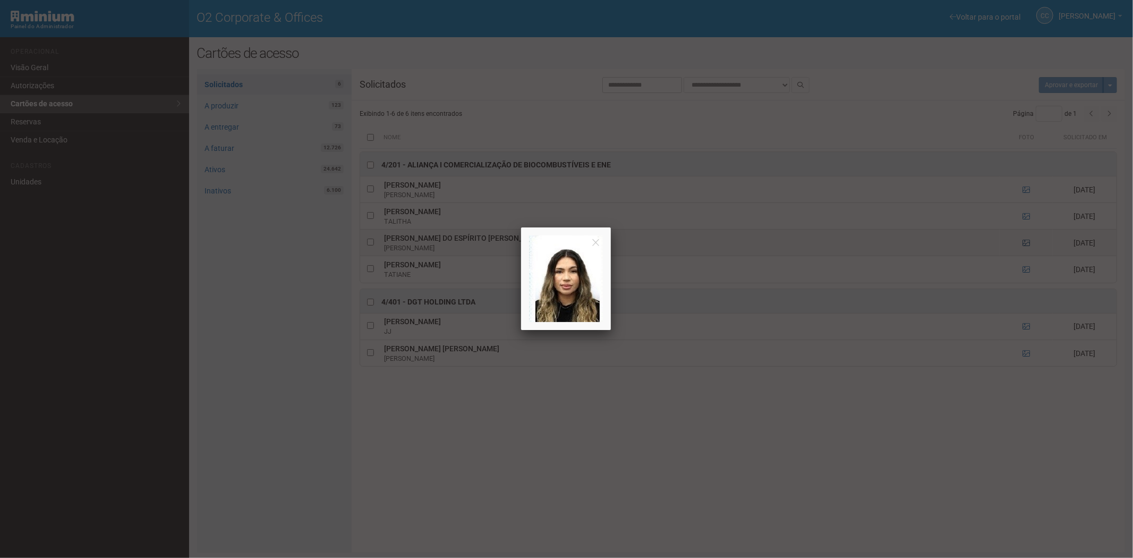
click at [1025, 242] on div at bounding box center [566, 279] width 1133 height 558
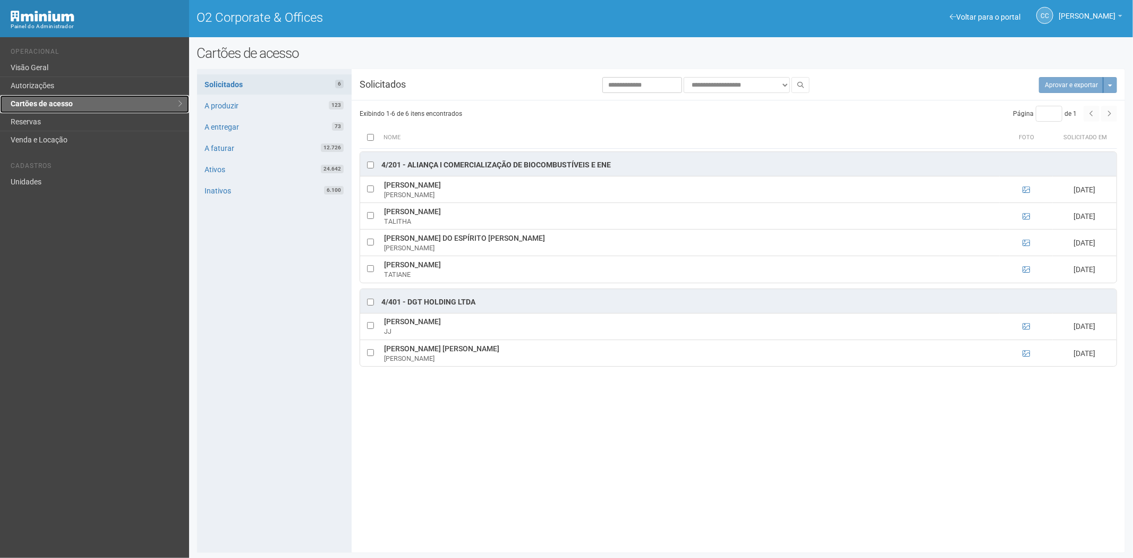
click at [63, 113] on link "Cartões de acesso" at bounding box center [94, 104] width 189 height 18
click at [1027, 327] on icon at bounding box center [1025, 325] width 7 height 7
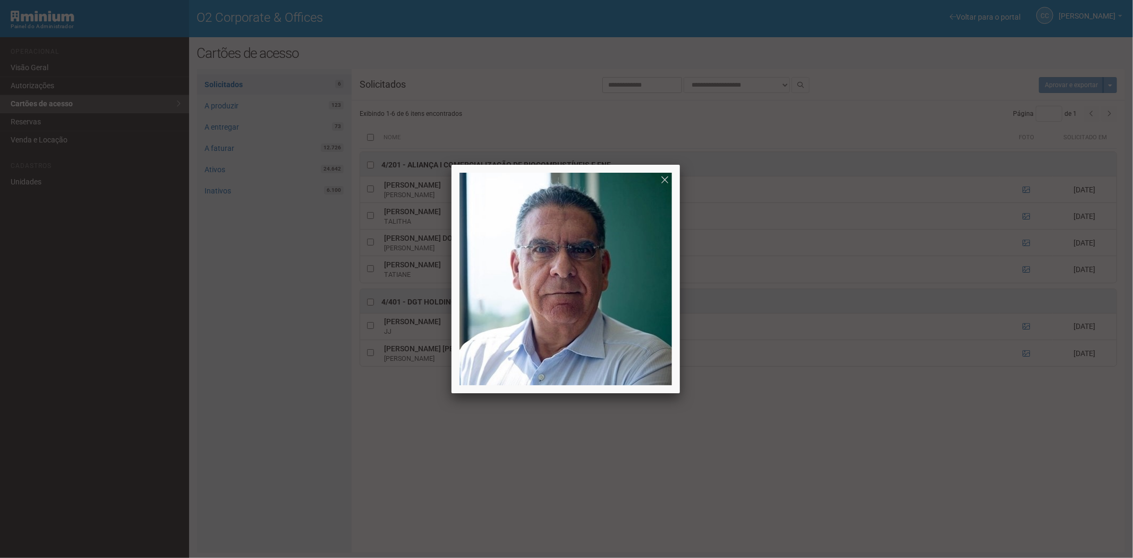
drag, startPoint x: 792, startPoint y: 471, endPoint x: 714, endPoint y: 312, distance: 176.9
click at [792, 471] on div at bounding box center [566, 279] width 1133 height 558
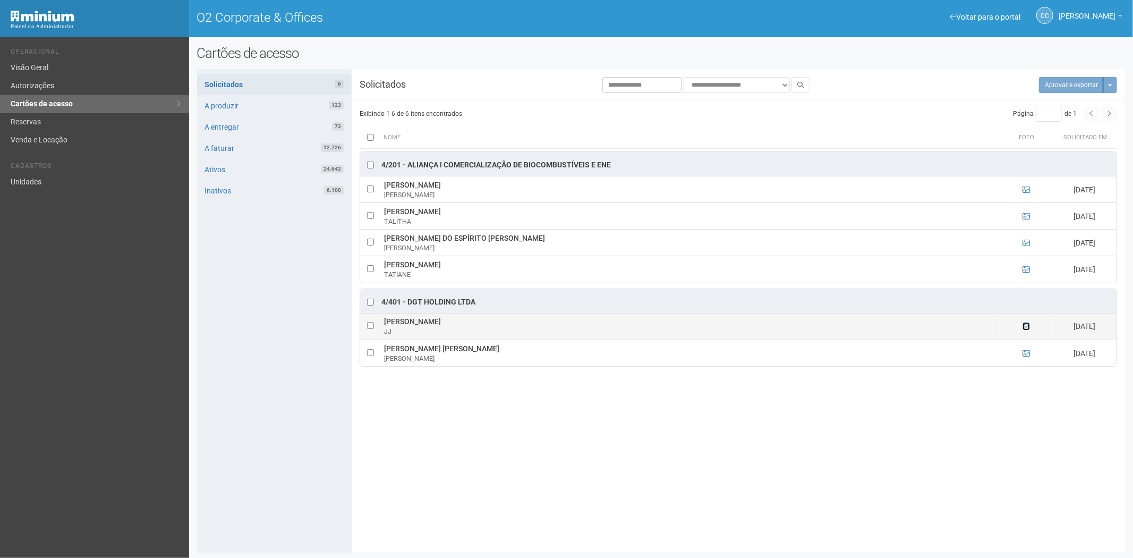
click at [1022, 330] on icon at bounding box center [1025, 325] width 7 height 7
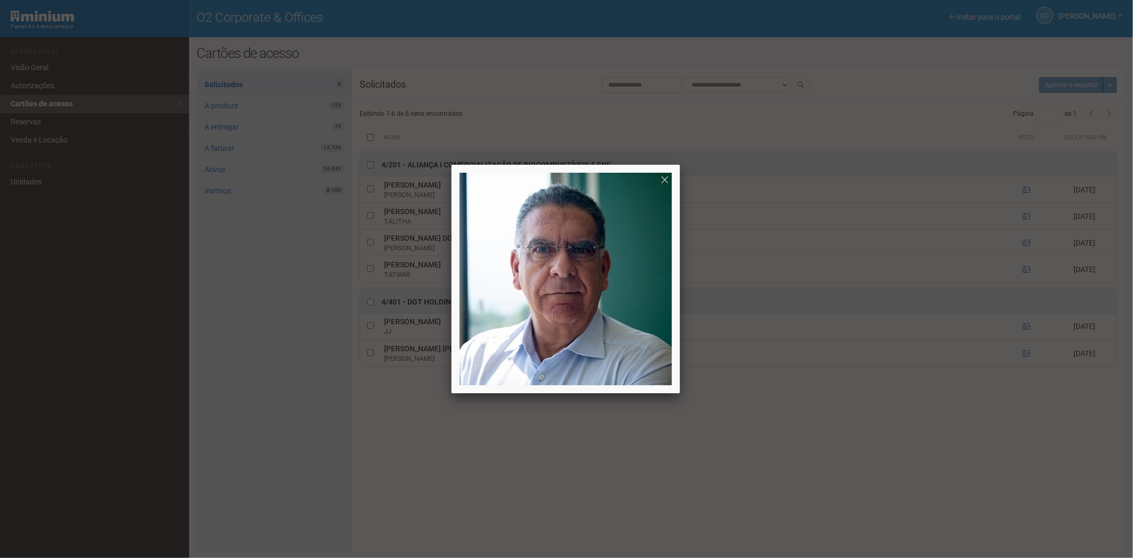
click at [907, 464] on div at bounding box center [566, 279] width 1133 height 558
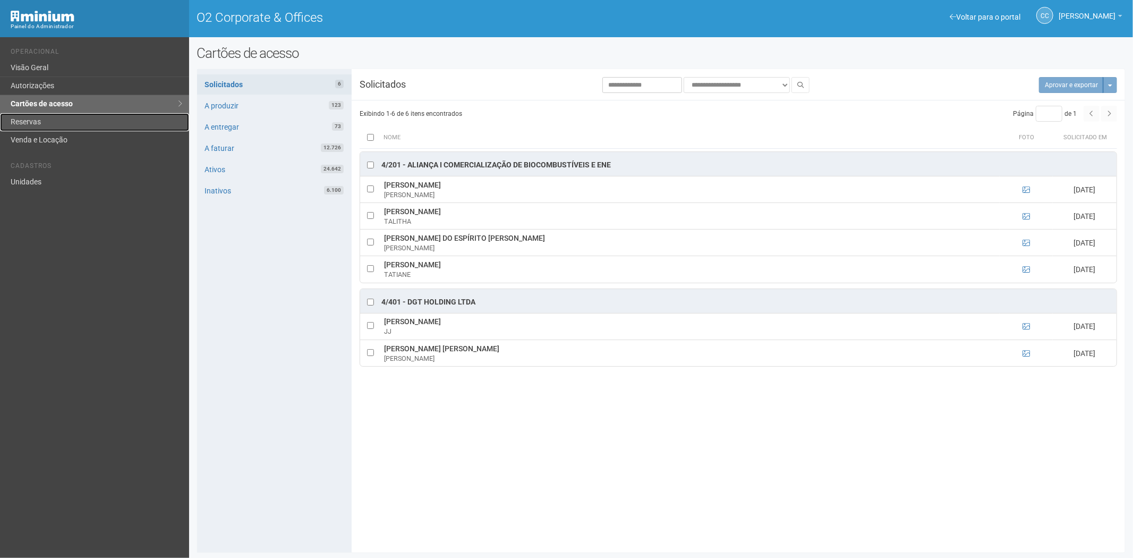
click at [70, 122] on link "Reservas" at bounding box center [94, 122] width 189 height 18
